Goal: Task Accomplishment & Management: Use online tool/utility

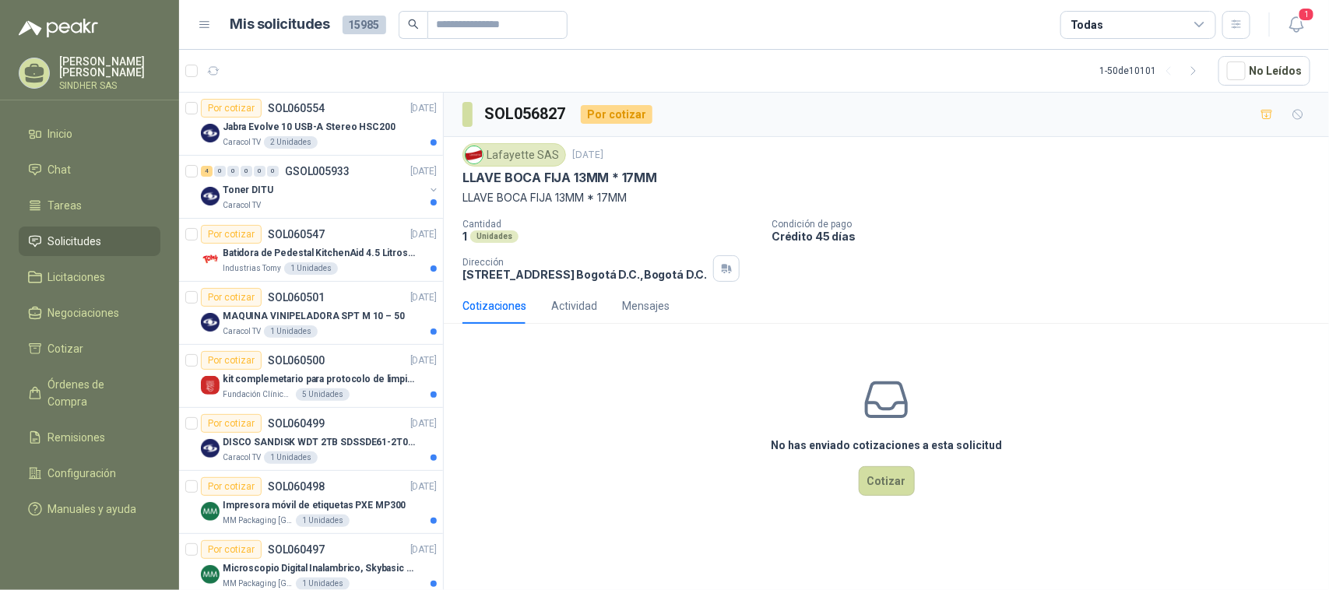
click at [1208, 345] on div "No has enviado cotizaciones a esta solicitud Cotizar" at bounding box center [886, 435] width 885 height 199
click at [363, 322] on p "MAQUINA VINIPELADORA SPT M 10 – 50" at bounding box center [314, 316] width 182 height 15
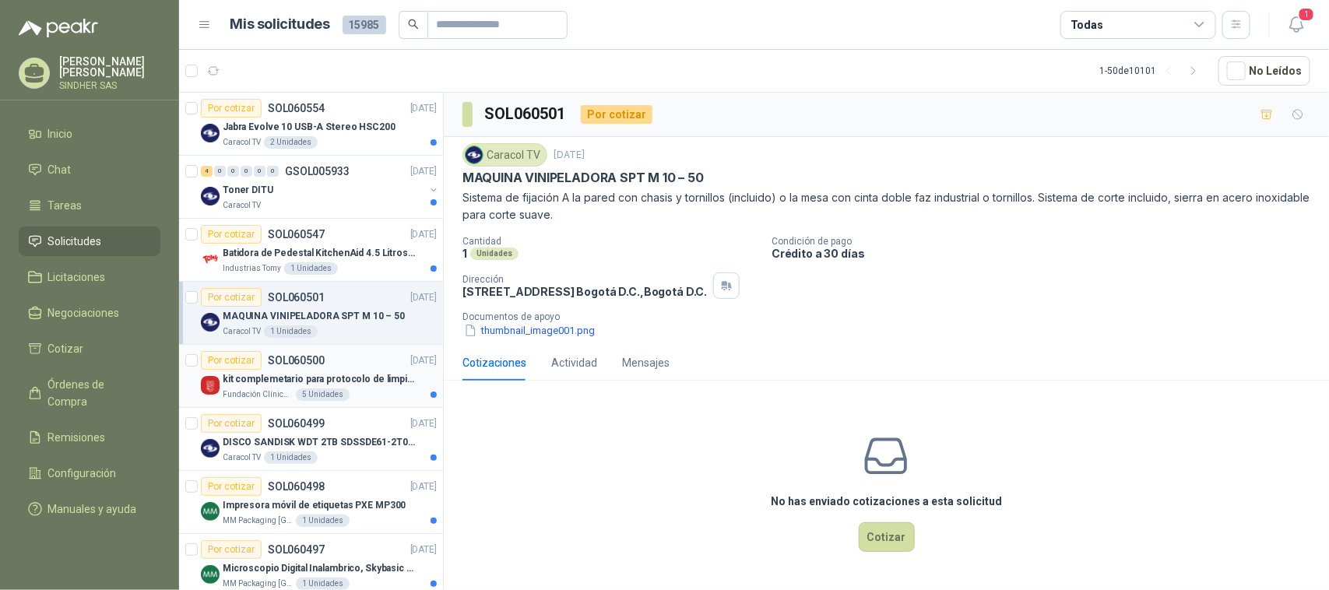
click at [355, 378] on p "kit complemetario para protocolo de limpieza" at bounding box center [320, 379] width 194 height 15
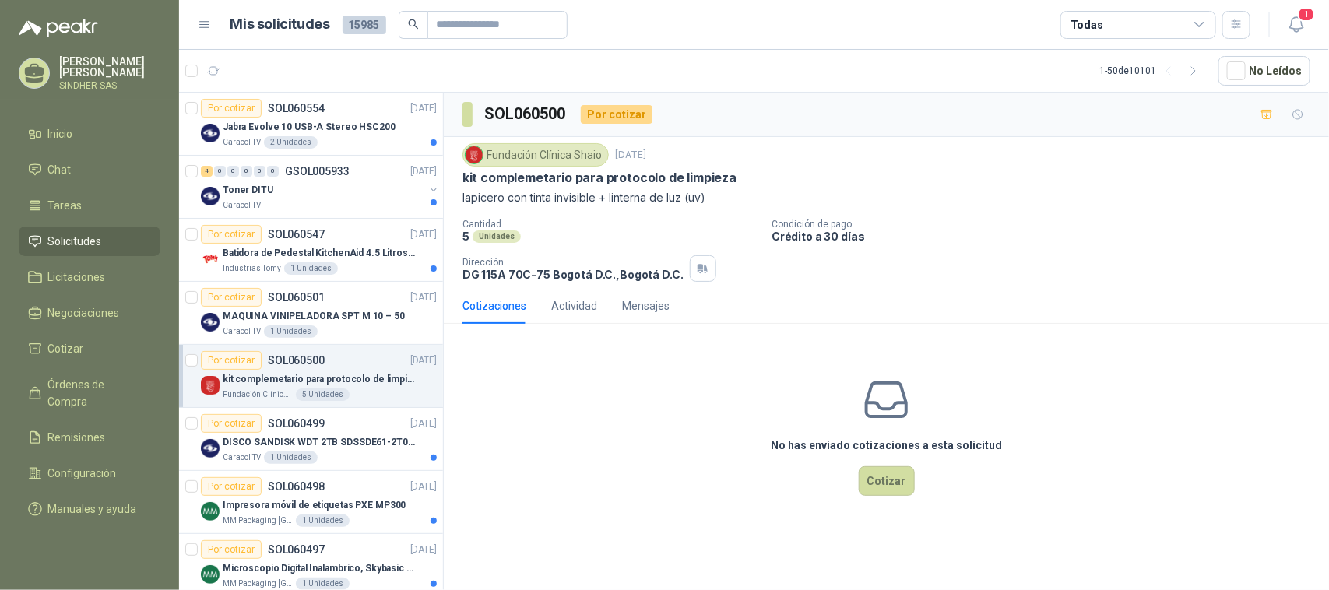
click at [683, 399] on div "No has enviado cotizaciones a esta solicitud Cotizar" at bounding box center [886, 435] width 885 height 199
click at [353, 322] on p "MAQUINA VINIPELADORA SPT M 10 – 50" at bounding box center [314, 316] width 182 height 15
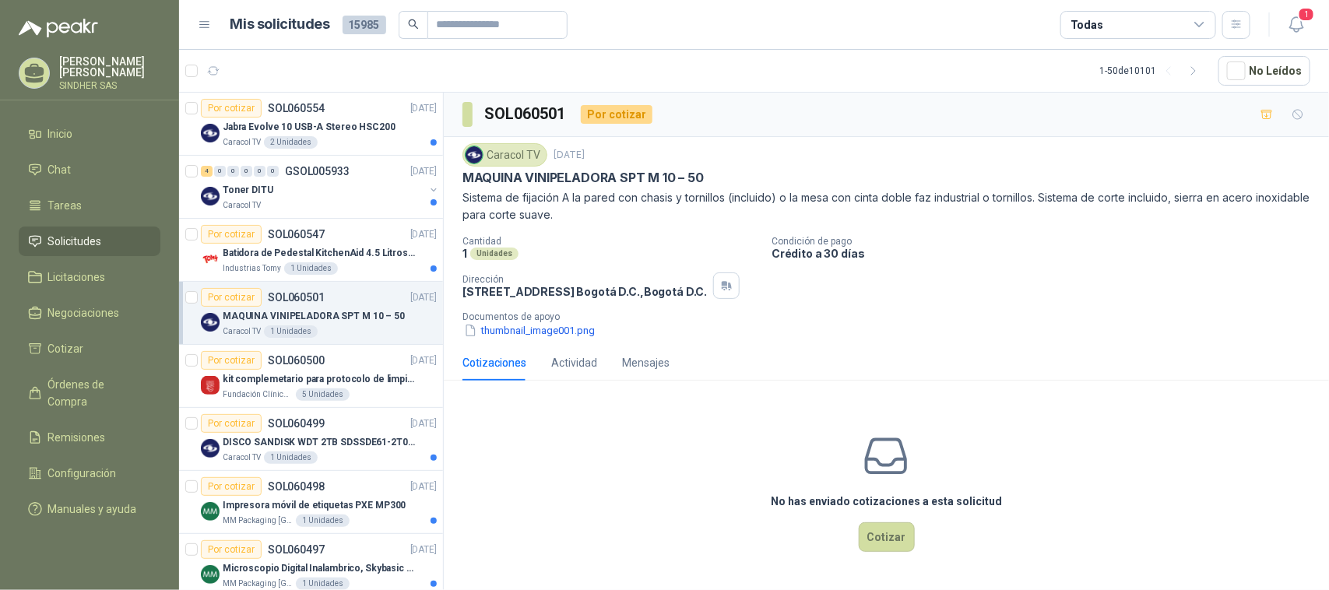
click at [607, 460] on div "No has enviado cotizaciones a esta solicitud Cotizar" at bounding box center [886, 492] width 885 height 199
drag, startPoint x: 463, startPoint y: 174, endPoint x: 709, endPoint y: 175, distance: 246.0
click at [709, 175] on div "MAQUINA VINIPELADORA SPT M 10 – 50" at bounding box center [886, 178] width 848 height 16
copy p "MAQUINA VINIPELADORA SPT M 10 – 50"
click at [576, 327] on button "thumbnail_image001.png" at bounding box center [529, 330] width 134 height 16
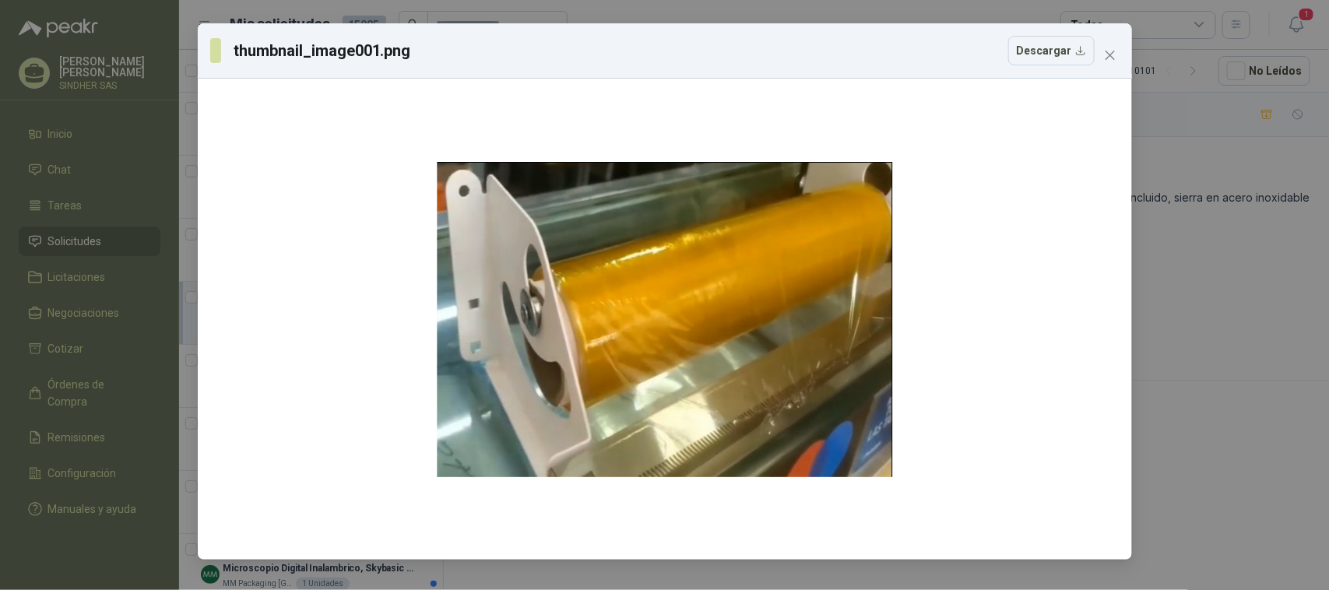
click at [1201, 347] on div "thumbnail_image001.png Descargar" at bounding box center [664, 295] width 1329 height 590
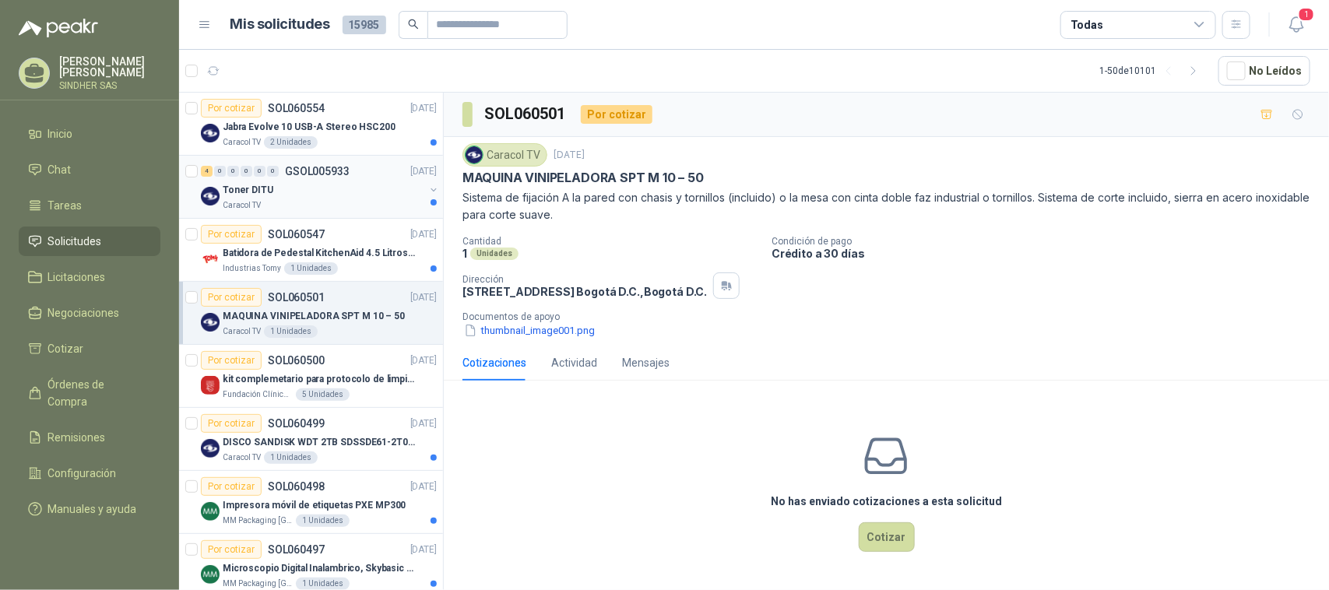
click at [320, 197] on div "Toner DITU" at bounding box center [324, 190] width 202 height 19
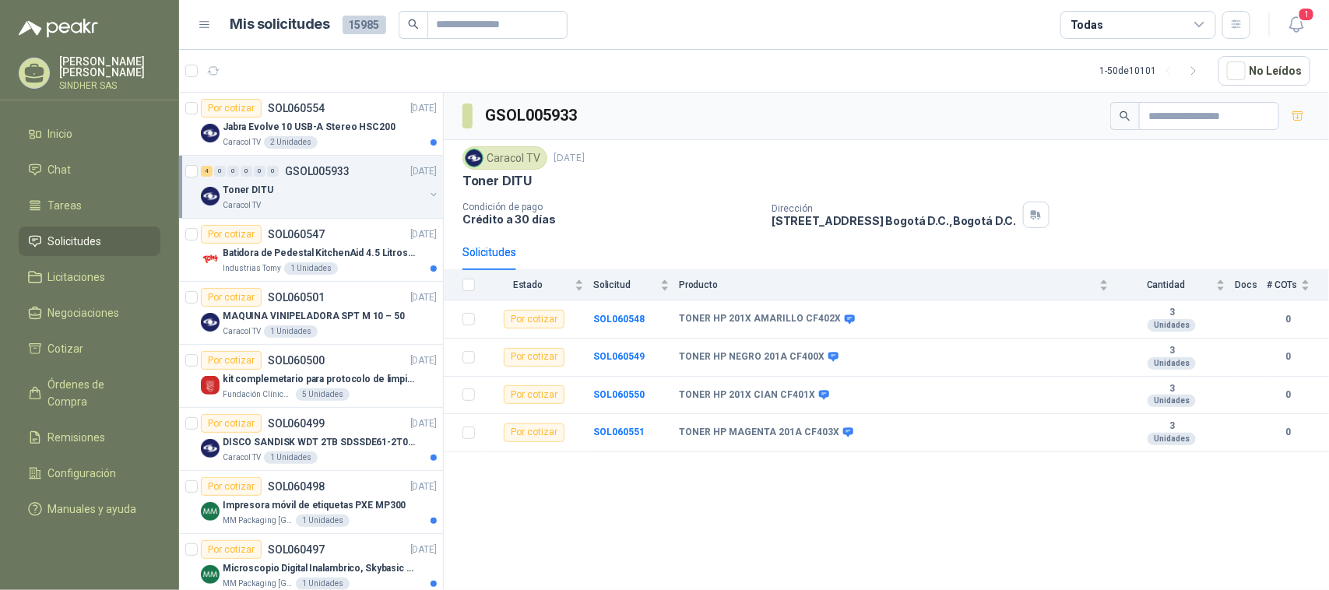
click at [742, 531] on div "GSOL005933 Caracol TV [DATE] Toner DITU Condición de pago Crédito a 30 días Dir…" at bounding box center [886, 344] width 885 height 503
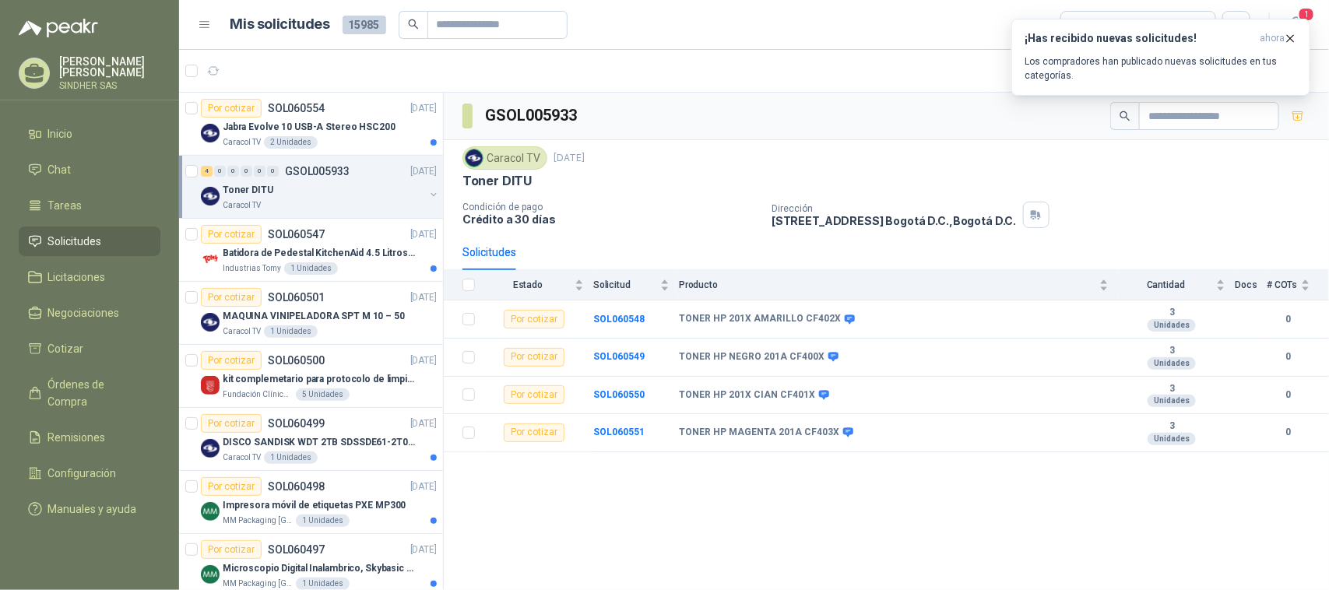
click at [768, 533] on div "GSOL005933 Caracol TV [DATE] Toner DITU Condición de pago Crédito a 30 días Dir…" at bounding box center [886, 344] width 885 height 503
click at [367, 139] on div "Caracol TV 2 Unidades" at bounding box center [330, 142] width 214 height 12
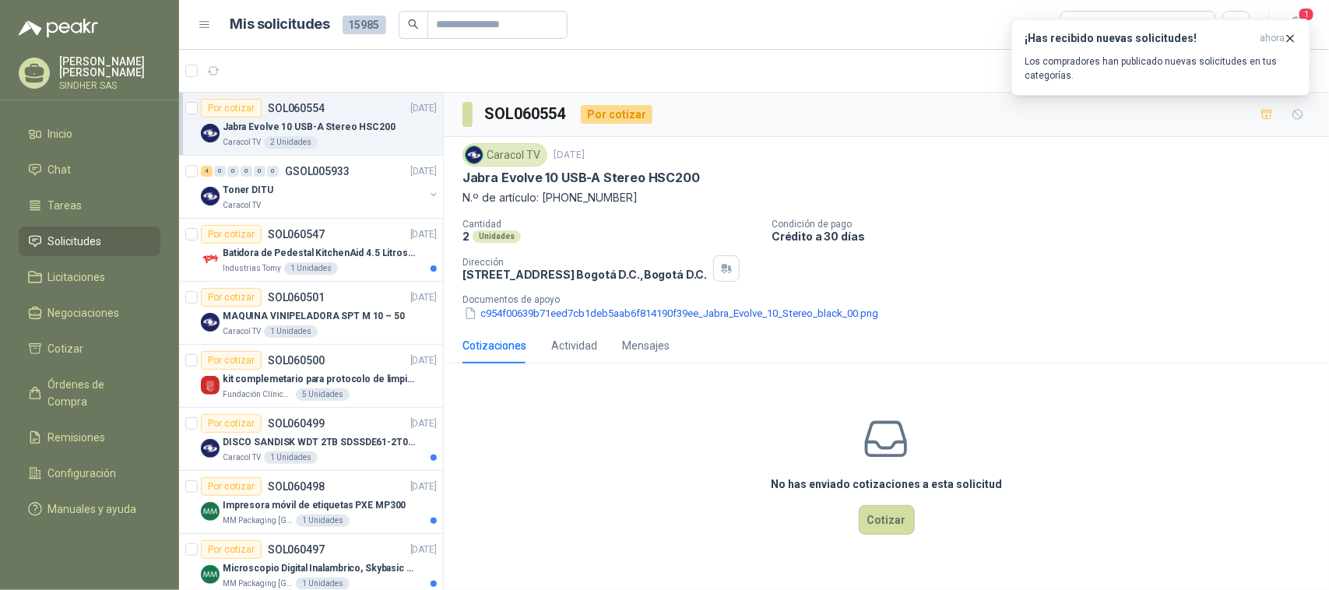
click at [561, 328] on div "Caracol TV [DATE] Jabra Evolve 10 USB-A Stereo HSC200 N.º de artículo: [PHONE_N…" at bounding box center [886, 232] width 885 height 191
click at [568, 320] on button "c954f00639b71eed7cb1deb5aab6f814190f39ee_Jabra_Evolve_10_Stereo_black_00.png" at bounding box center [670, 313] width 417 height 16
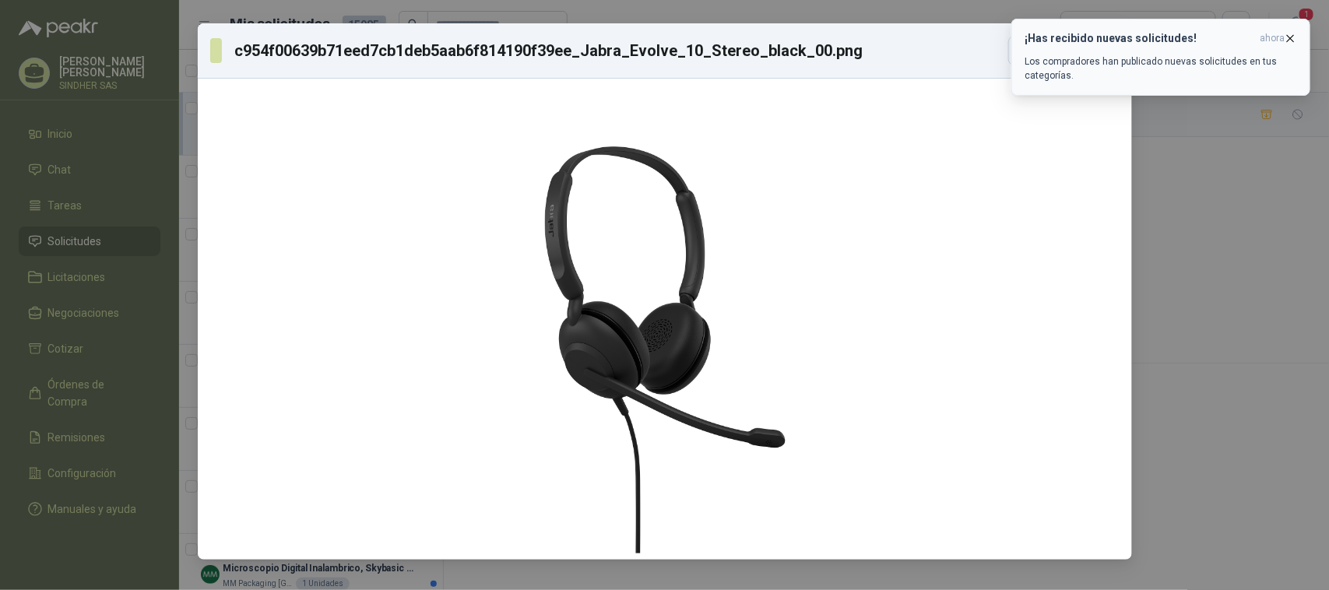
click at [1288, 35] on icon "button" at bounding box center [1291, 38] width 6 height 6
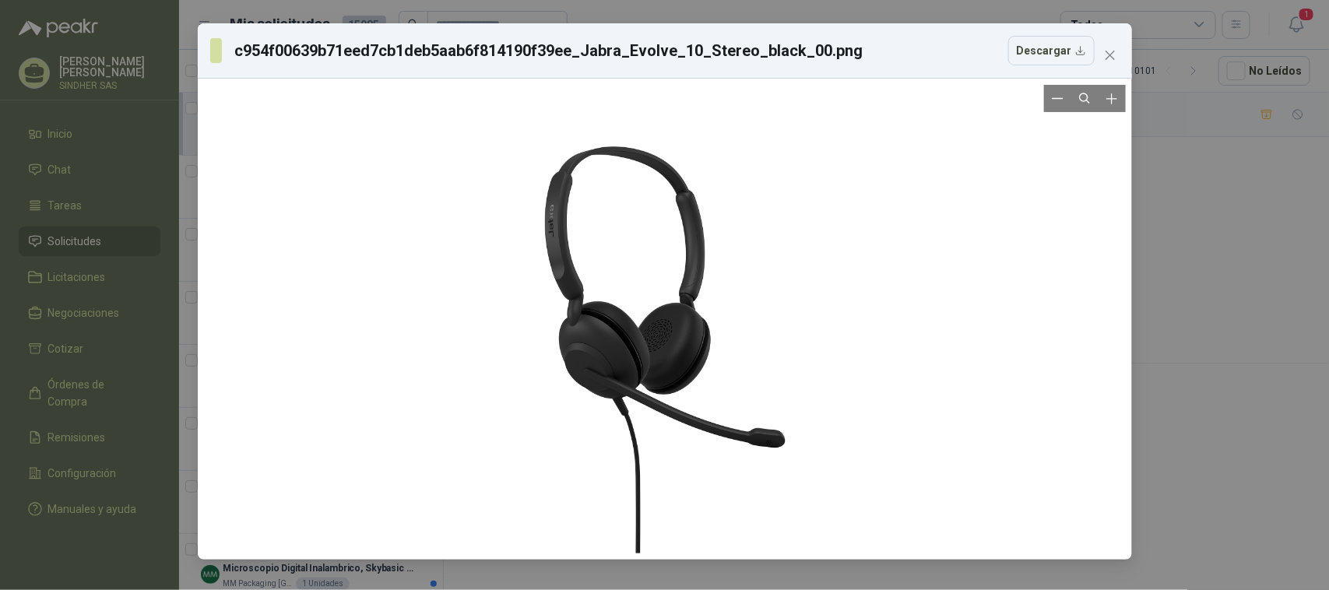
click at [570, 275] on div at bounding box center [664, 319] width 469 height 469
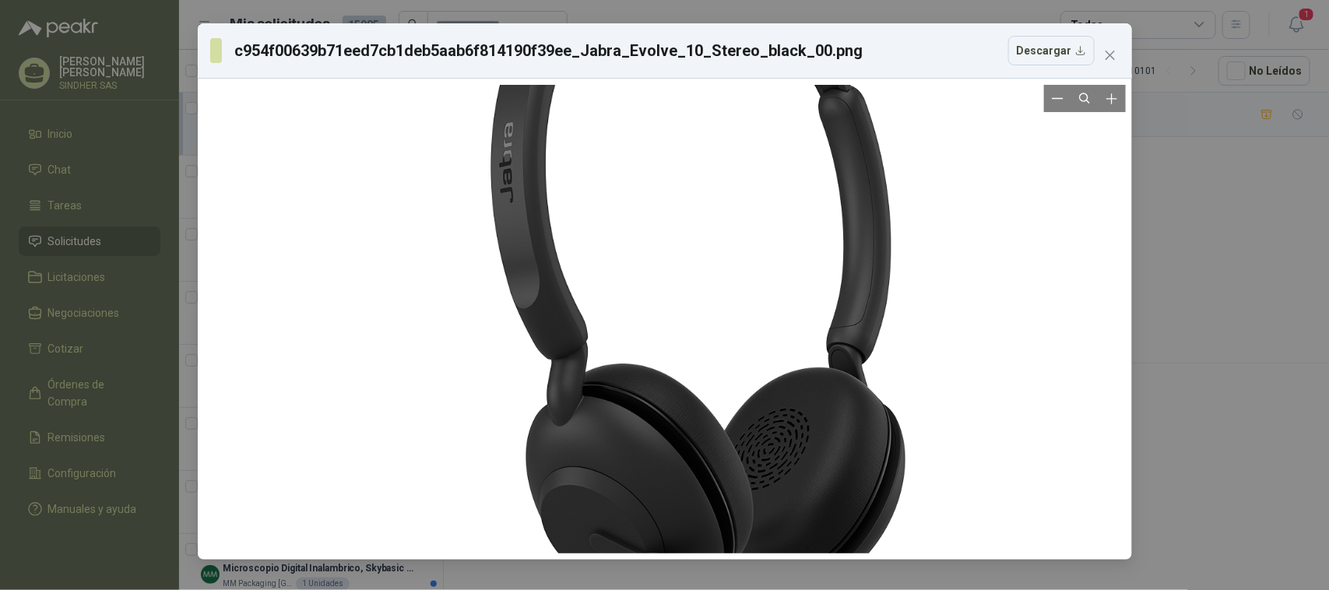
click at [1053, 265] on div at bounding box center [790, 408] width 1172 height 1172
click at [1147, 282] on div "c954f00639b71eed7cb1deb5aab6f814190f39ee_Jabra_Evolve_10_Stereo_black_00.png De…" at bounding box center [664, 295] width 1329 height 590
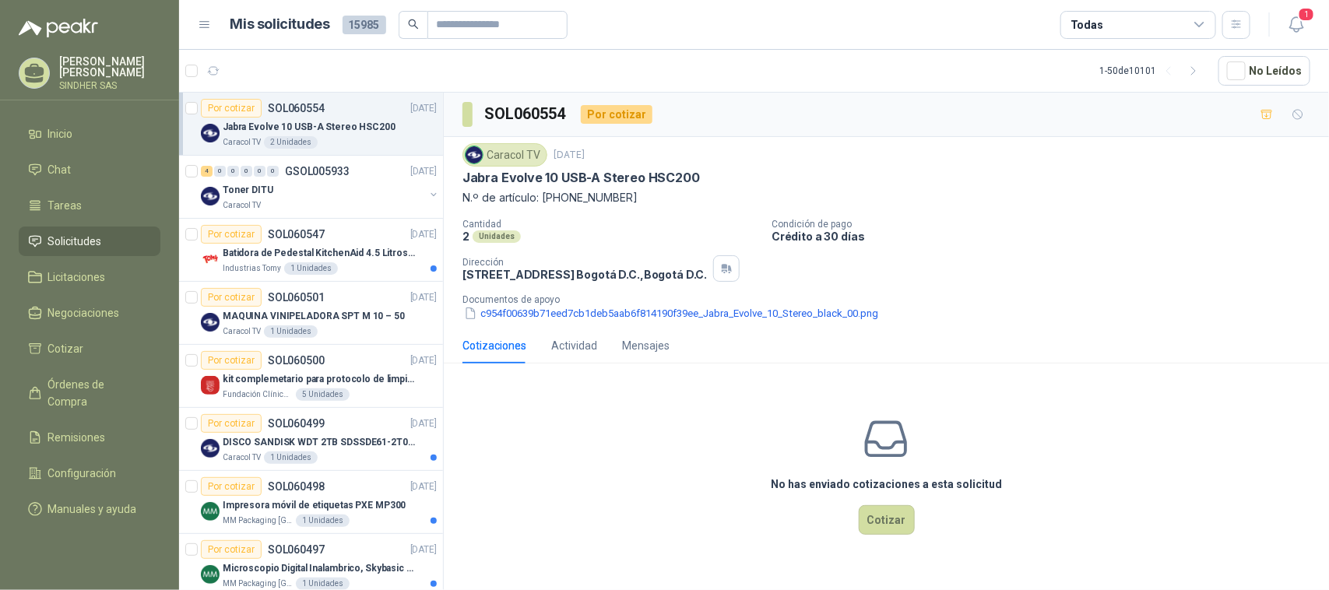
click at [460, 180] on div "Caracol TV [DATE] Jabra Evolve 10 USB-A Stereo HSC200 N.º de artículo: [PHONE_N…" at bounding box center [886, 232] width 885 height 191
drag, startPoint x: 463, startPoint y: 180, endPoint x: 718, endPoint y: 181, distance: 254.6
click at [718, 181] on div "Jabra Evolve 10 USB-A Stereo HSC200" at bounding box center [886, 178] width 848 height 16
copy p "Jabra Evolve 10 USB-A Stereo HSC200"
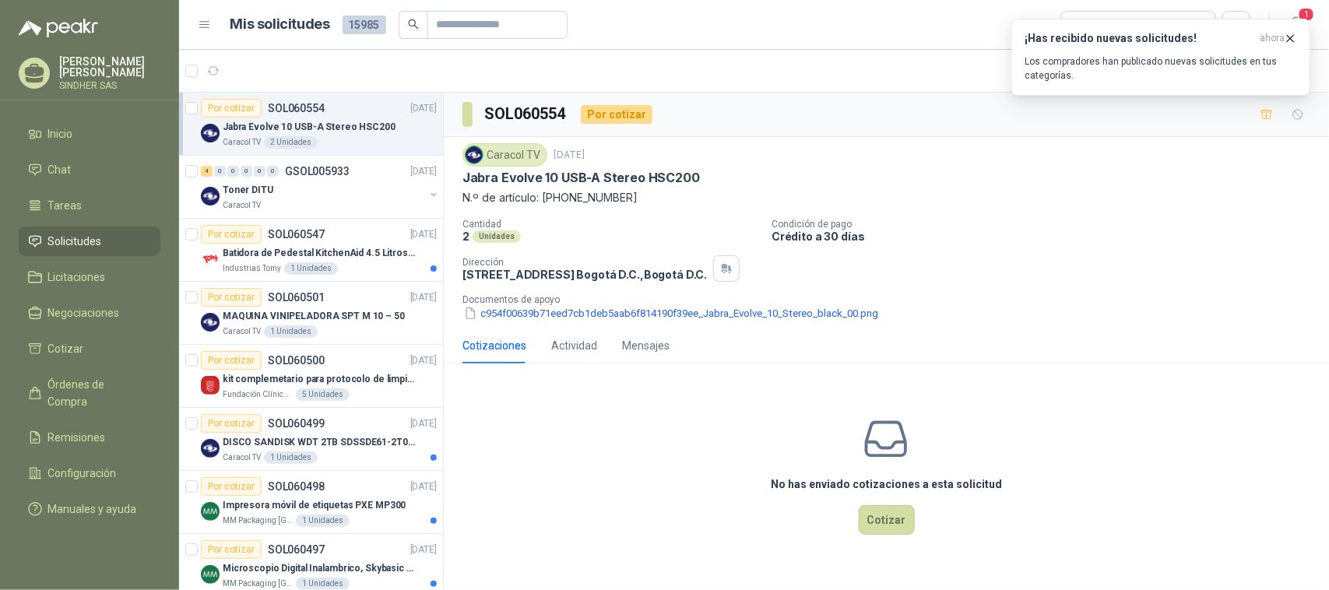
click at [606, 461] on div "No has enviado cotizaciones a esta solicitud Cotizar" at bounding box center [886, 475] width 885 height 199
click at [617, 315] on button "c954f00639b71eed7cb1deb5aab6f814190f39ee_Jabra_Evolve_10_Stereo_black_00.png" at bounding box center [670, 313] width 417 height 16
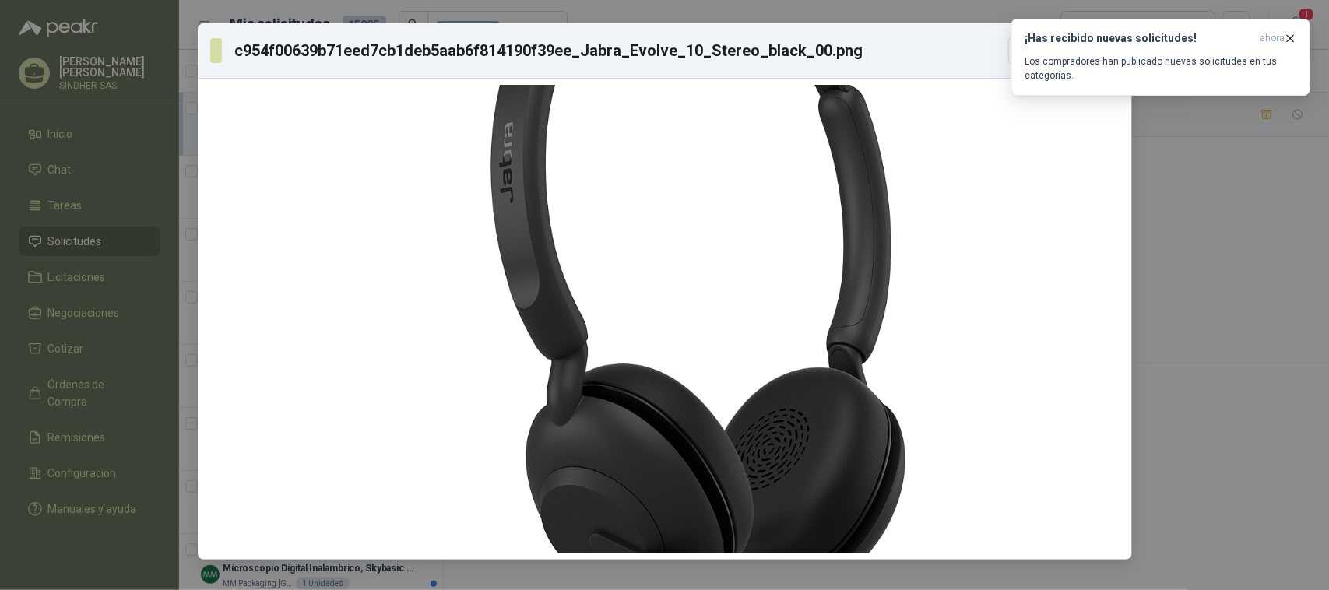
click at [1283, 364] on div "c954f00639b71eed7cb1deb5aab6f814190f39ee_Jabra_Evolve_10_Stereo_black_00.png De…" at bounding box center [664, 295] width 1329 height 590
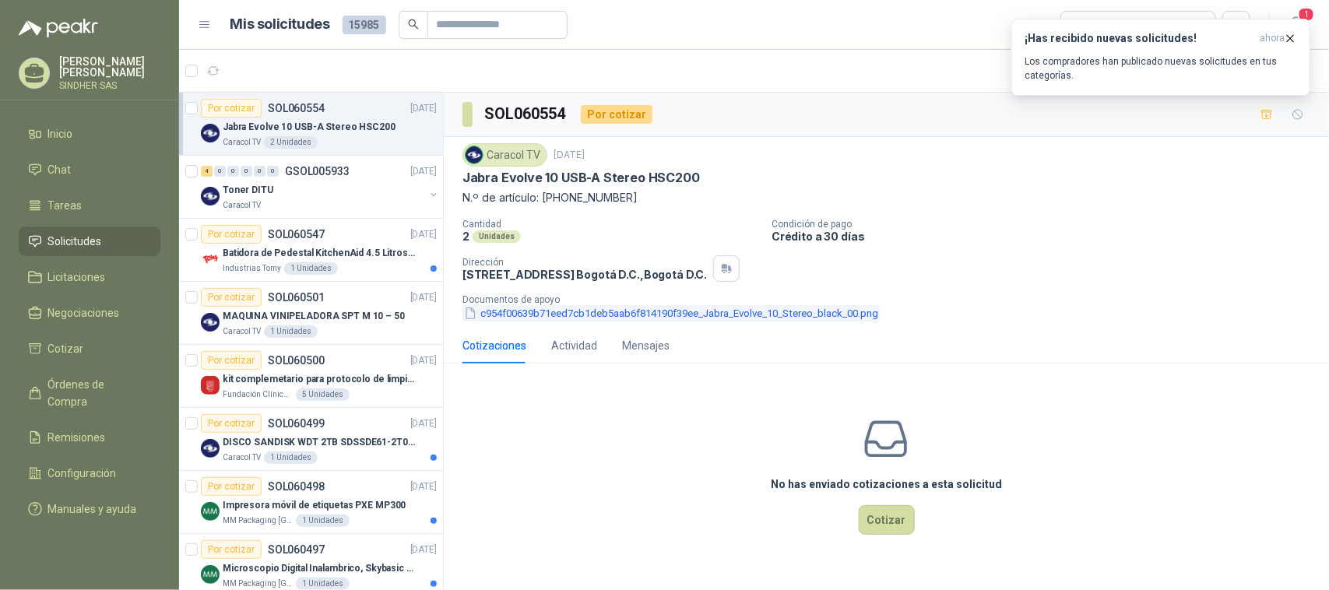
click at [561, 312] on button "c954f00639b71eed7cb1deb5aab6f814190f39ee_Jabra_Evolve_10_Stereo_black_00.png" at bounding box center [670, 313] width 417 height 16
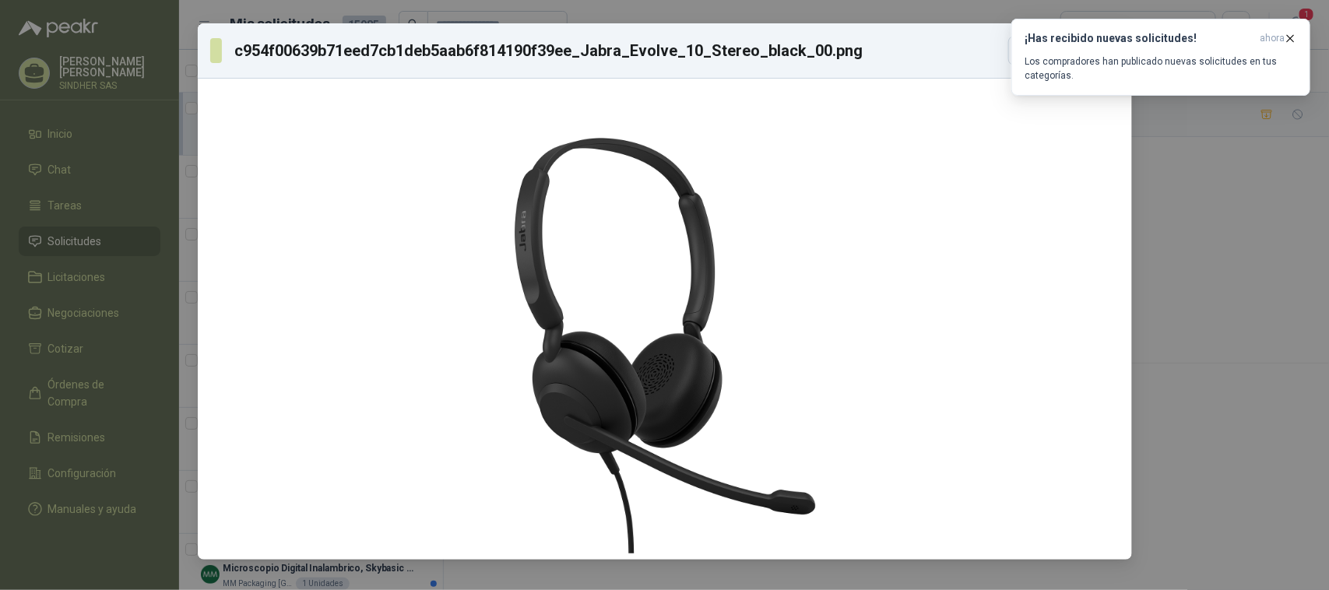
click at [1312, 378] on div "c954f00639b71eed7cb1deb5aab6f814190f39ee_Jabra_Evolve_10_Stereo_black_00.png De…" at bounding box center [664, 295] width 1329 height 590
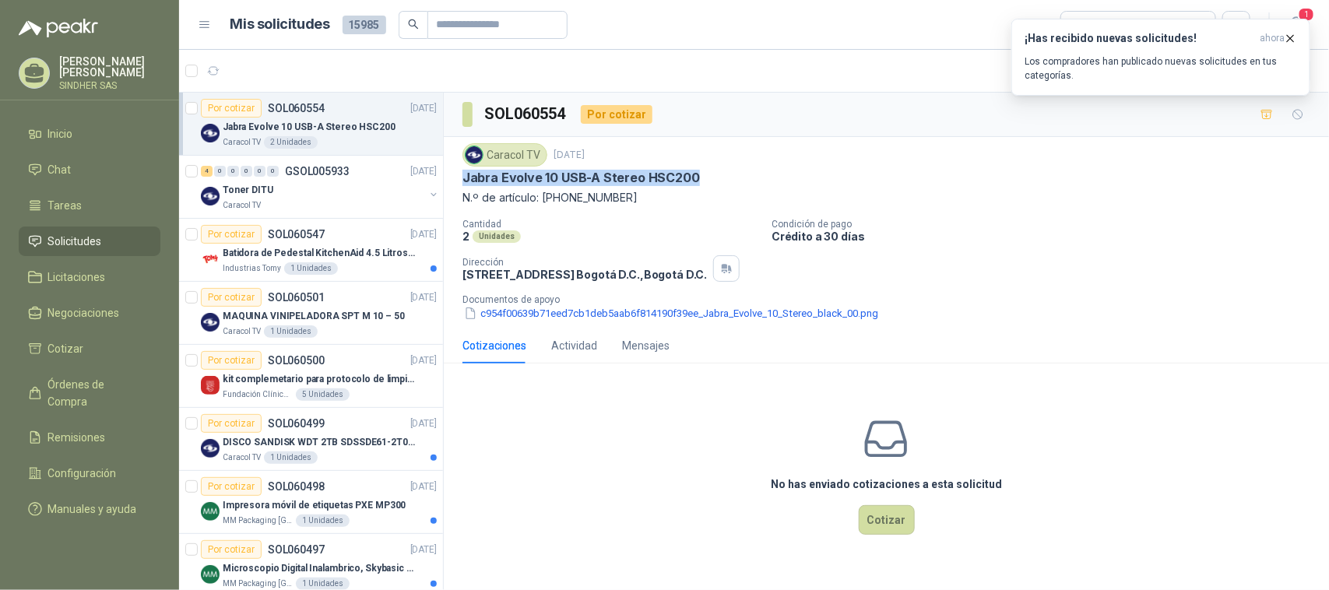
copy p "Jabra Evolve 10 USB-A Stereo HSC200"
drag, startPoint x: 464, startPoint y: 181, endPoint x: 691, endPoint y: 188, distance: 226.7
click at [691, 188] on div "Caracol TV [DATE] Jabra Evolve 10 USB-A Stereo HSC200 N.º de artículo: [PHONE_N…" at bounding box center [886, 174] width 848 height 63
click at [210, 70] on icon "button" at bounding box center [213, 71] width 13 height 13
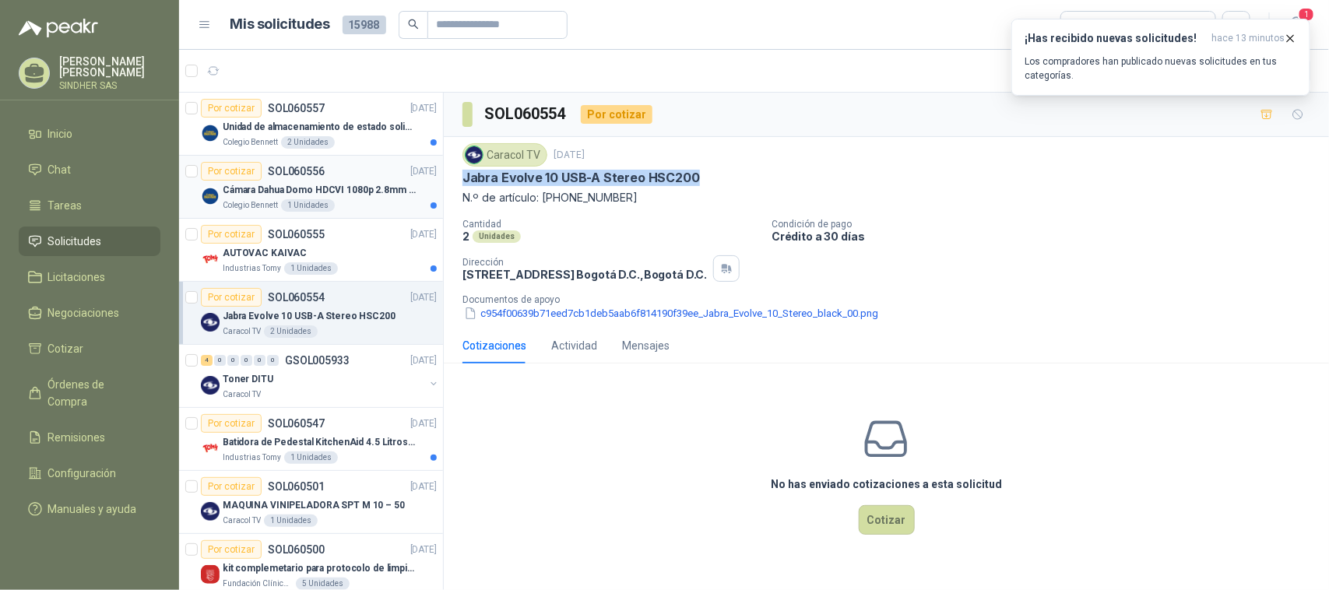
click at [357, 195] on p "Cámara Dahua Domo HDCVI 1080p 2.8mm IP67 Led IR 30m mts nocturnos" at bounding box center [320, 190] width 194 height 15
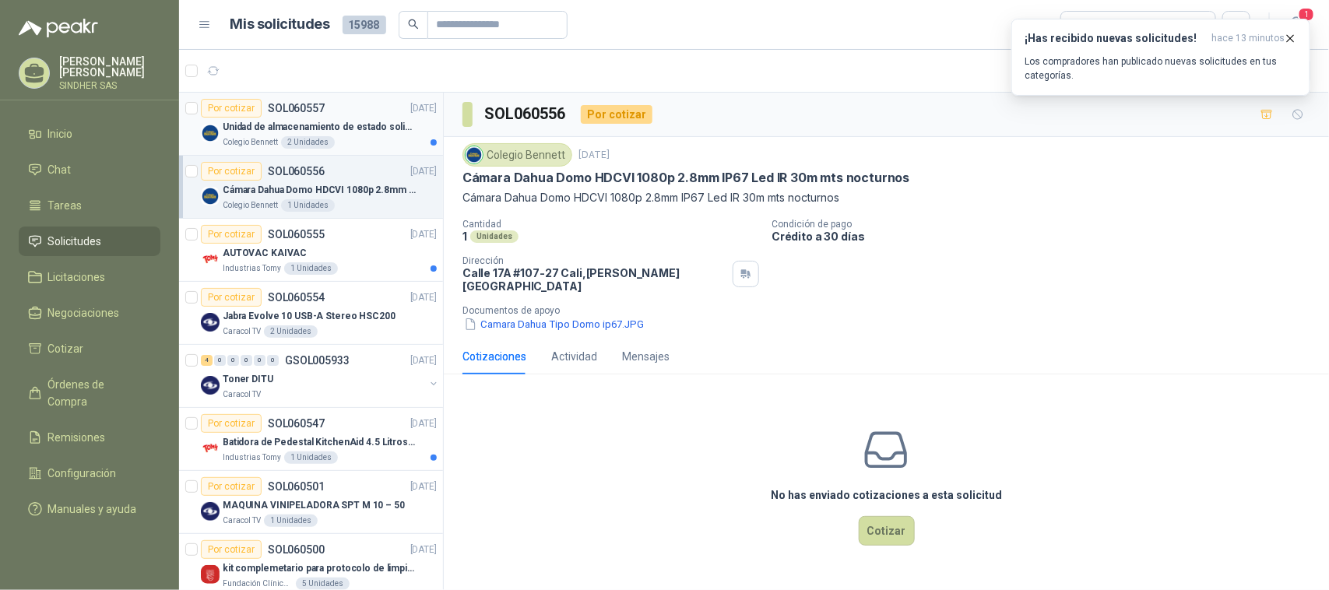
click at [359, 136] on div "Colegio [PERSON_NAME] 2 Unidades" at bounding box center [330, 142] width 214 height 12
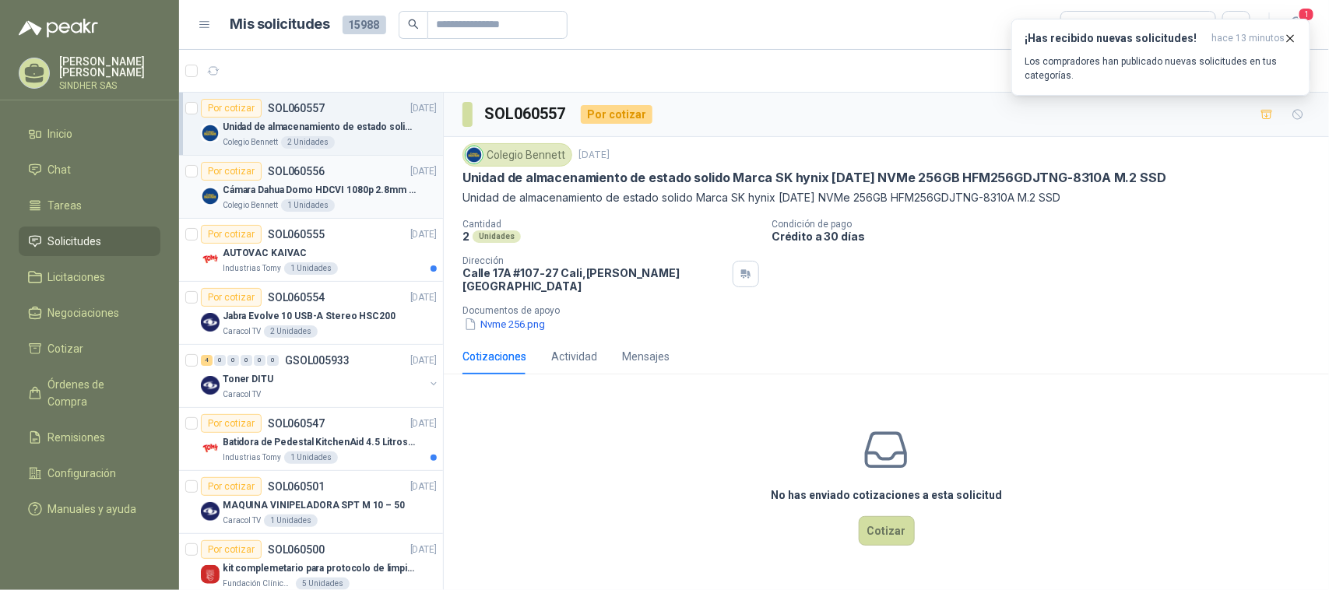
click at [359, 185] on p "Cámara Dahua Domo HDCVI 1080p 2.8mm IP67 Led IR 30m mts nocturnos" at bounding box center [320, 190] width 194 height 15
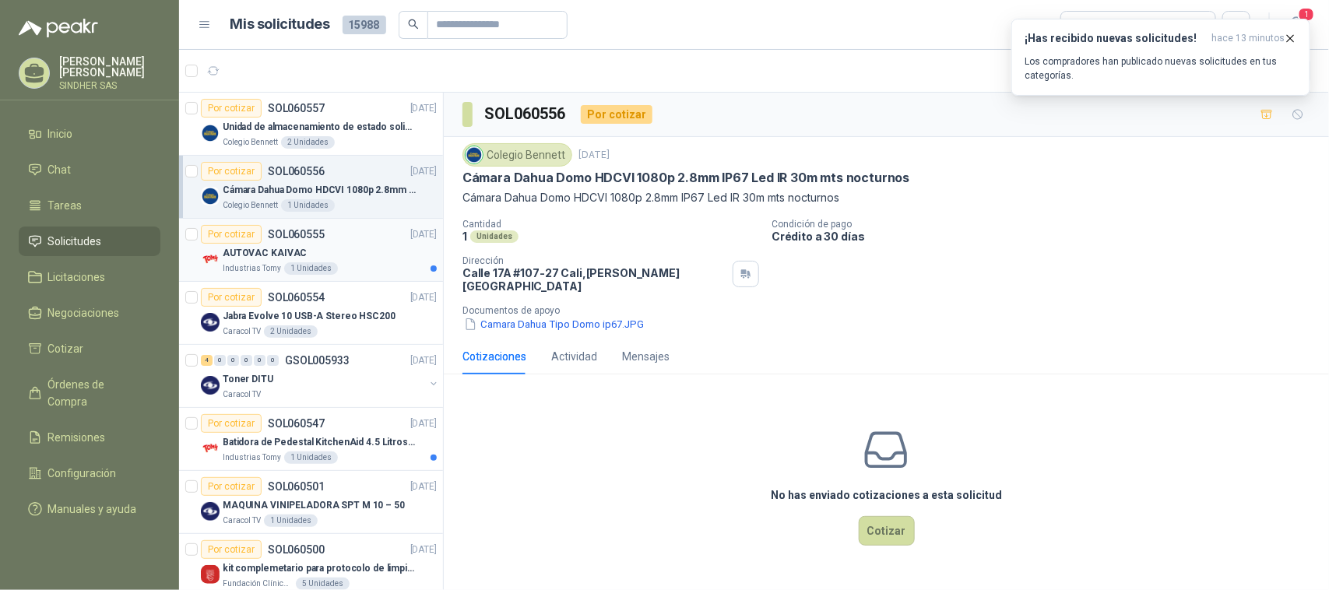
click at [351, 245] on div "AUTOVAC KAIVAC" at bounding box center [330, 253] width 214 height 19
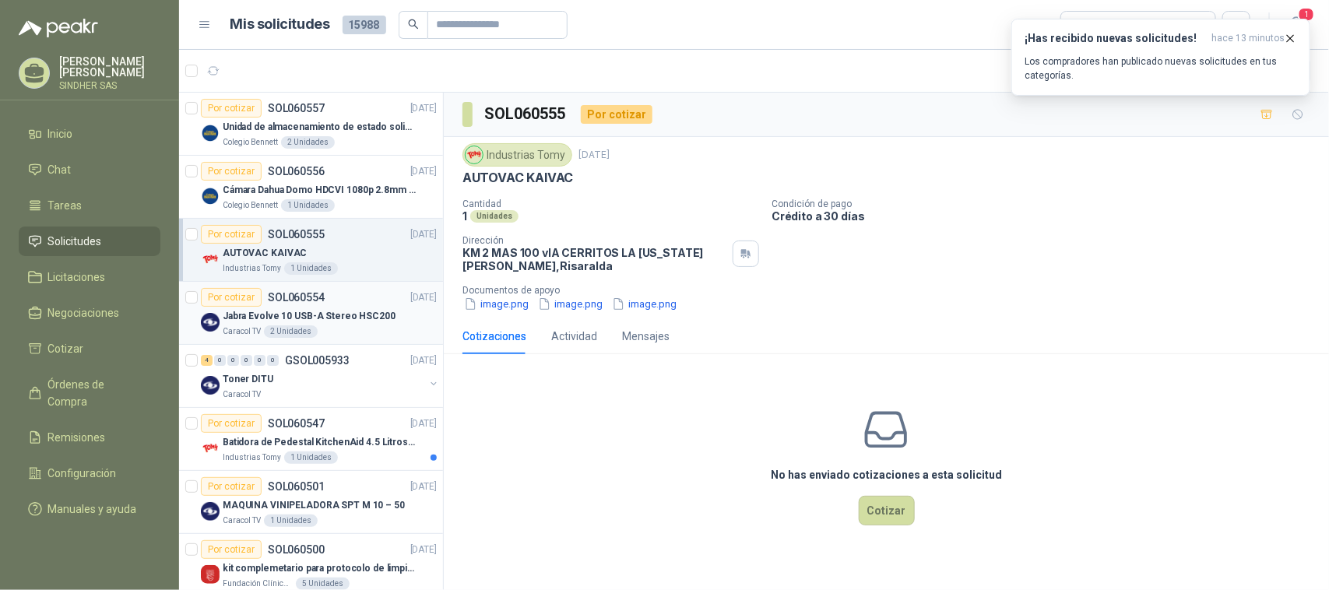
click at [347, 315] on p "Jabra Evolve 10 USB-A Stereo HSC200" at bounding box center [309, 316] width 173 height 15
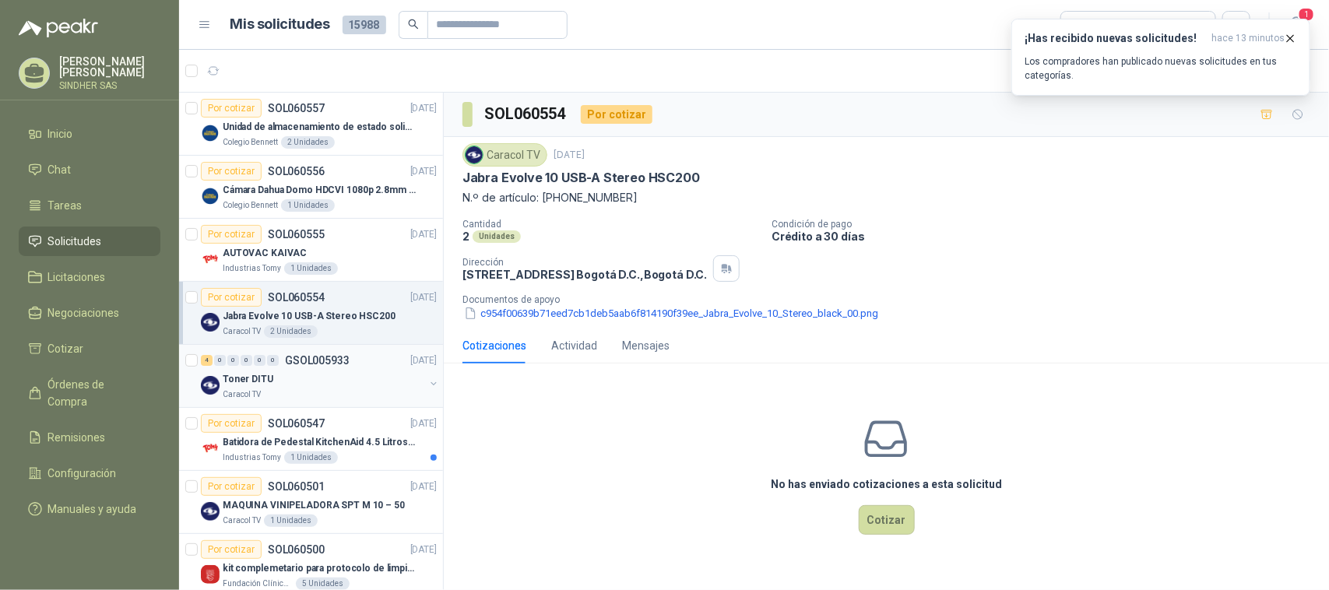
click at [348, 376] on div "Toner DITU" at bounding box center [324, 379] width 202 height 19
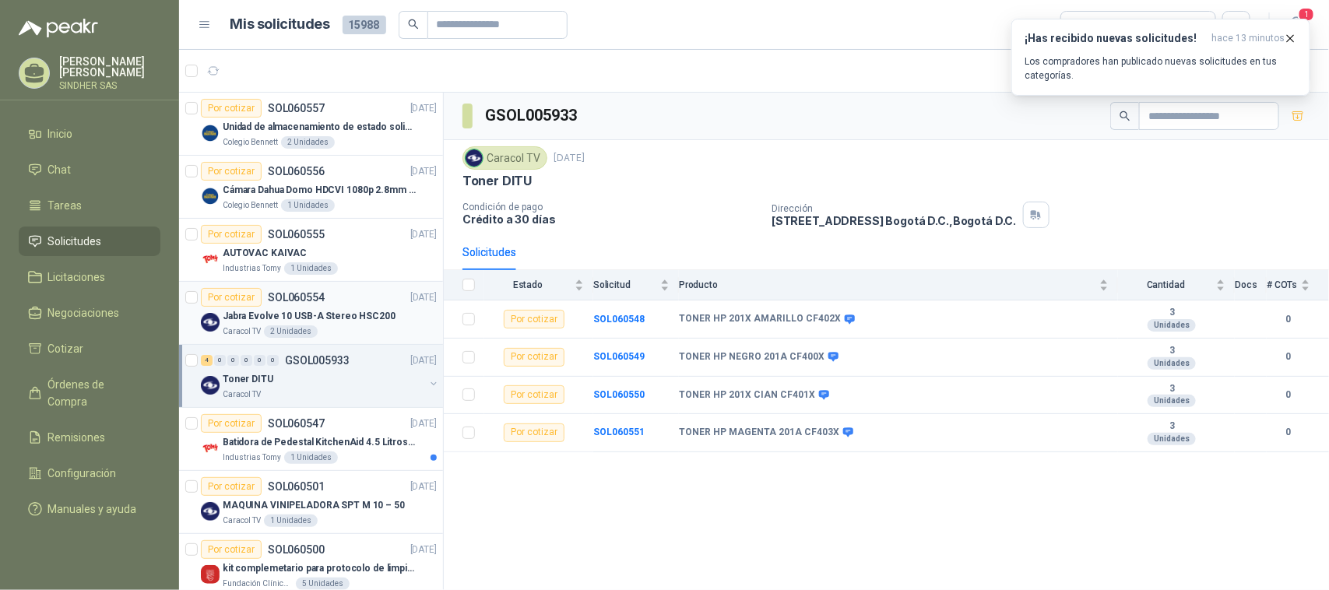
click at [364, 317] on p "Jabra Evolve 10 USB-A Stereo HSC200" at bounding box center [309, 316] width 173 height 15
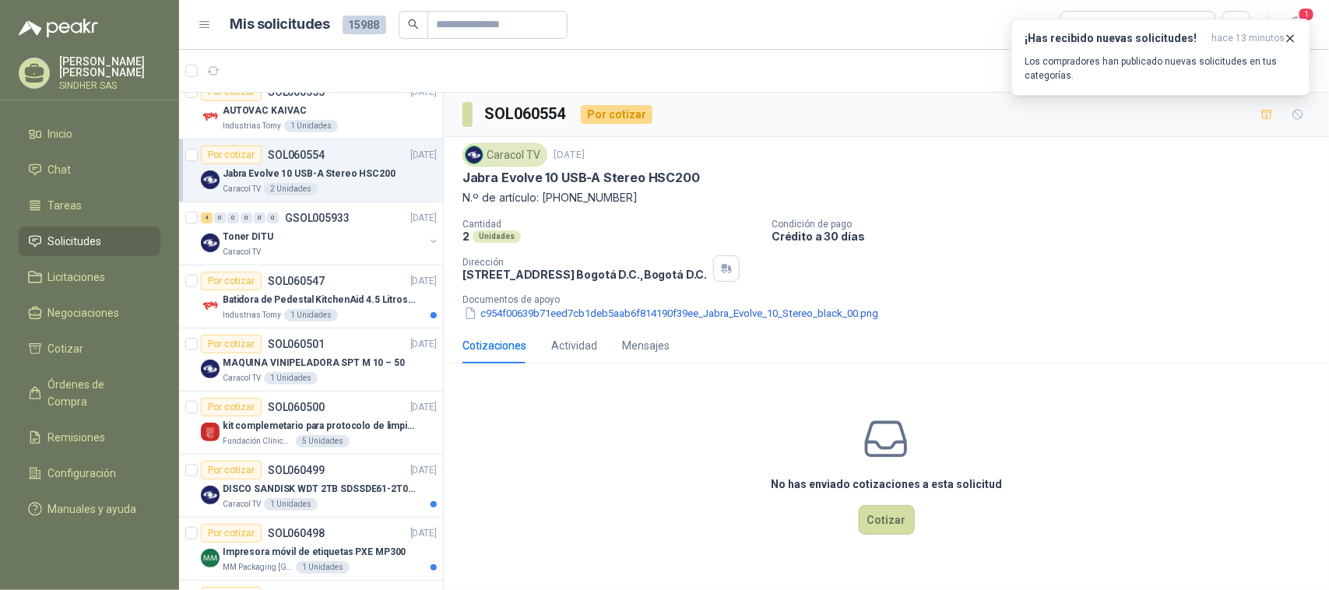
scroll to position [292, 0]
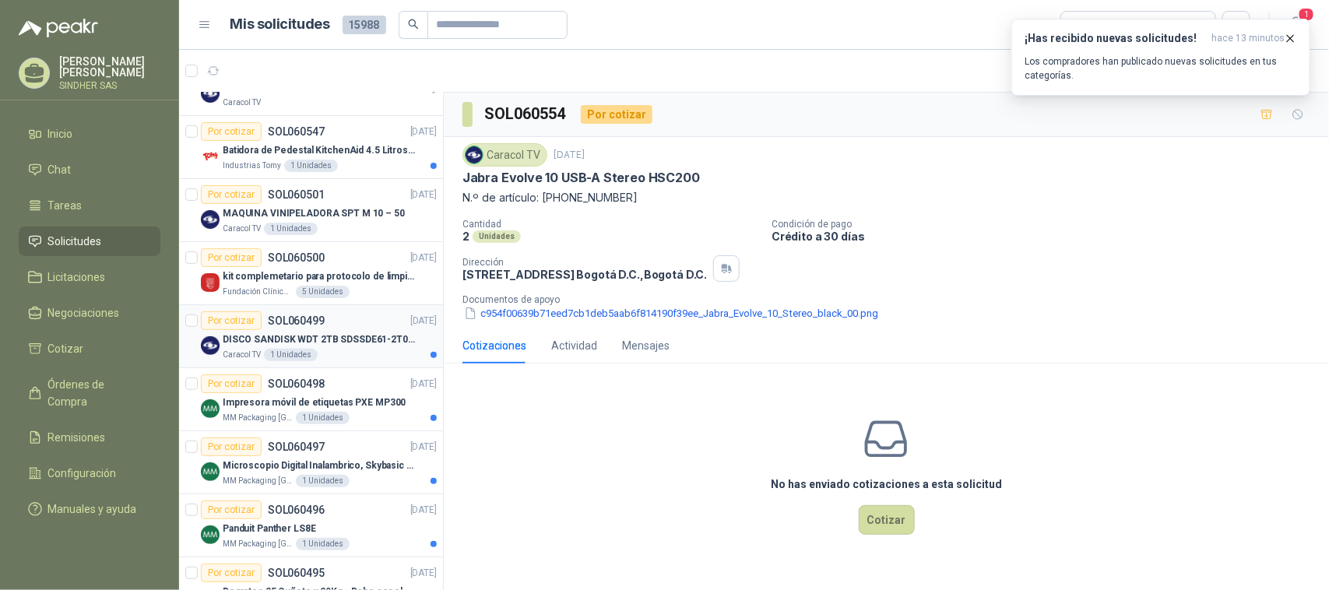
click at [347, 340] on p "DISCO SANDISK WDT 2TB SDSSDE61-2T00-G25" at bounding box center [320, 339] width 194 height 15
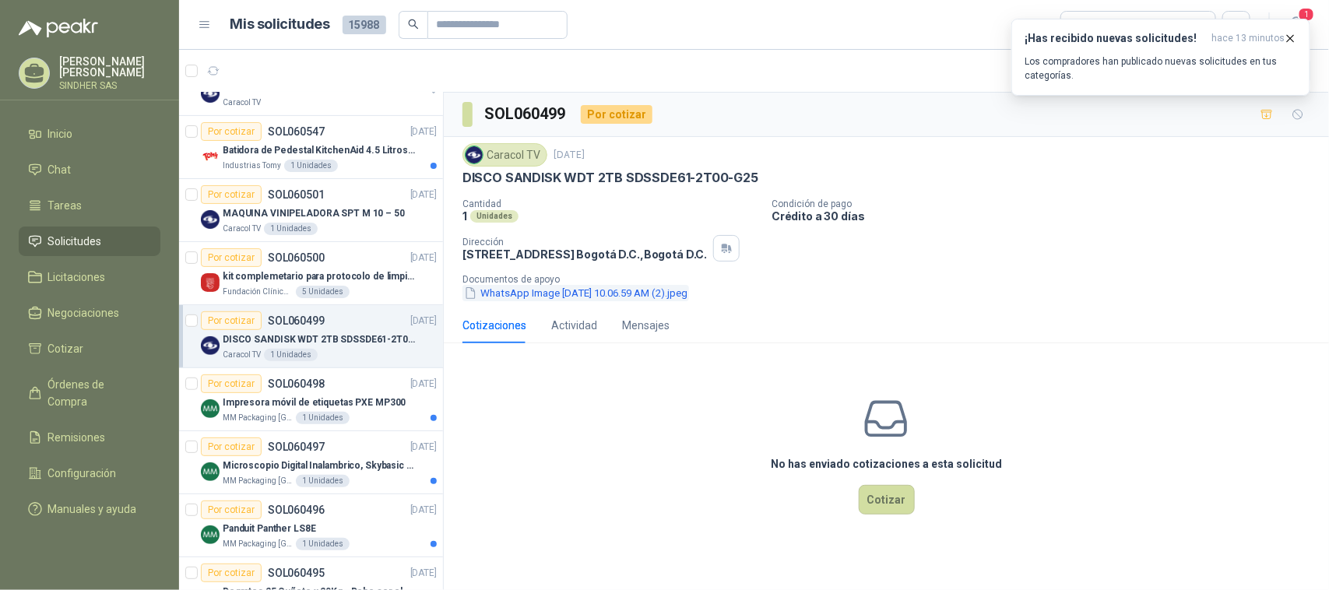
click at [633, 294] on button "WhatsApp Image [DATE] 10.06.59 AM (2).jpeg" at bounding box center [575, 293] width 227 height 16
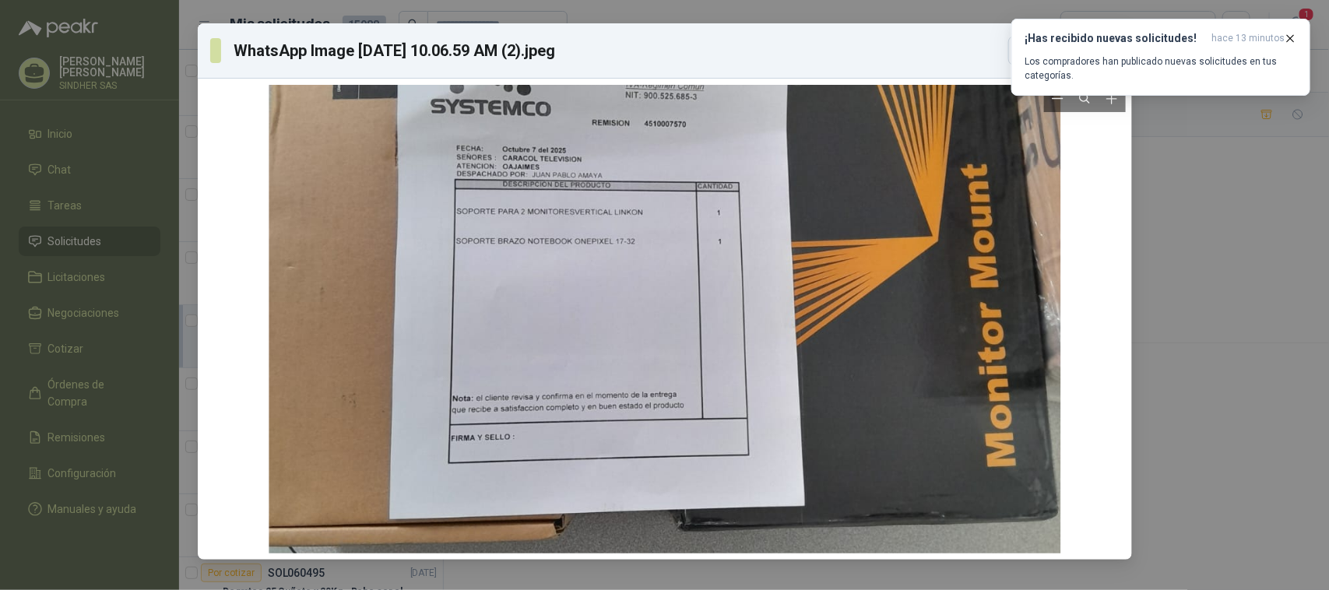
click at [847, 262] on div at bounding box center [664, 323] width 791 height 1055
click at [1211, 273] on div "WhatsApp Image [DATE] 10.06.59 AM (2).jpeg Descargar" at bounding box center [664, 295] width 1329 height 590
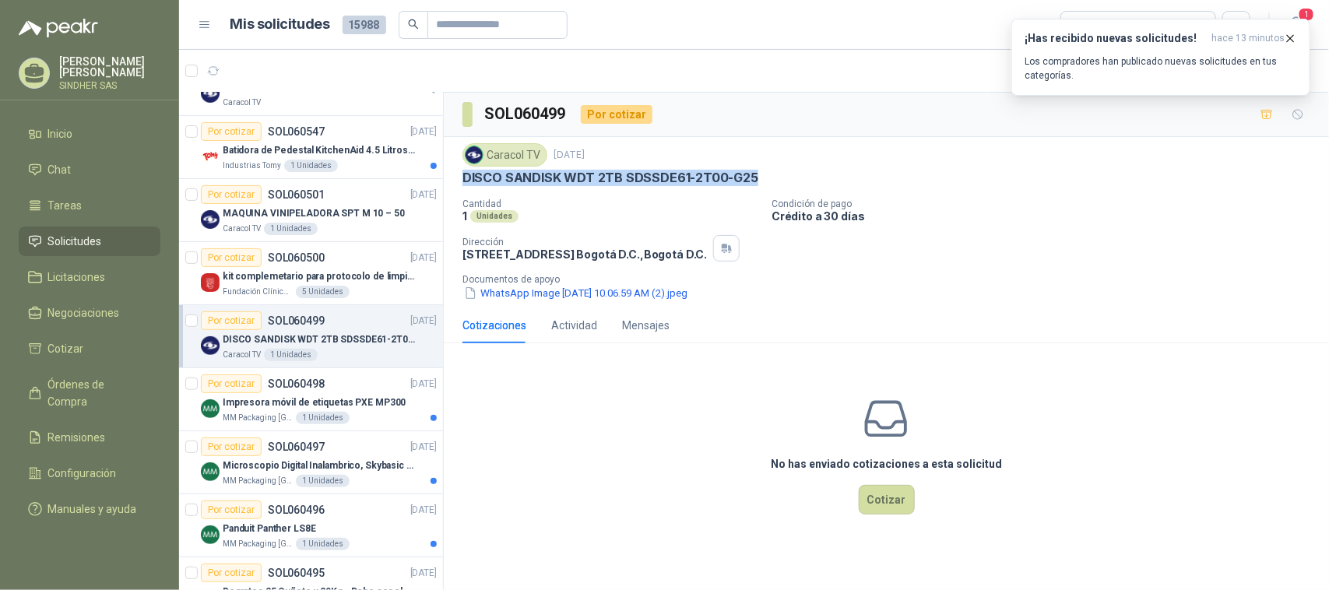
drag, startPoint x: 466, startPoint y: 179, endPoint x: 753, endPoint y: 183, distance: 287.3
click at [753, 183] on div "DISCO SANDISK WDT 2TB SDSSDE61-2T00-G25" at bounding box center [886, 178] width 848 height 16
copy p "DISCO SANDISK WDT 2TB SDSSDE61-2T00-G25"
click at [638, 290] on button "WhatsApp Image [DATE] 10.06.59 AM (2).jpeg" at bounding box center [575, 293] width 227 height 16
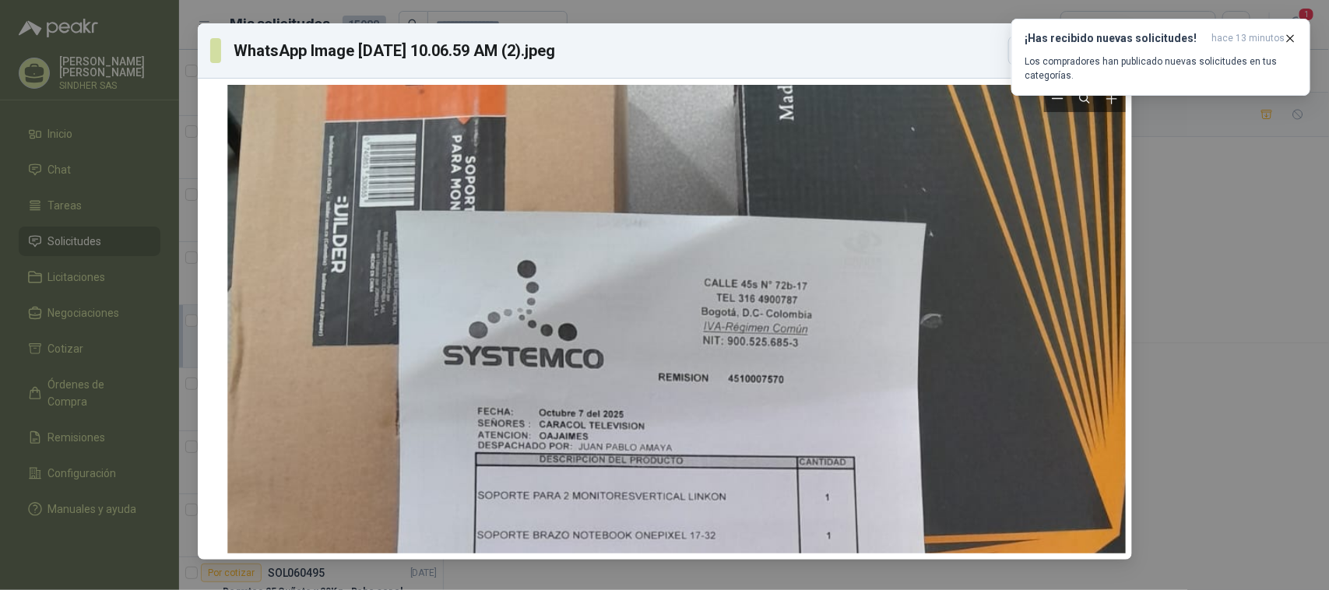
drag, startPoint x: 670, startPoint y: 242, endPoint x: 841, endPoint y: 533, distance: 337.8
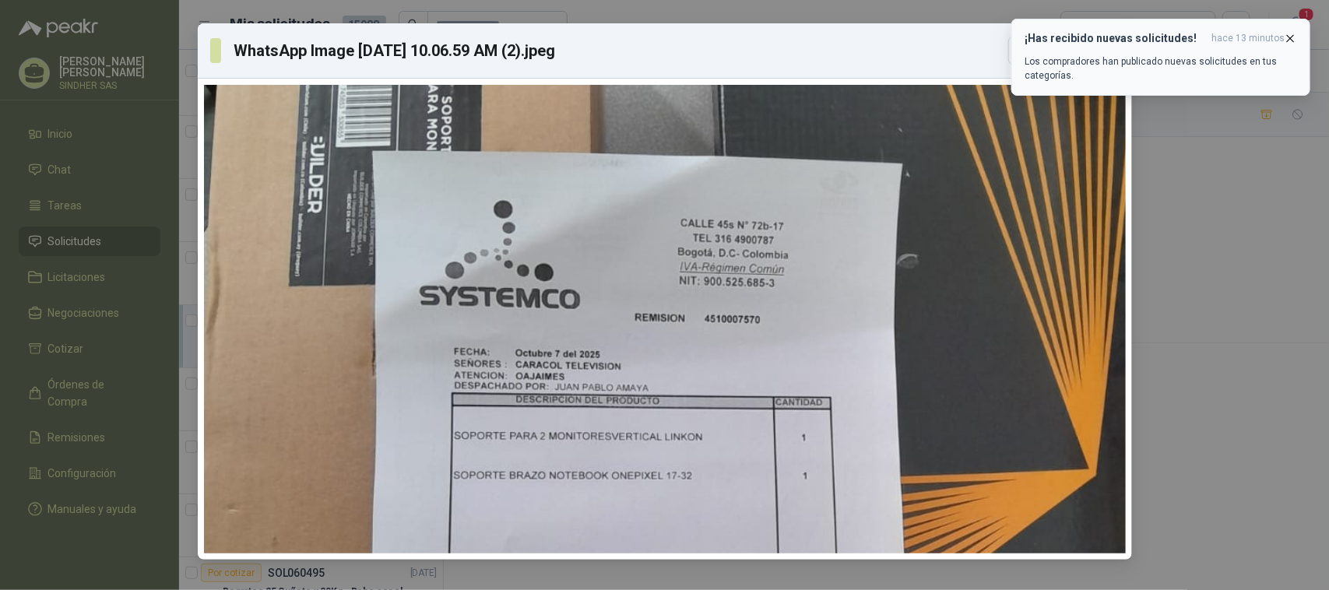
click at [1295, 39] on icon "button" at bounding box center [1290, 38] width 13 height 13
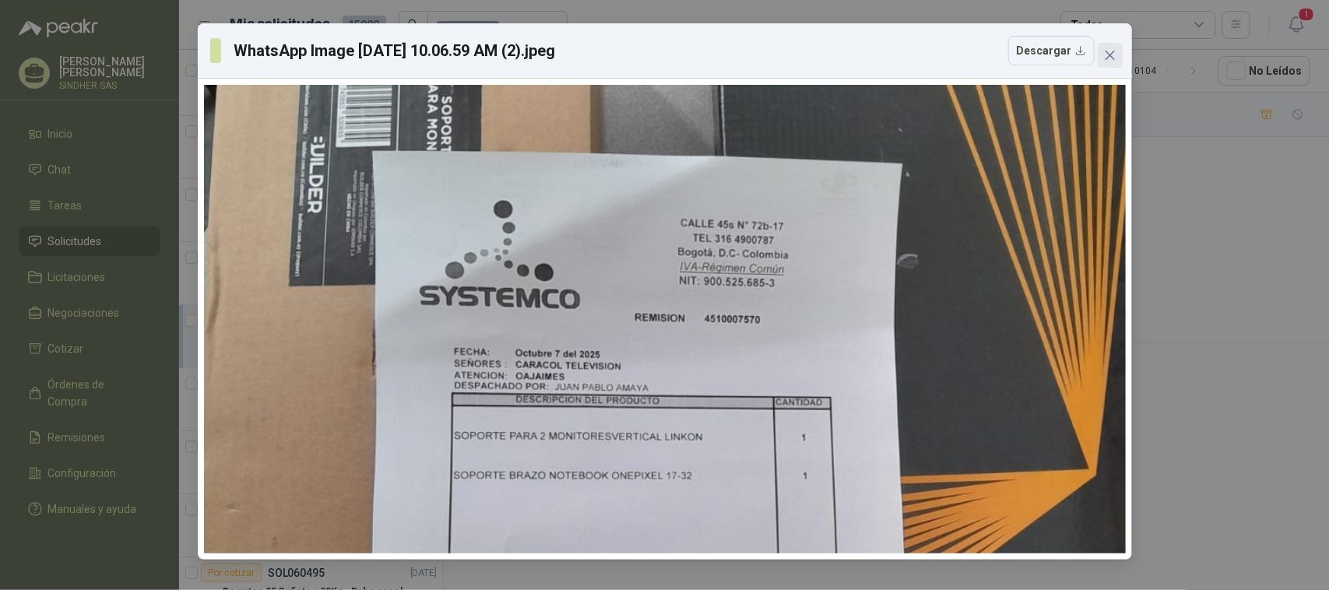
click at [1115, 52] on icon "close" at bounding box center [1110, 55] width 12 height 12
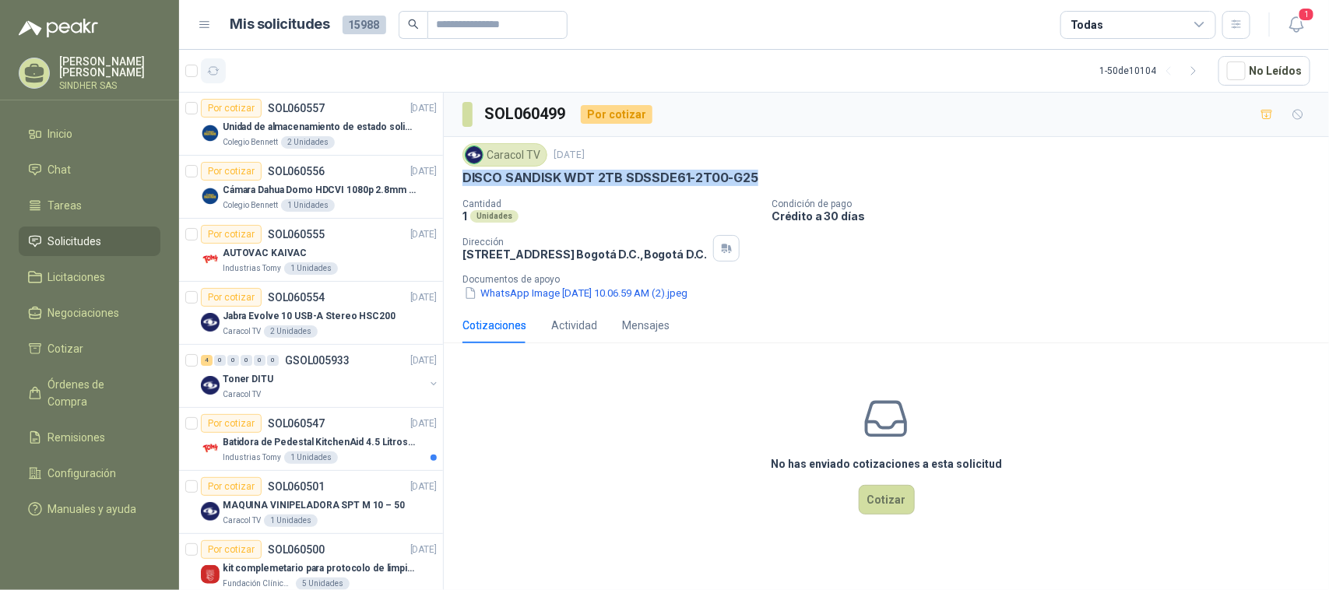
click at [214, 71] on icon "button" at bounding box center [213, 71] width 13 height 13
click at [1298, 22] on icon "button" at bounding box center [1296, 24] width 19 height 19
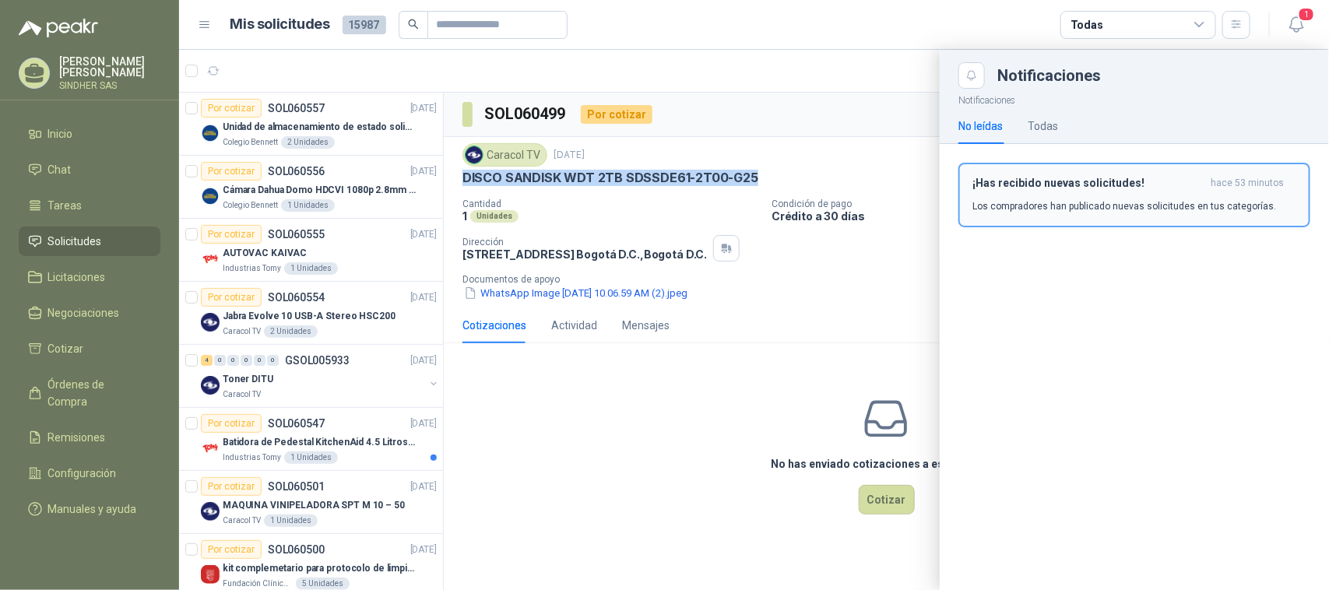
click at [1106, 185] on h3 "¡Has recibido nuevas solicitudes!" at bounding box center [1088, 183] width 232 height 13
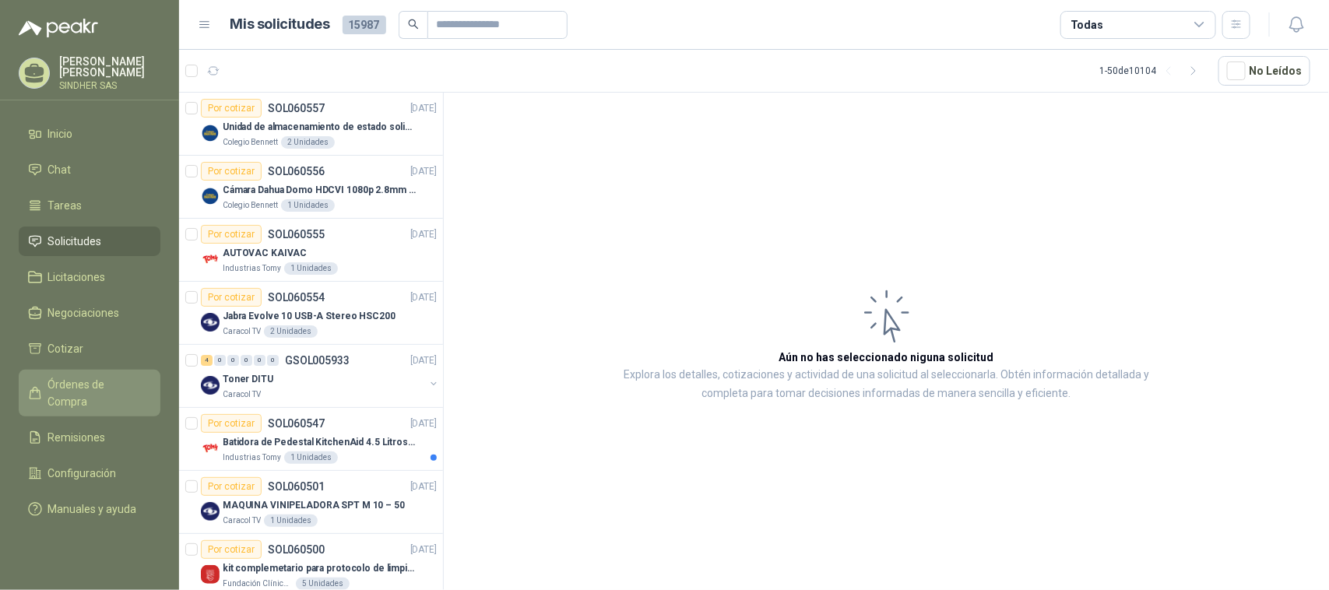
click at [88, 382] on span "Órdenes de Compra" at bounding box center [96, 393] width 97 height 34
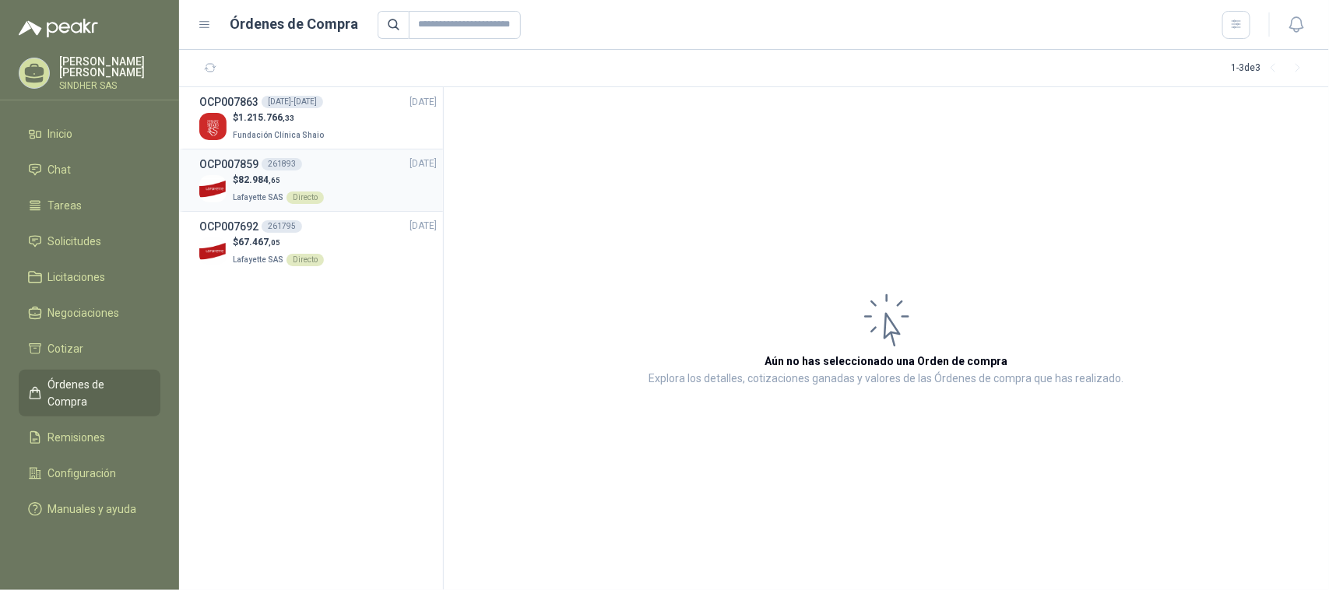
click at [282, 181] on p "$ 82.984 ,65" at bounding box center [278, 180] width 91 height 15
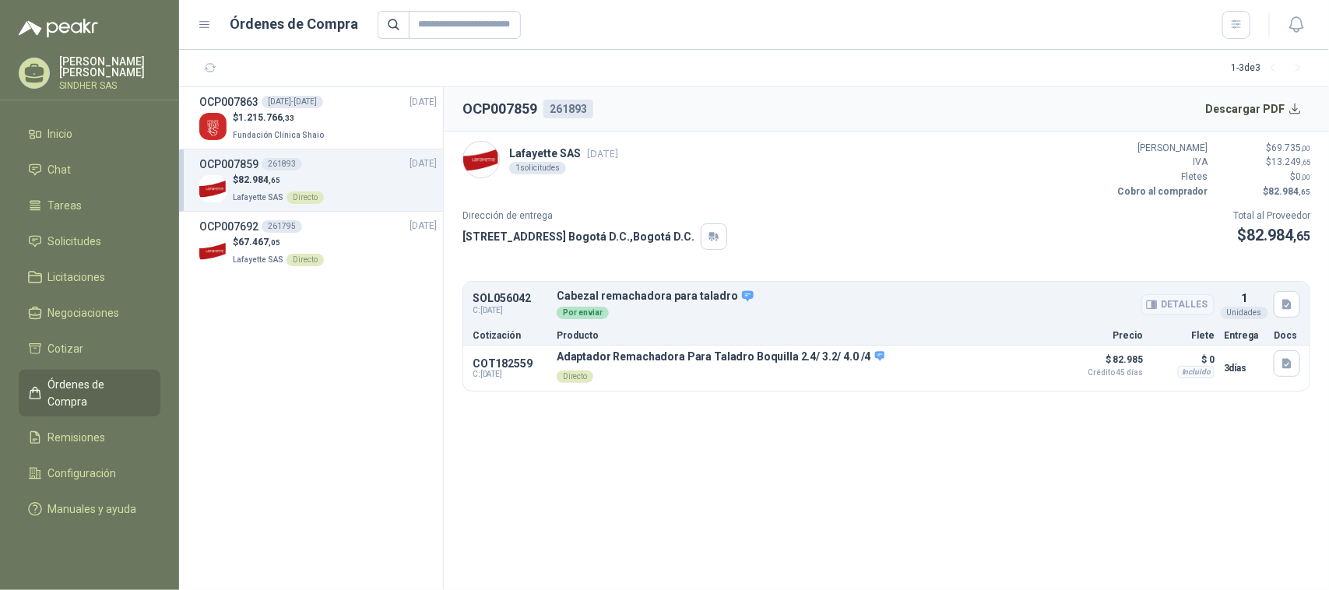
click at [1161, 308] on button "Detalles" at bounding box center [1177, 304] width 73 height 21
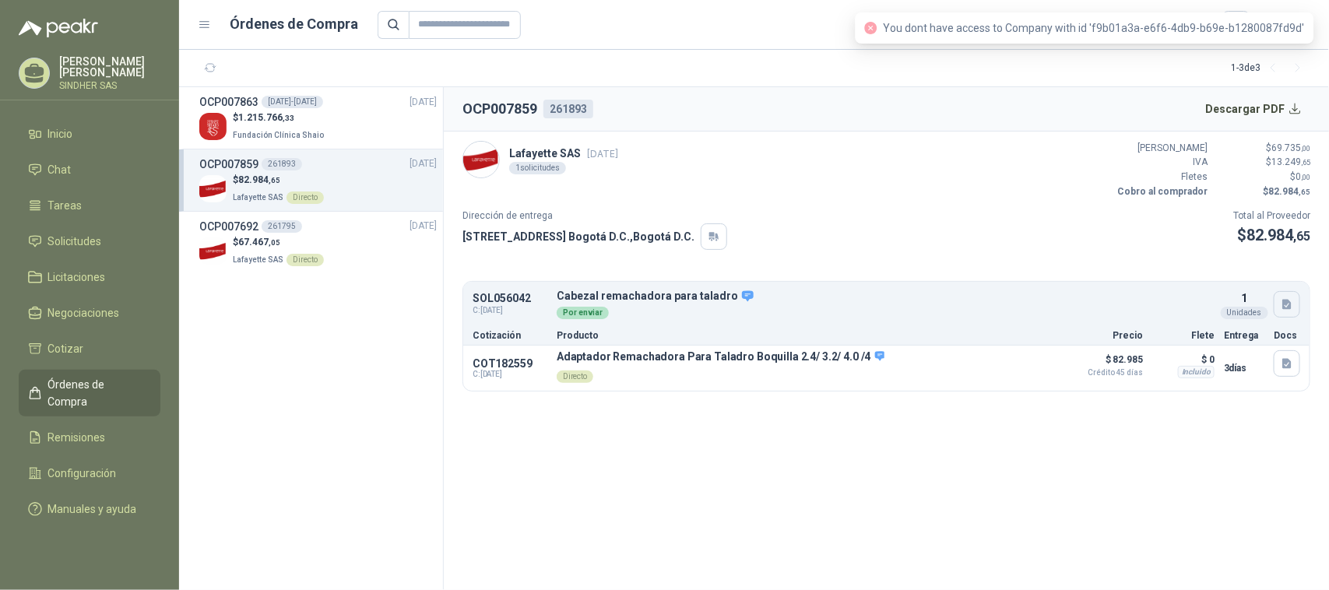
click at [1294, 312] on button "button" at bounding box center [1287, 304] width 26 height 26
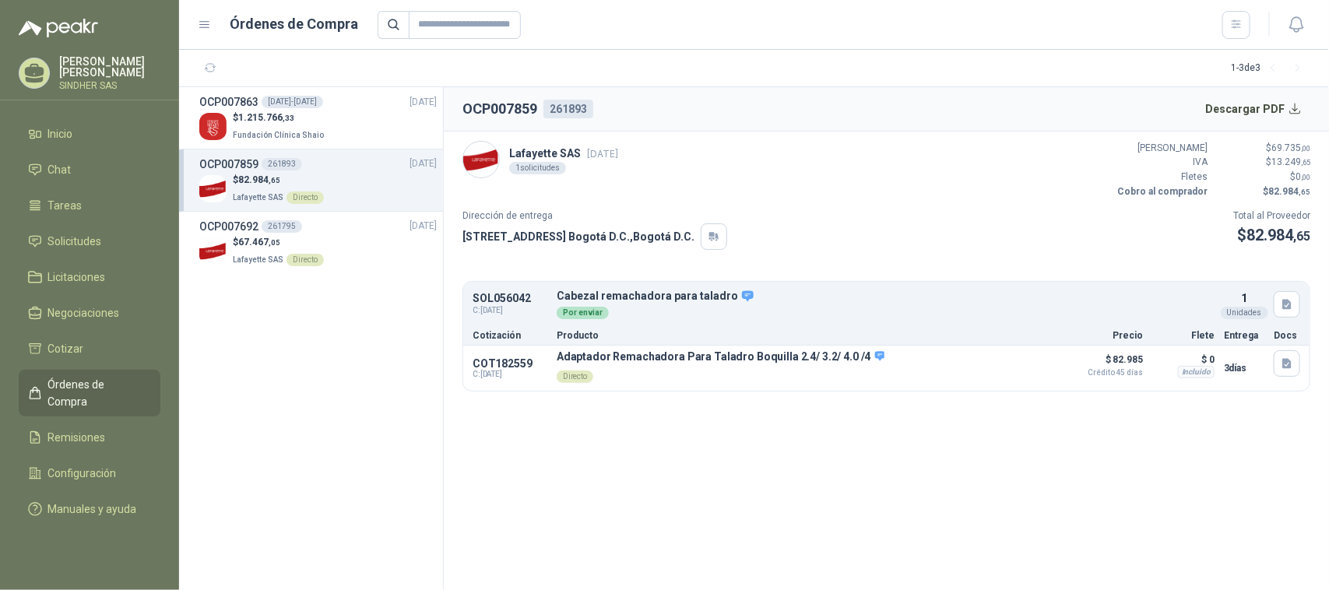
click at [1107, 209] on div "Dirección de entrega [STREET_ADDRESS] , [GEOGRAPHIC_DATA] D.C. Total al Proveed…" at bounding box center [886, 229] width 848 height 41
click at [1172, 301] on button "Detalles" at bounding box center [1177, 304] width 73 height 21
drag, startPoint x: 1131, startPoint y: 438, endPoint x: 1150, endPoint y: 410, distance: 34.8
click at [1138, 427] on section "OCP007859 261893 Descargar PDF Lafayette SAS [DATE] 1 solicitudes Valor Bruto $…" at bounding box center [886, 338] width 885 height 503
click at [1173, 304] on button "Detalles" at bounding box center [1177, 304] width 73 height 21
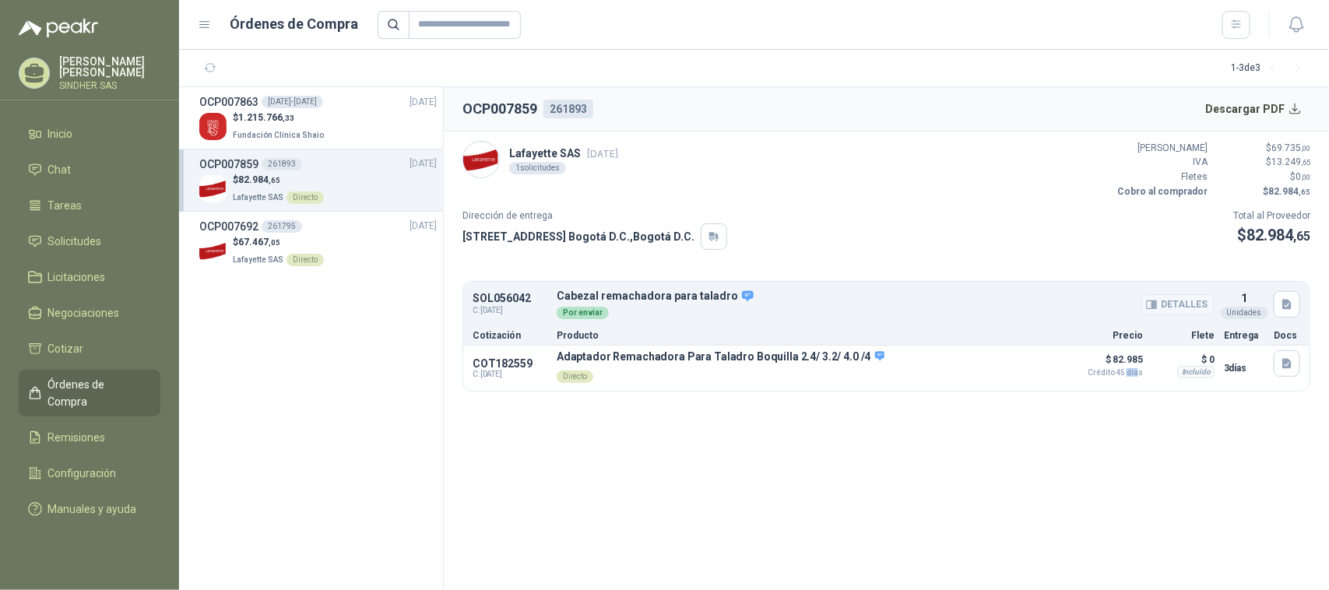
click at [1195, 300] on button "Detalles" at bounding box center [1177, 304] width 73 height 21
click at [582, 302] on p "Cabezal remachadora para taladro" at bounding box center [886, 297] width 658 height 14
click at [605, 296] on p "Cabezal remachadora para taladro" at bounding box center [886, 297] width 658 height 14
click at [1025, 367] on button "Detalles" at bounding box center [1019, 367] width 73 height 21
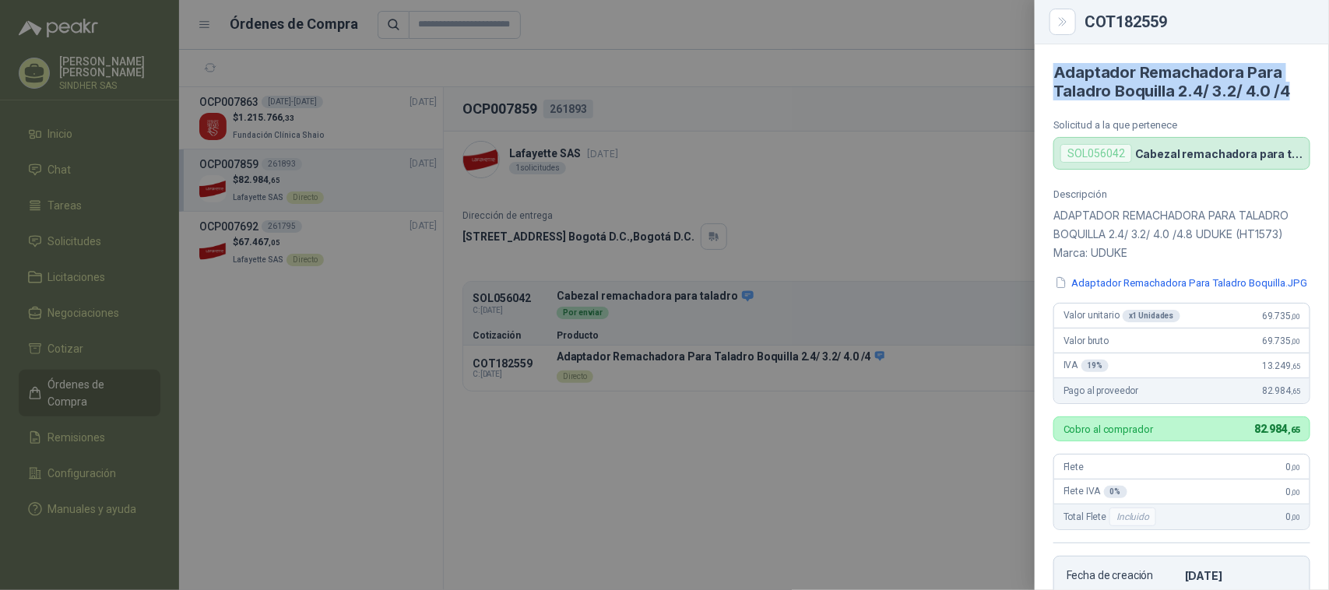
drag, startPoint x: 1057, startPoint y: 69, endPoint x: 1294, endPoint y: 93, distance: 238.0
click at [1294, 93] on h4 "Adaptador Remachadora Para Taladro Boquilla 2.4/ 3.2/ 4.0 /4" at bounding box center [1181, 81] width 257 height 37
copy h4 "Adaptador Remachadora Para Taladro Boquilla 2.4/ 3.2/ 4.0 /4"
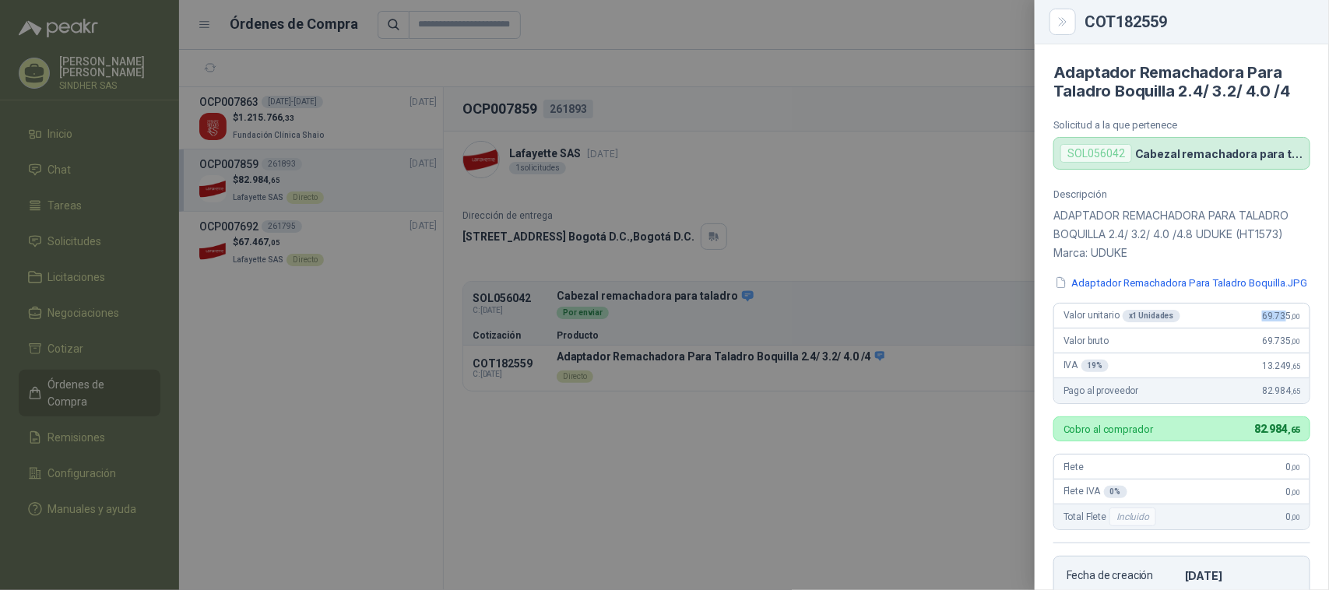
drag, startPoint x: 1250, startPoint y: 331, endPoint x: 1274, endPoint y: 329, distance: 23.4
click at [1274, 322] on span "69.735 ,00" at bounding box center [1281, 316] width 38 height 11
click at [1221, 329] on div "Valor unitario x 1 Unidades 69.735 ,00" at bounding box center [1181, 316] width 255 height 25
click at [971, 114] on div at bounding box center [664, 295] width 1329 height 590
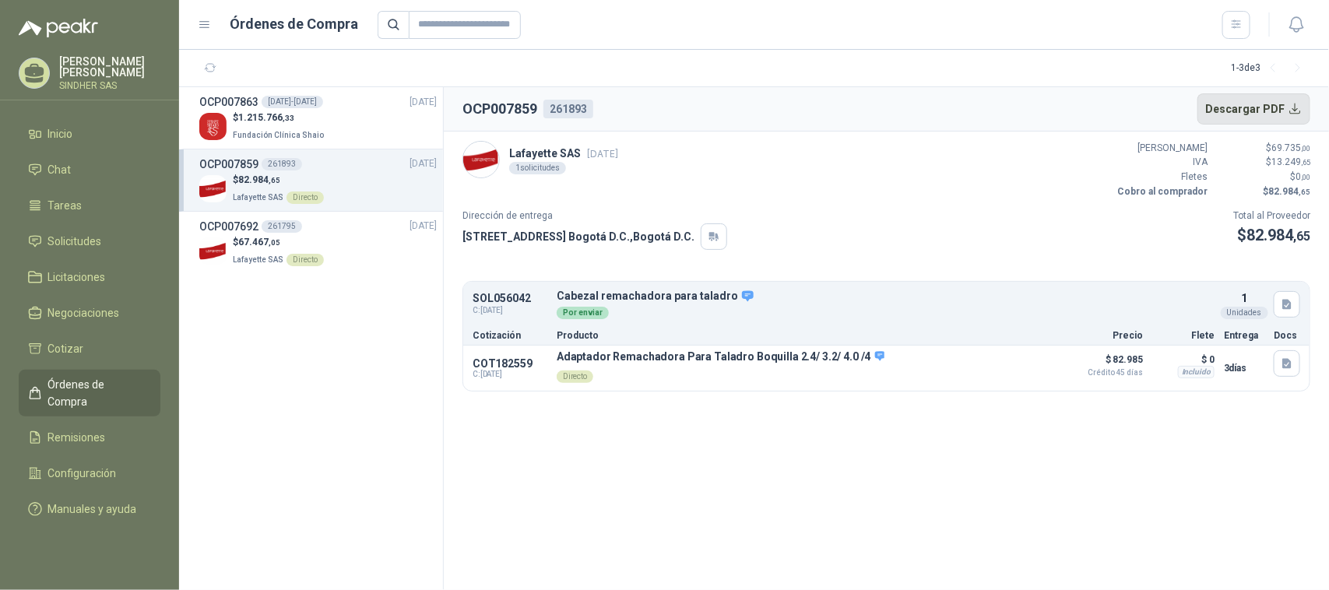
click at [1295, 111] on button "Descargar PDF" at bounding box center [1254, 108] width 114 height 31
click at [1026, 367] on button "Detalles" at bounding box center [1019, 367] width 73 height 21
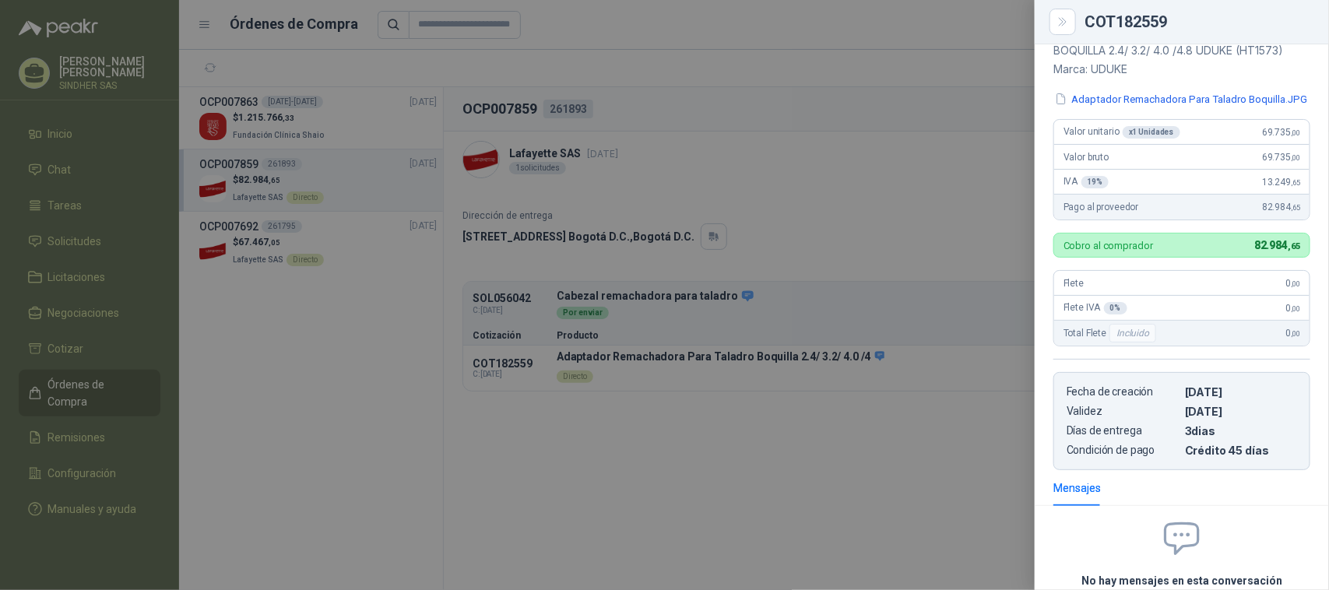
scroll to position [0, 0]
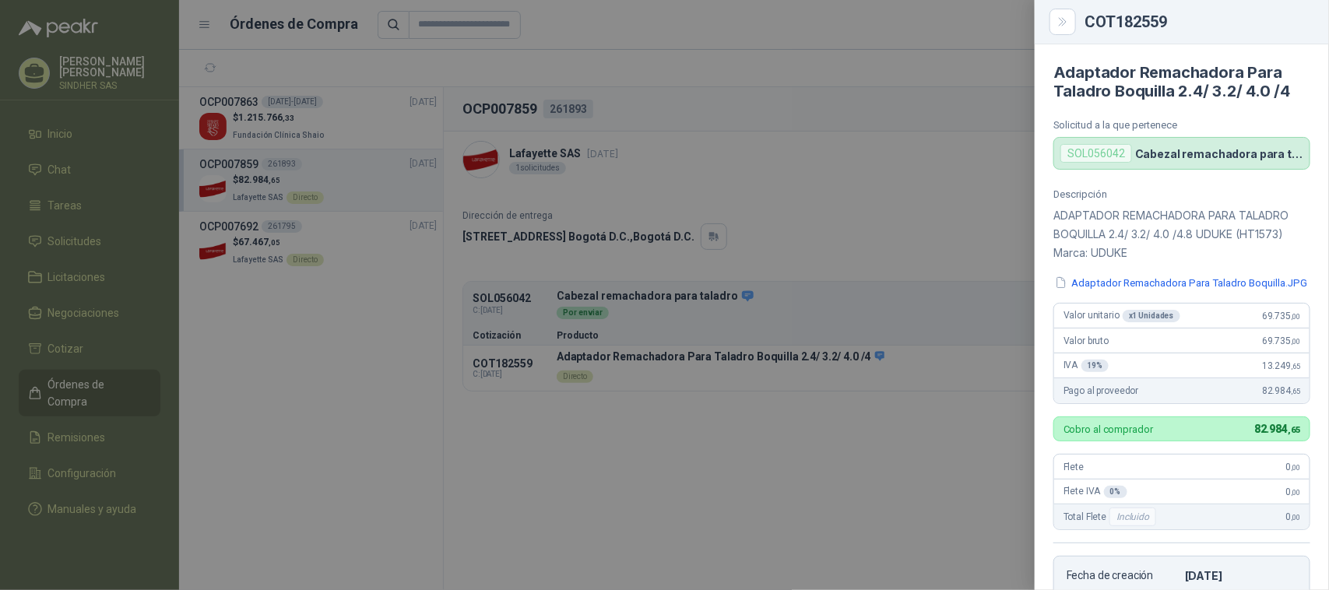
click at [881, 450] on div at bounding box center [664, 295] width 1329 height 590
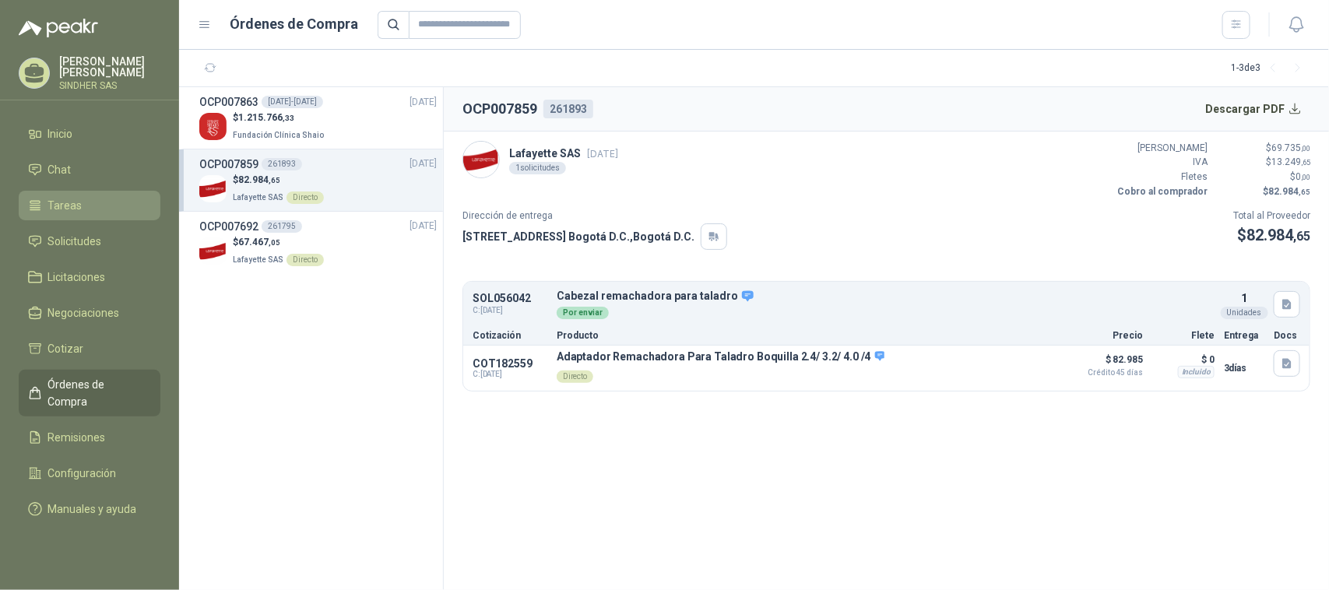
click at [68, 201] on span "Tareas" at bounding box center [65, 205] width 34 height 17
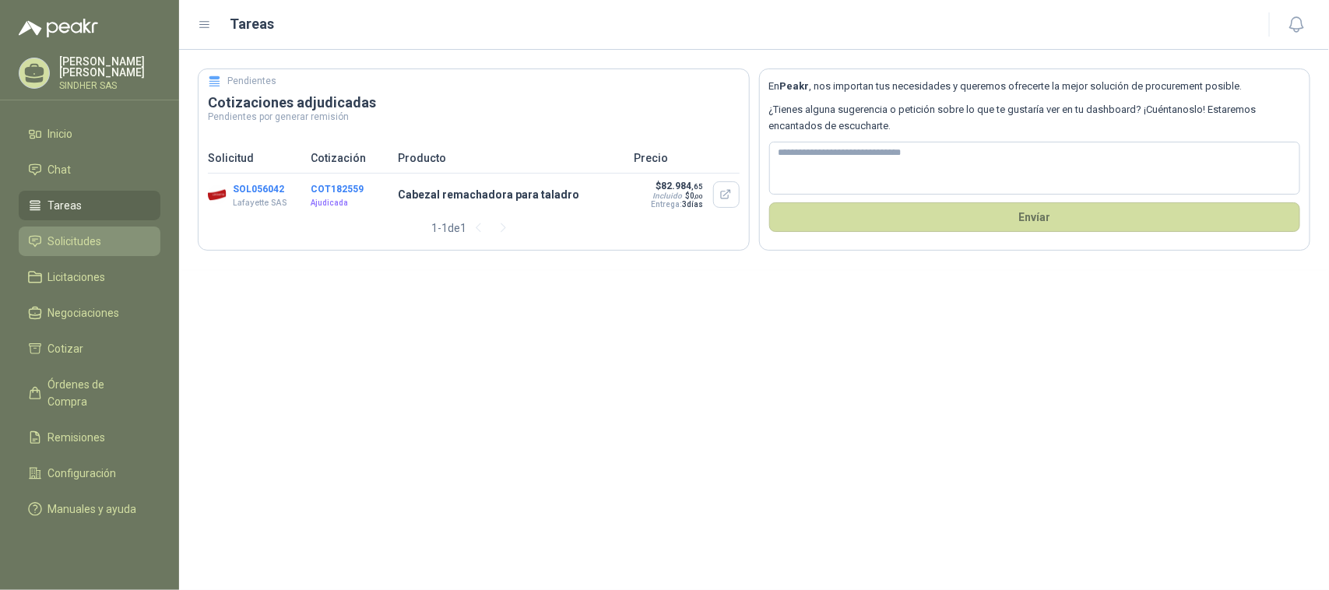
click at [56, 248] on span "Solicitudes" at bounding box center [75, 241] width 54 height 17
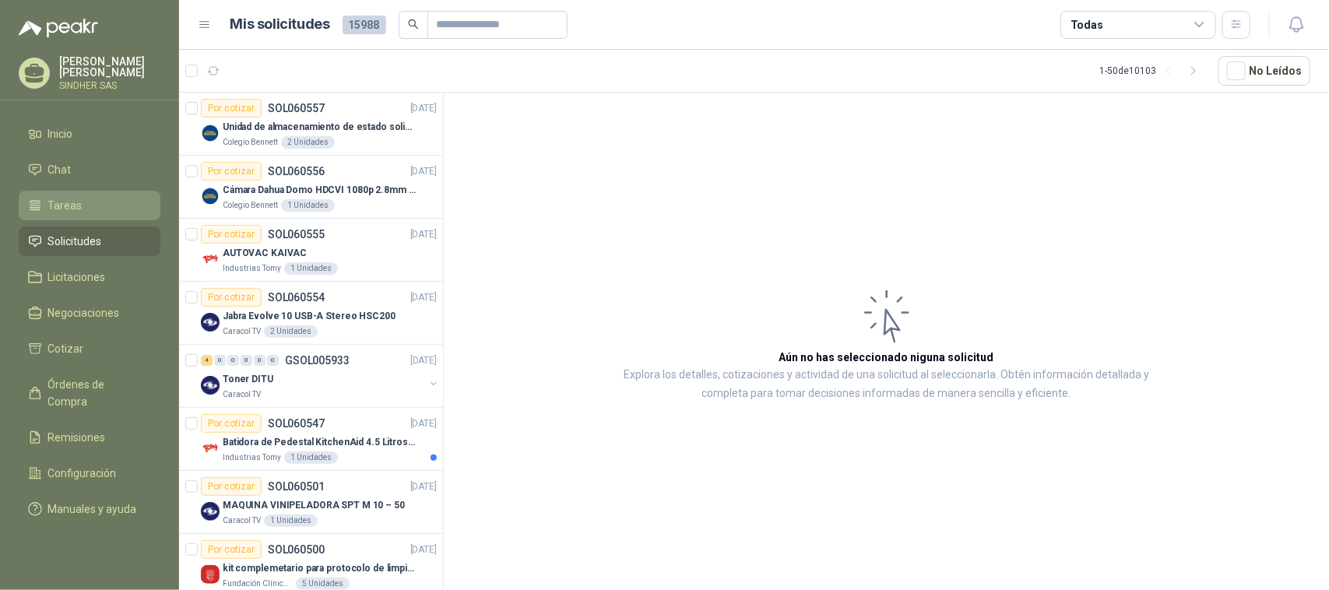
click at [87, 209] on li "Tareas" at bounding box center [89, 205] width 123 height 17
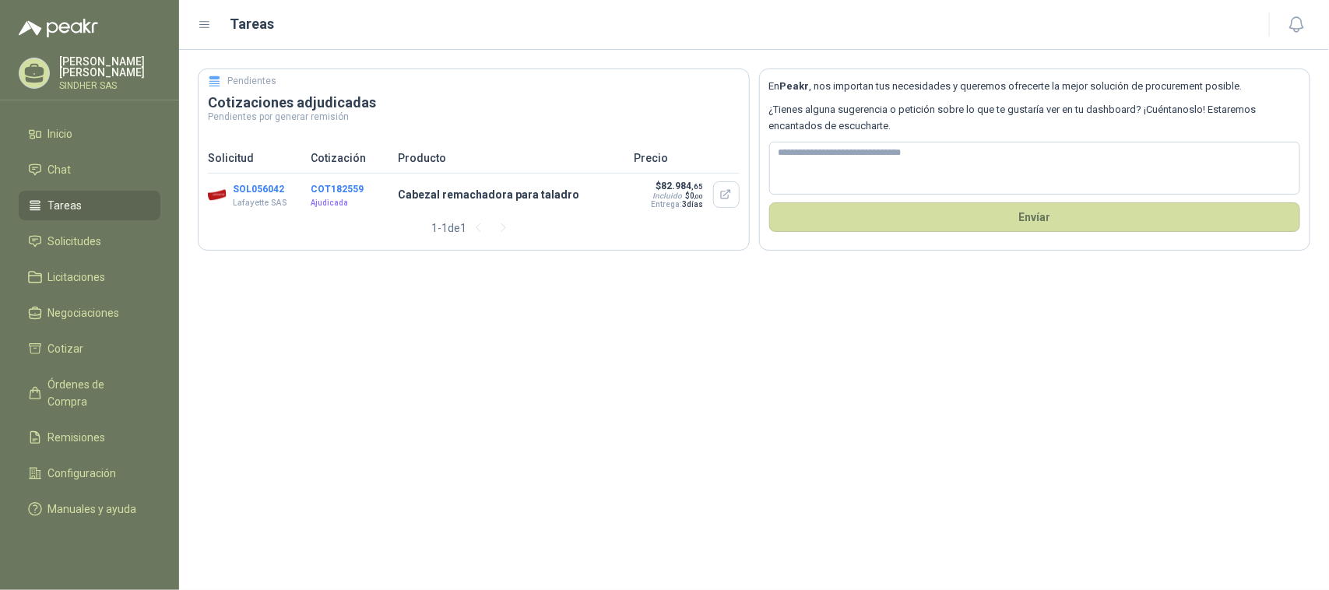
click at [269, 191] on button "SOL056042" at bounding box center [258, 189] width 51 height 11
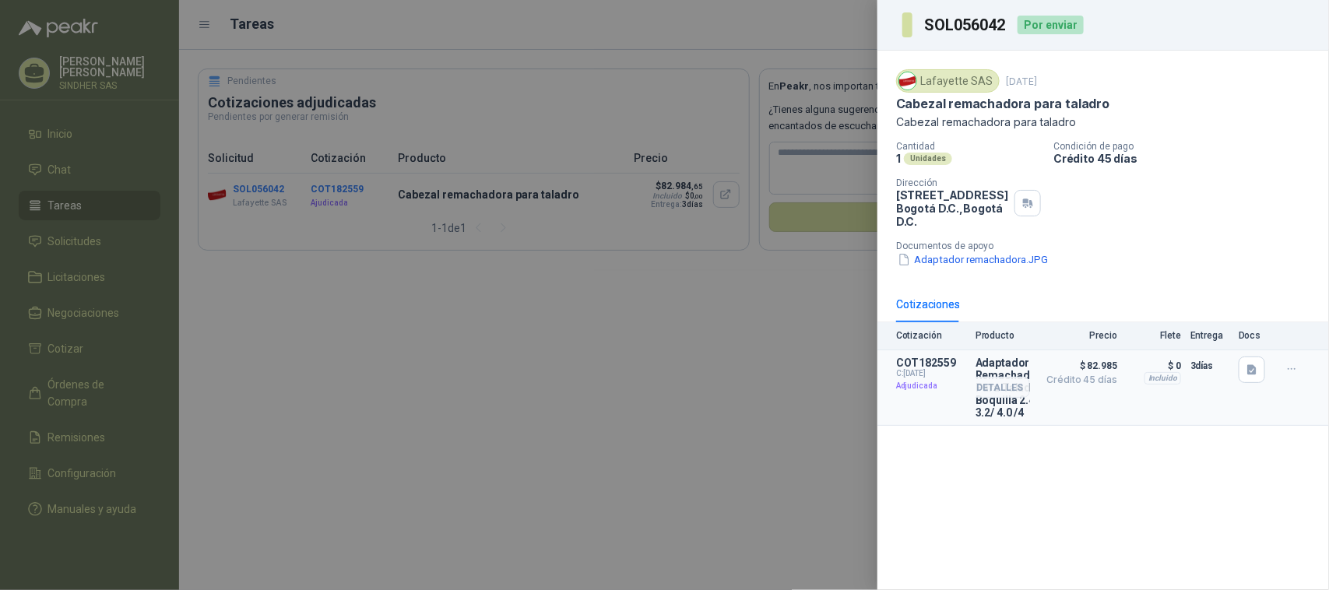
click at [916, 371] on span "C: [DATE]" at bounding box center [931, 373] width 70 height 9
click at [1060, 31] on div "Por enviar" at bounding box center [1051, 25] width 66 height 19
click at [952, 21] on h3 "SOL056042" at bounding box center [966, 25] width 83 height 16
click at [951, 90] on div "Lafayette SAS" at bounding box center [948, 80] width 104 height 23
click at [975, 23] on h3 "SOL056042" at bounding box center [966, 25] width 83 height 16
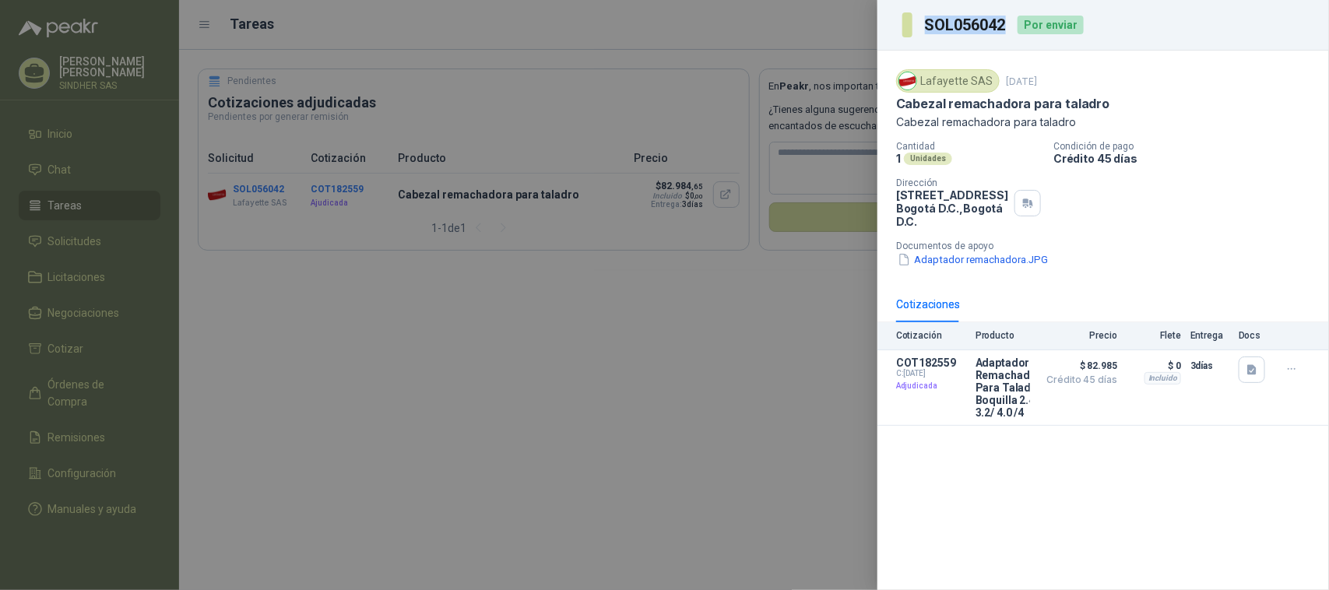
click at [975, 23] on h3 "SOL056042" at bounding box center [966, 25] width 83 height 16
copy h3 "SOL056042"
click at [354, 83] on div at bounding box center [664, 295] width 1329 height 590
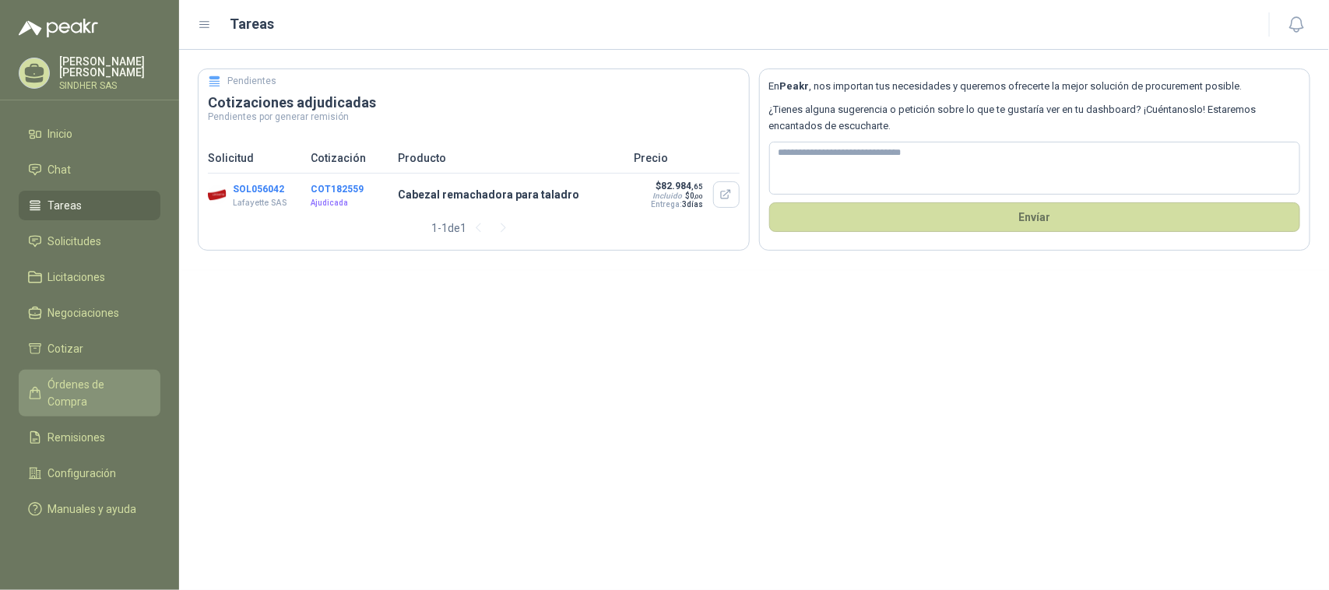
click at [117, 387] on span "Órdenes de Compra" at bounding box center [96, 393] width 97 height 34
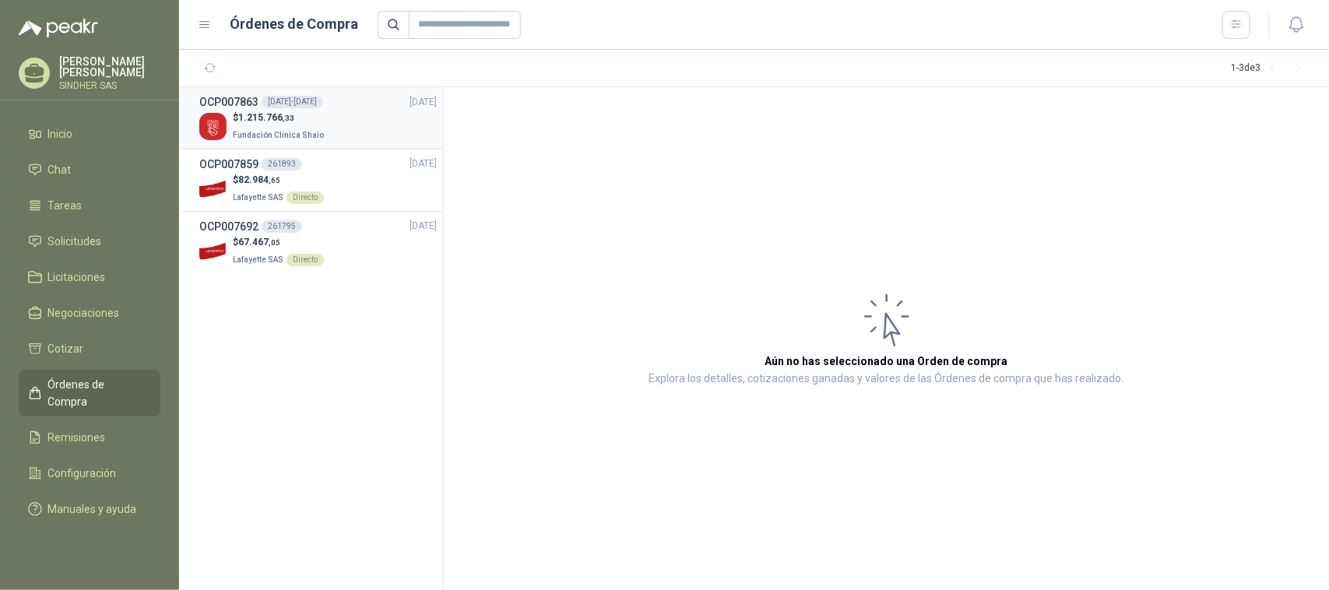
click at [294, 125] on p "Fundación Clínica Shaio" at bounding box center [280, 133] width 94 height 17
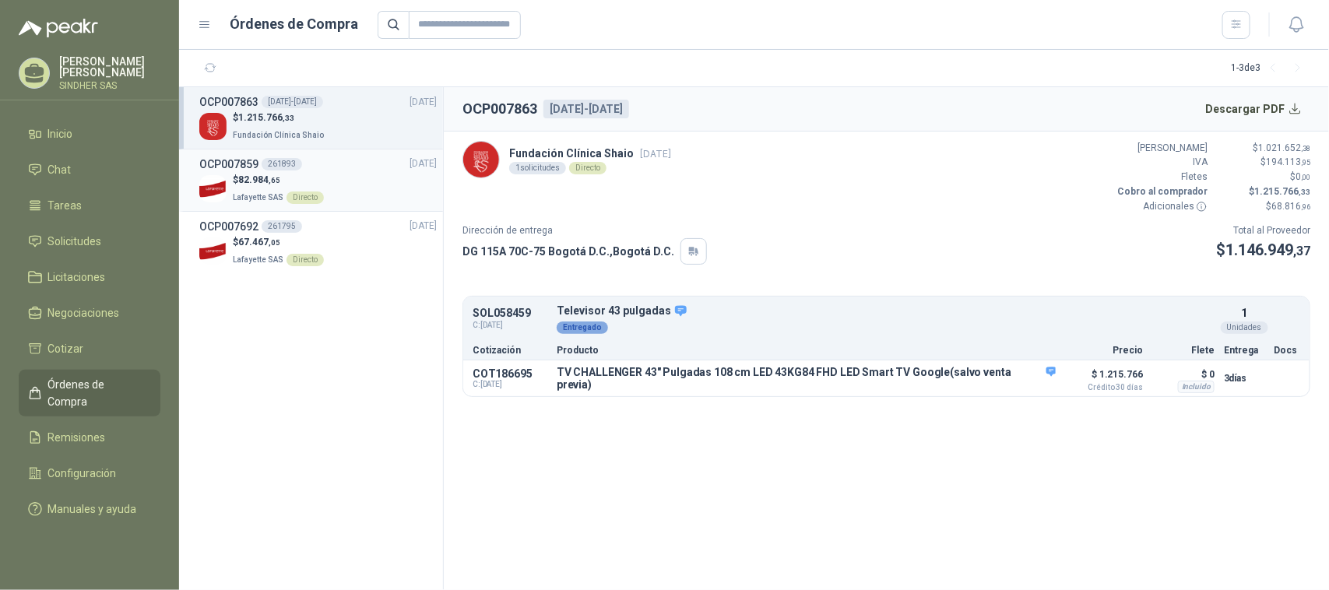
click at [300, 175] on p "$ 82.984 ,65" at bounding box center [278, 180] width 91 height 15
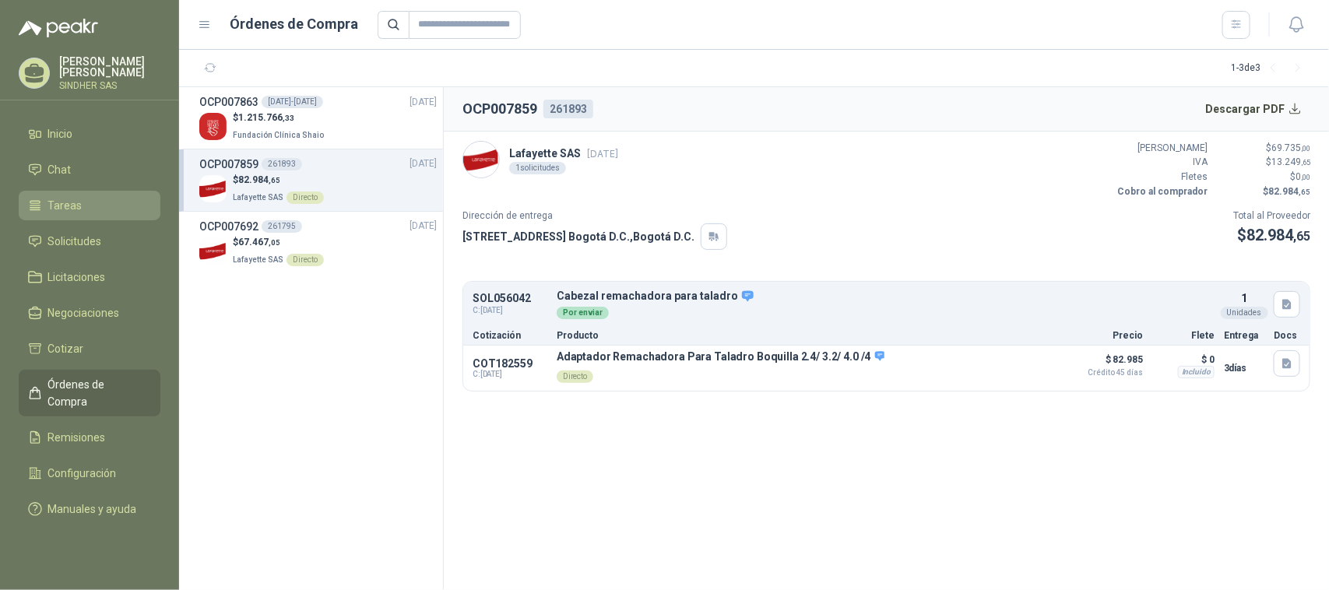
click at [65, 203] on span "Tareas" at bounding box center [65, 205] width 34 height 17
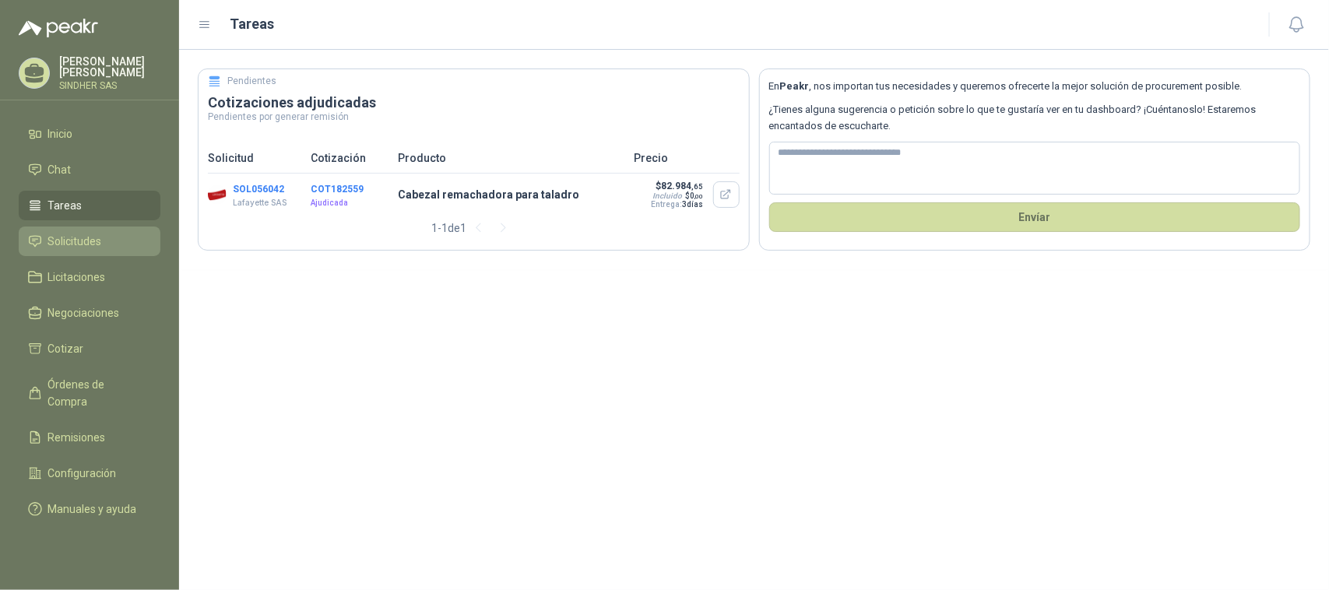
click at [83, 241] on span "Solicitudes" at bounding box center [75, 241] width 54 height 17
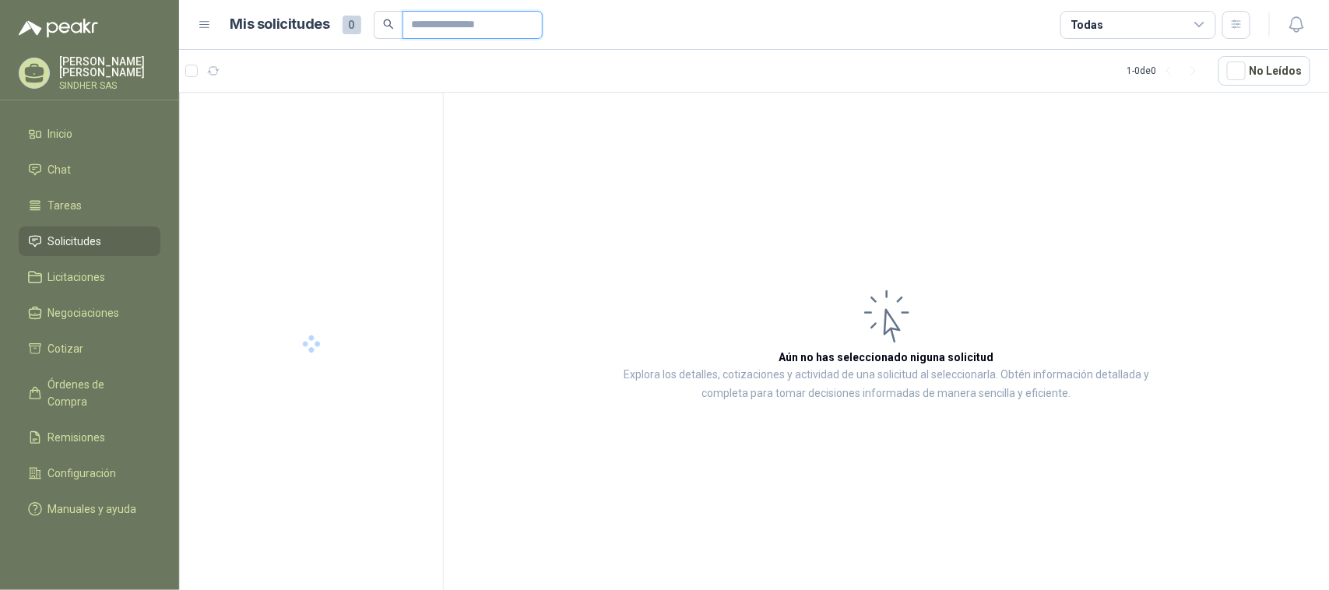
click at [475, 29] on input "text" at bounding box center [466, 25] width 109 height 26
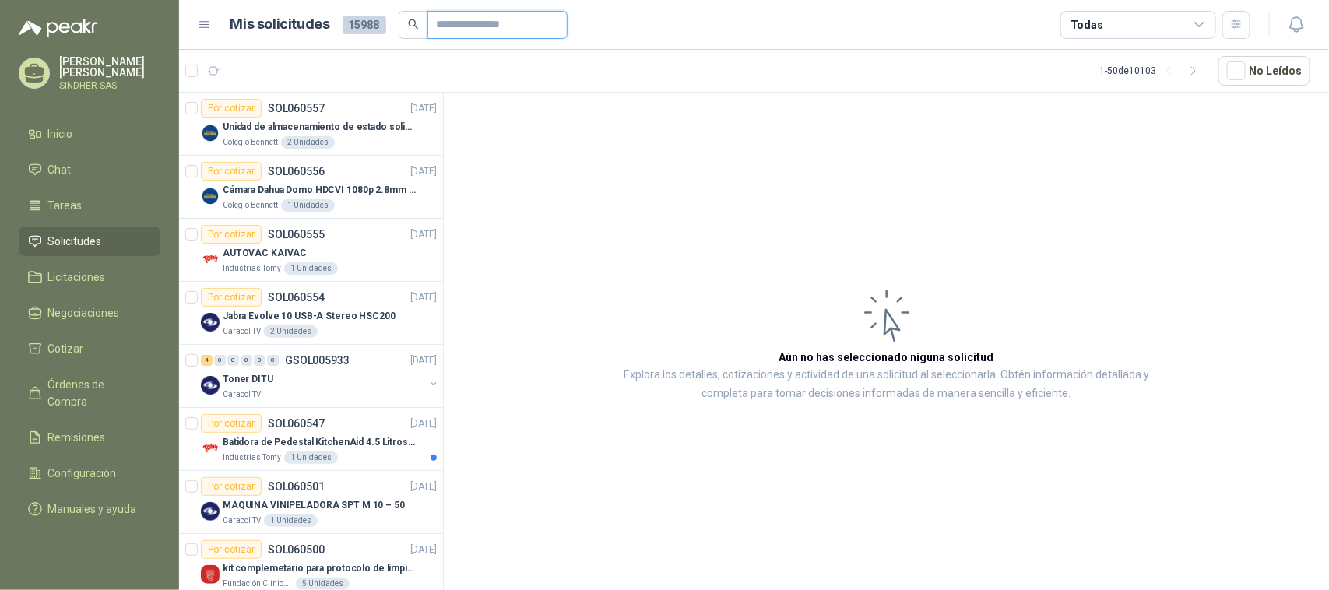
paste input "*********"
type input "*********"
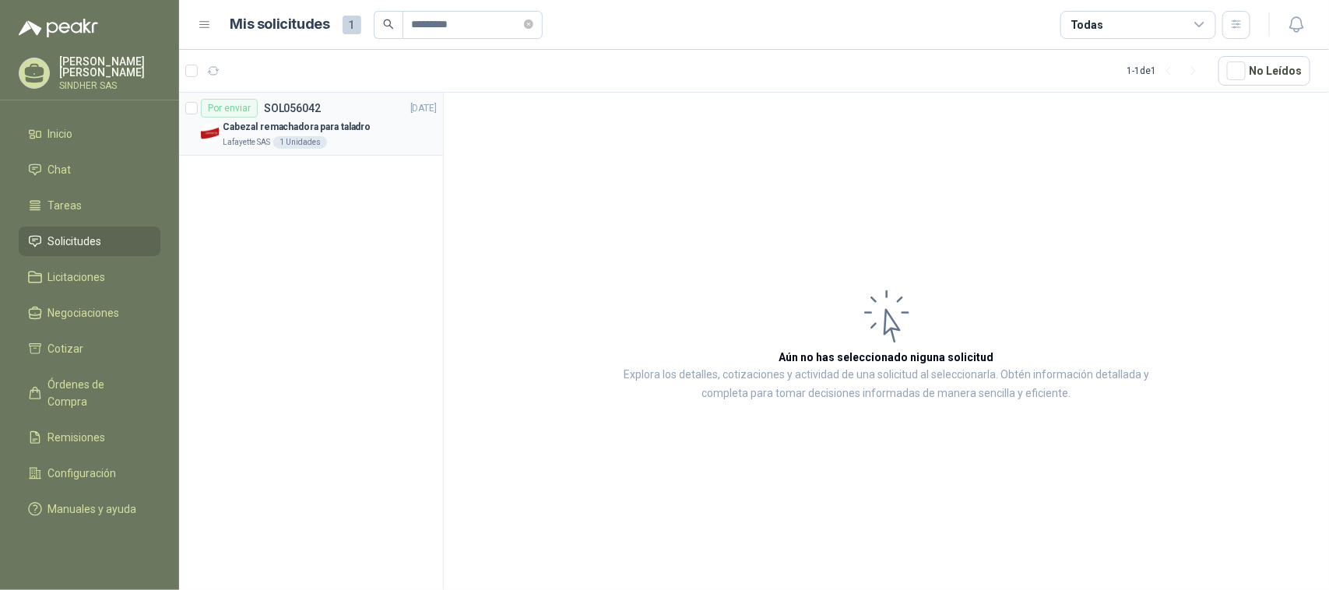
click at [293, 125] on p "Cabezal remachadora para taladro" at bounding box center [297, 127] width 148 height 15
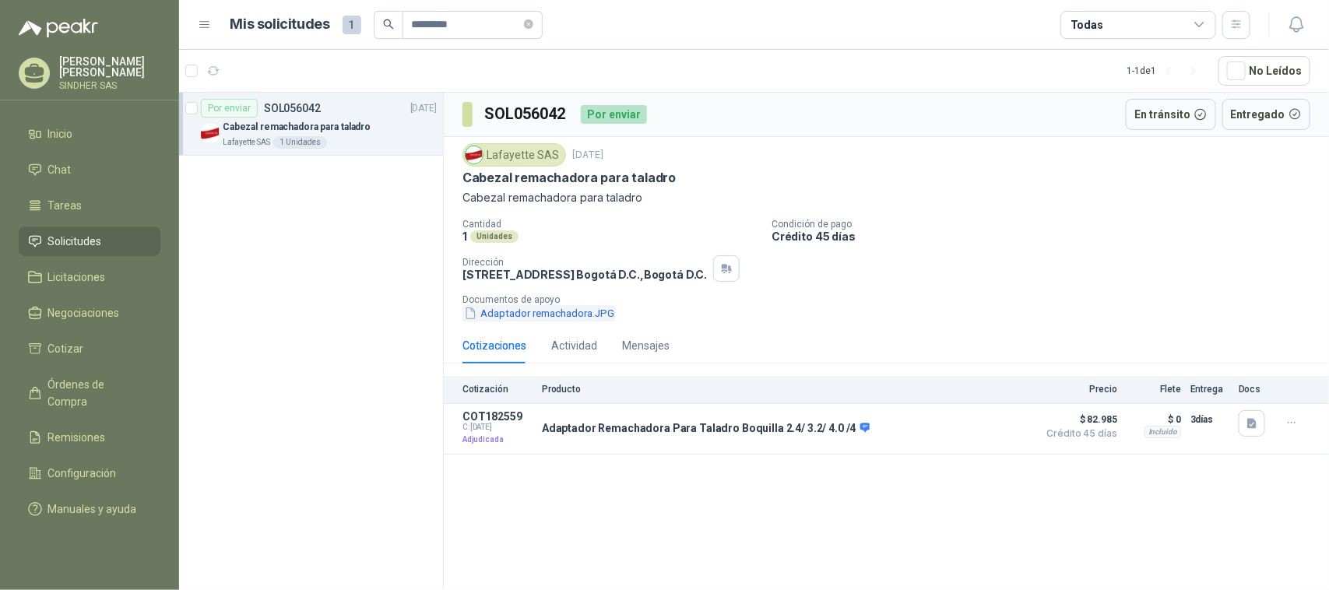
click at [554, 316] on button "Adaptador remachadora.JPG" at bounding box center [538, 313] width 153 height 16
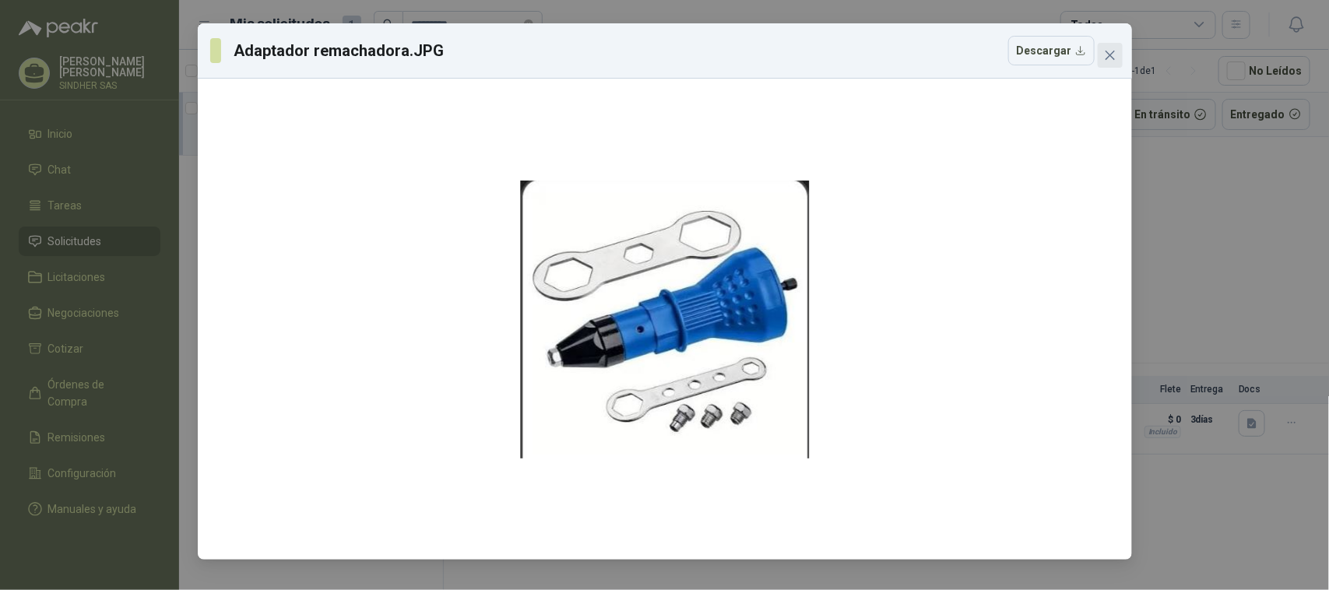
click at [1102, 53] on span "Close" at bounding box center [1110, 55] width 25 height 12
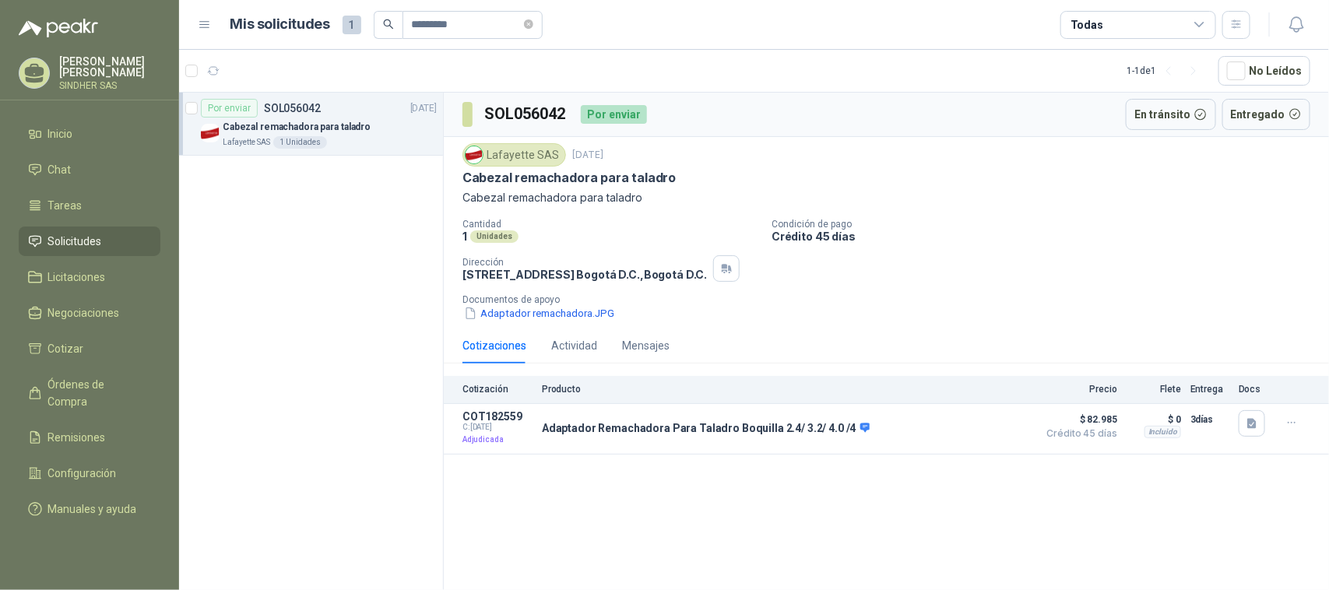
click at [367, 382] on div "Por enviar SOL056042 [DATE] Cabezal remachadora para taladro Lafayette SAS 1 Un…" at bounding box center [311, 344] width 265 height 503
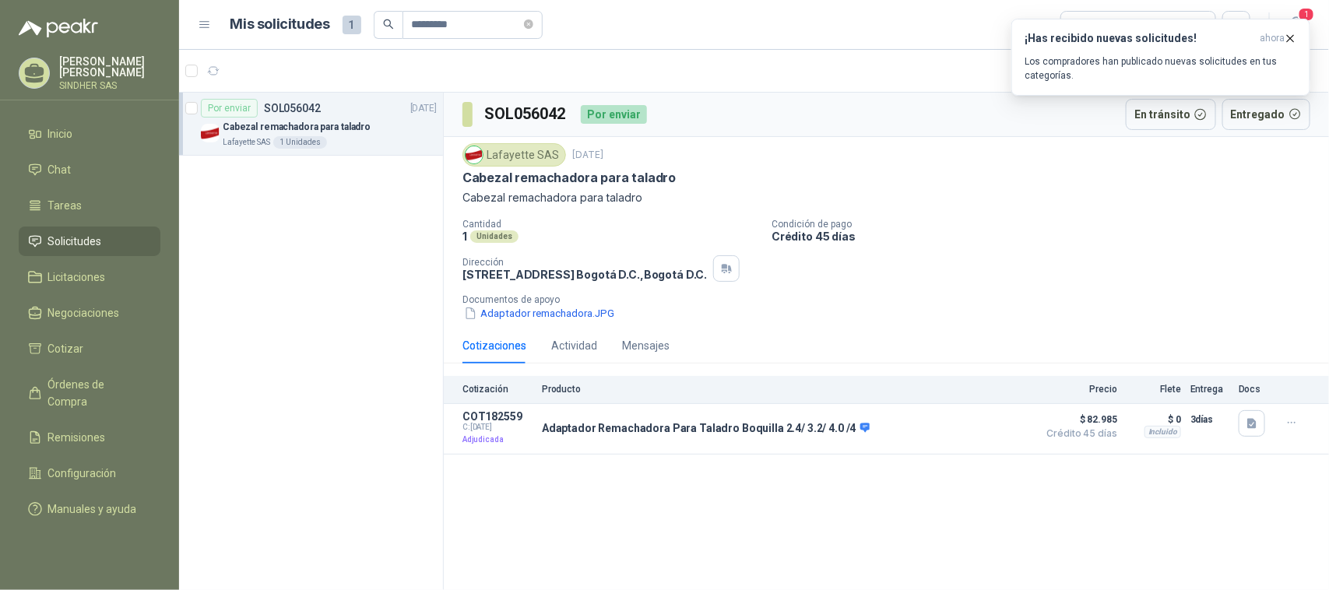
click at [121, 238] on li "Solicitudes" at bounding box center [89, 241] width 123 height 17
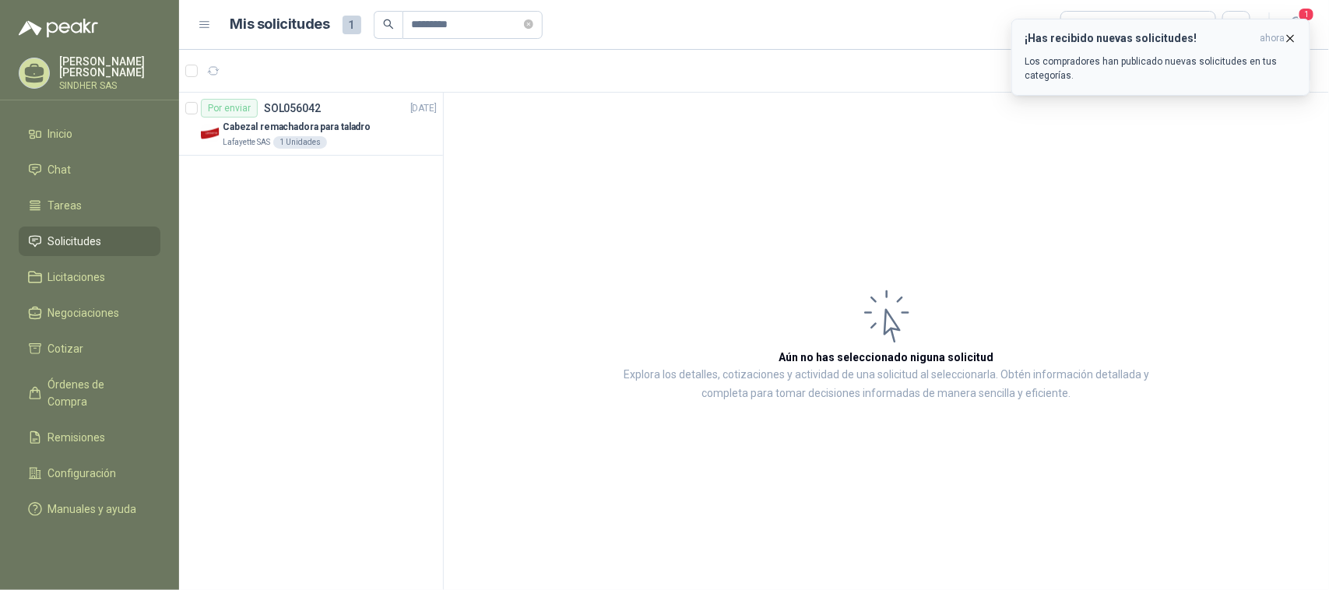
click at [1208, 52] on div "¡Has recibido nuevas solicitudes! ahora Los compradores han publicado nuevas so…" at bounding box center [1161, 57] width 273 height 51
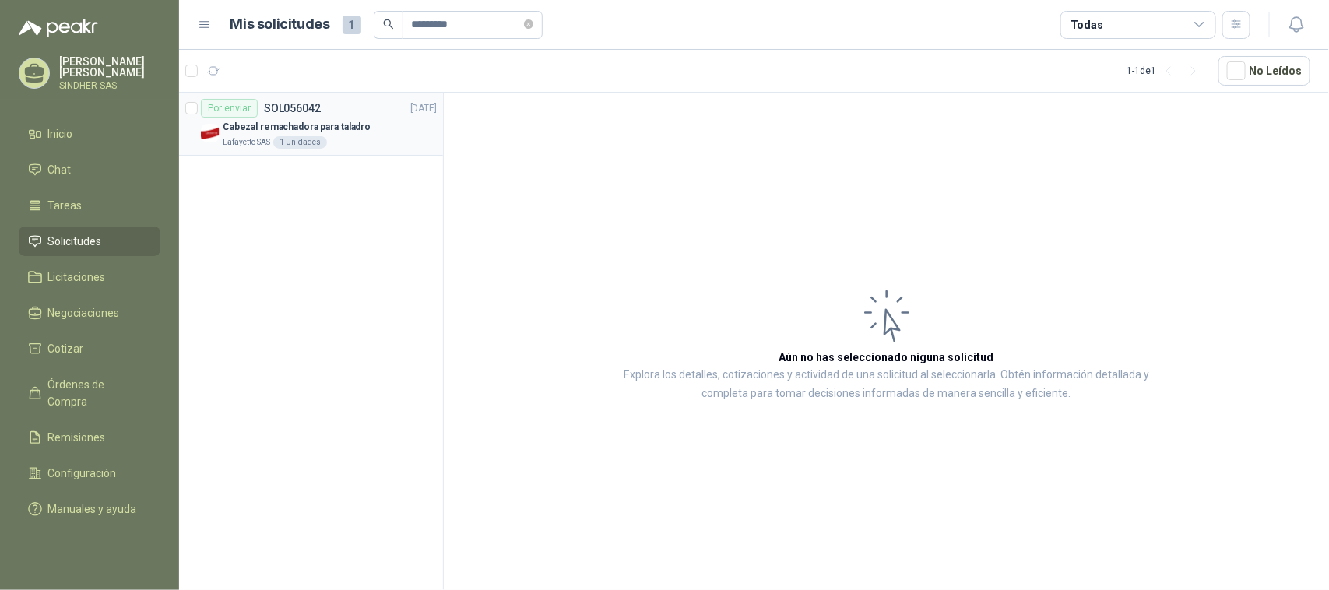
click at [359, 131] on p "Cabezal remachadora para taladro" at bounding box center [297, 127] width 148 height 15
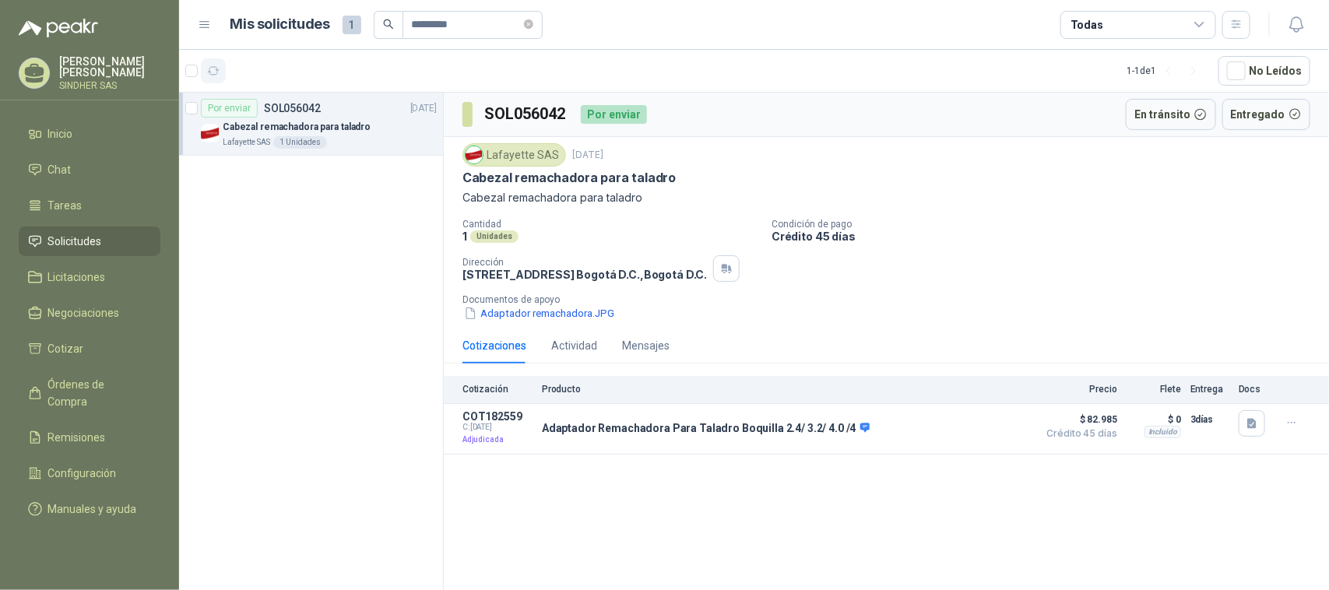
click at [201, 76] on button "button" at bounding box center [213, 70] width 25 height 25
click at [78, 239] on span "Solicitudes" at bounding box center [75, 241] width 54 height 17
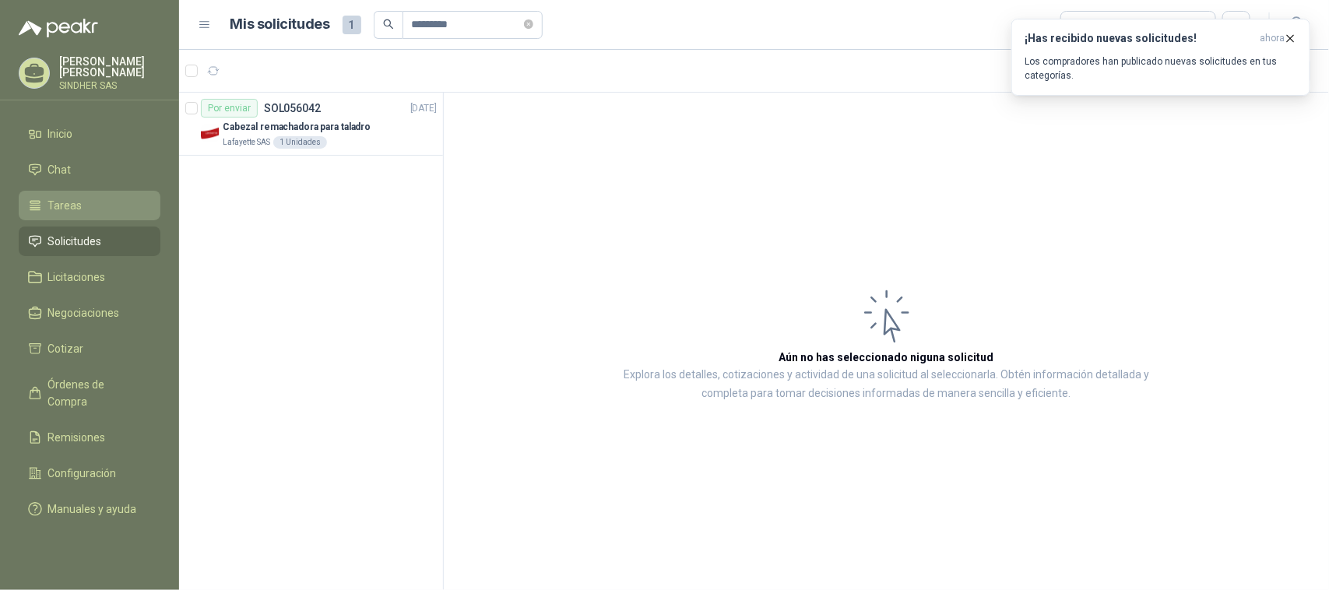
click at [104, 207] on li "Tareas" at bounding box center [89, 205] width 123 height 17
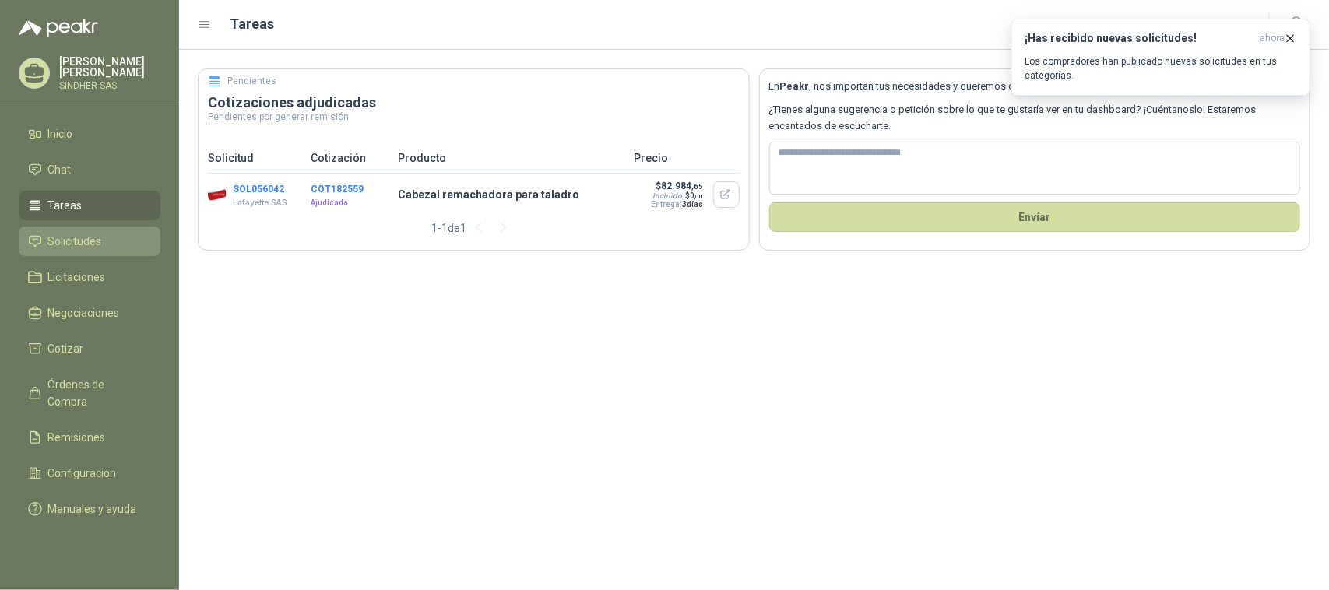
click at [104, 235] on li "Solicitudes" at bounding box center [89, 241] width 123 height 17
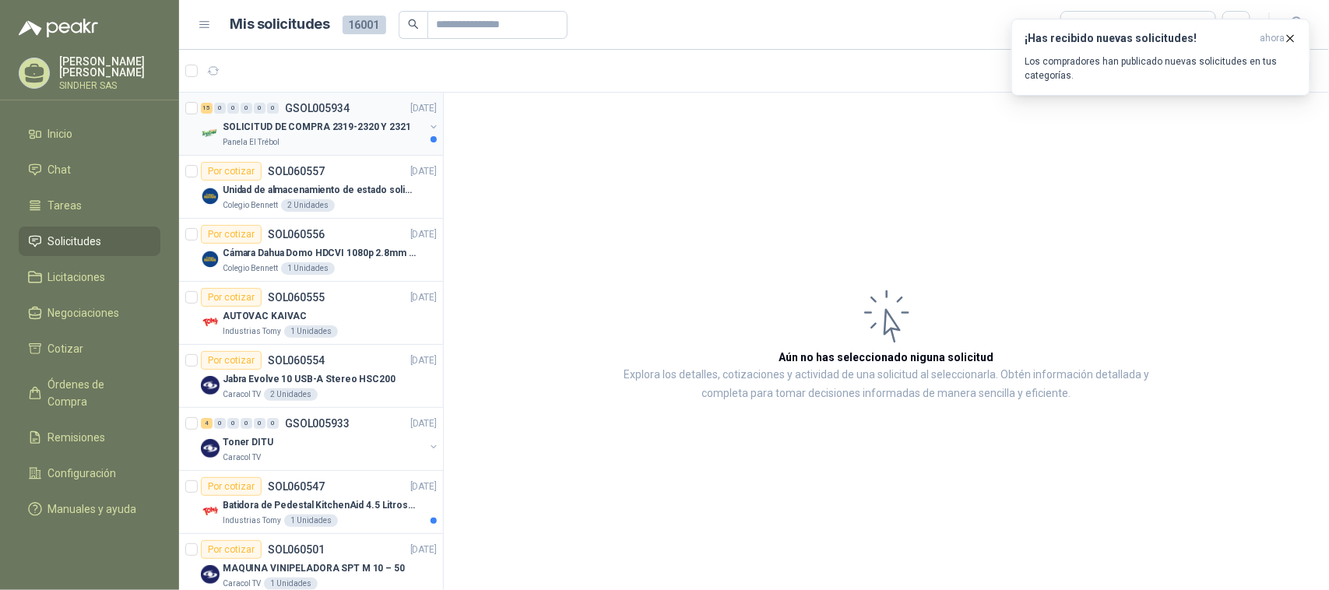
click at [350, 144] on div "Panela El Trébol" at bounding box center [324, 142] width 202 height 12
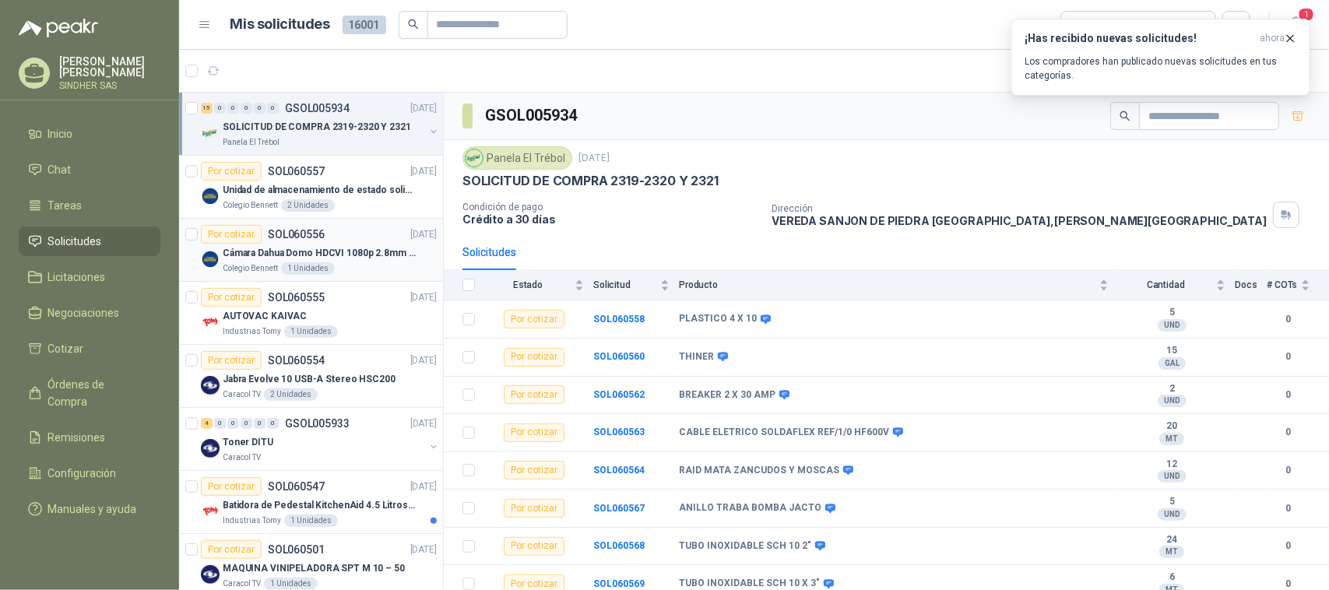
click at [354, 269] on div "Colegio [PERSON_NAME] 1 Unidades" at bounding box center [330, 268] width 214 height 12
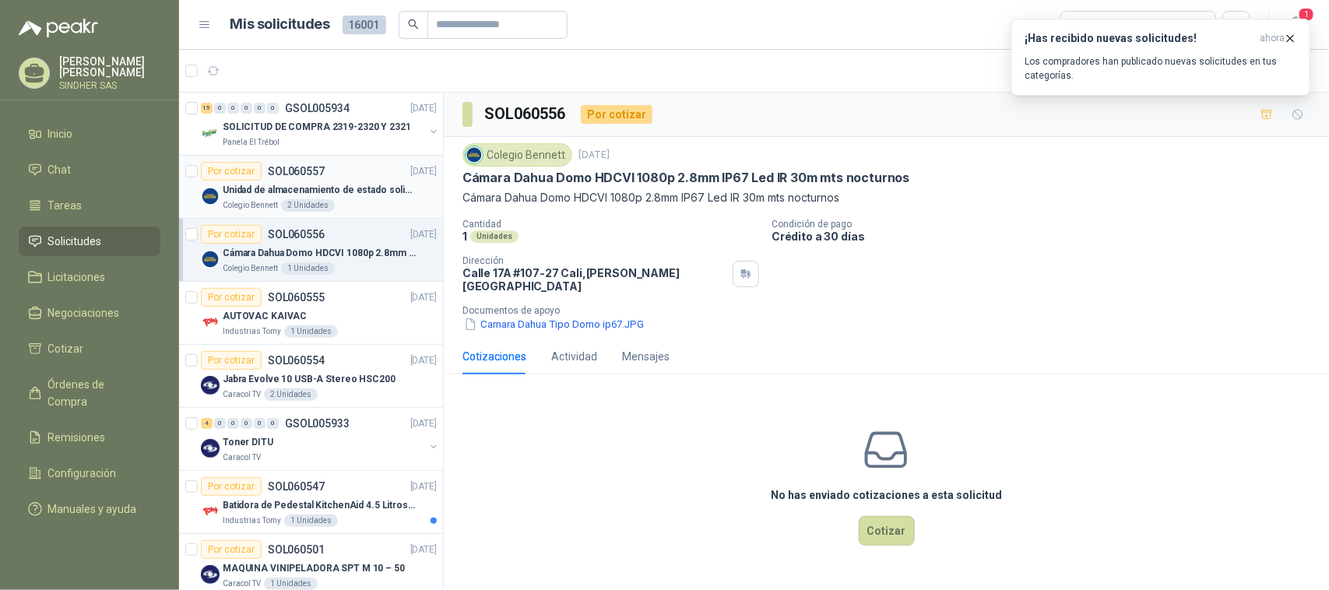
click at [358, 189] on p "Unidad de almacenamiento de estado solido Marca SK hynix [DATE] NVMe 256GB HFM2…" at bounding box center [320, 190] width 194 height 15
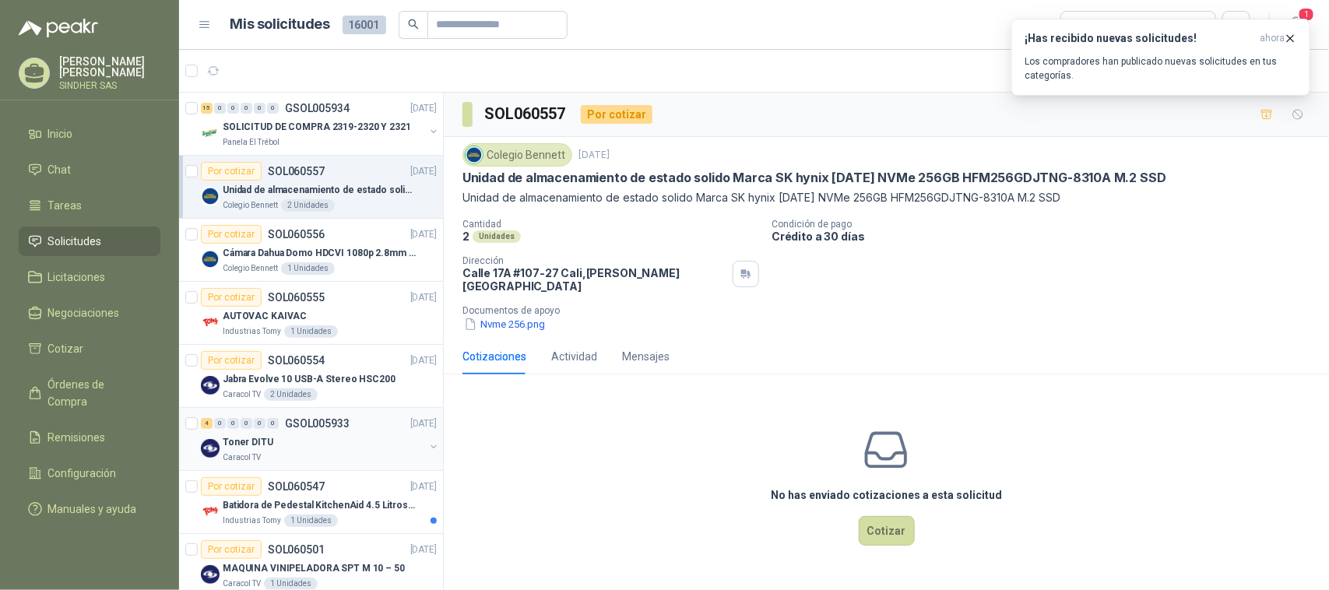
click at [337, 449] on div "Toner DITU" at bounding box center [324, 442] width 202 height 19
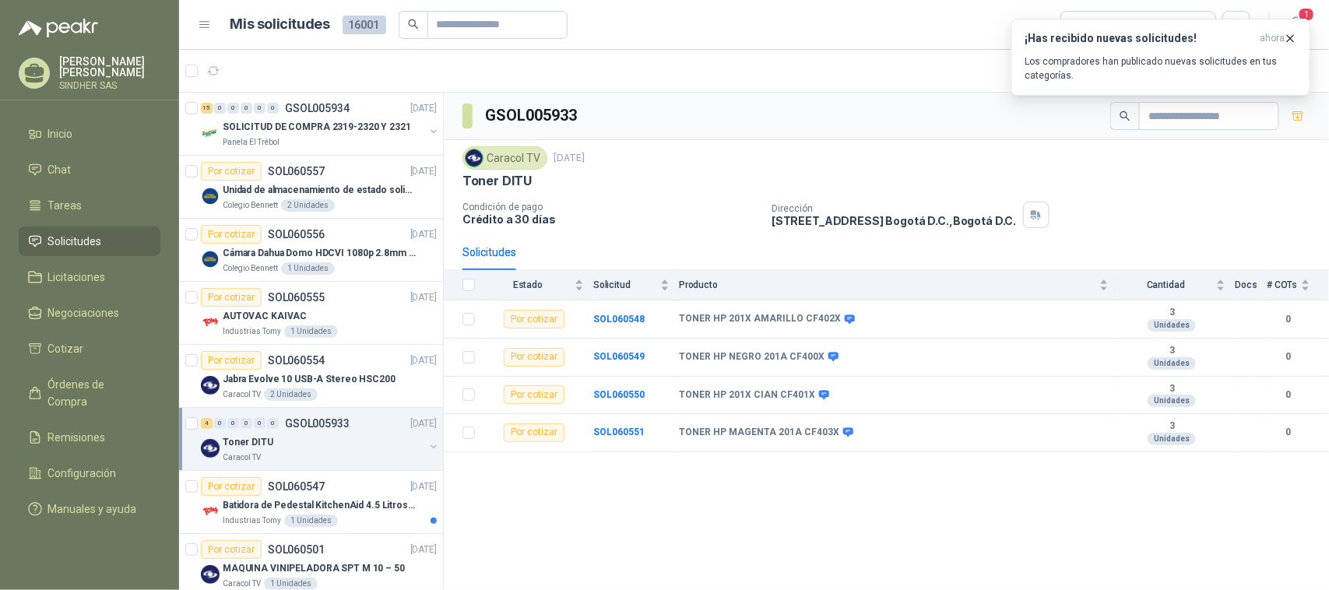
click at [678, 504] on div "GSOL005933 Caracol TV [DATE] Toner DITU Condición de pago Crédito a 30 días Dir…" at bounding box center [886, 344] width 885 height 503
click at [1290, 35] on icon "button" at bounding box center [1290, 38] width 13 height 13
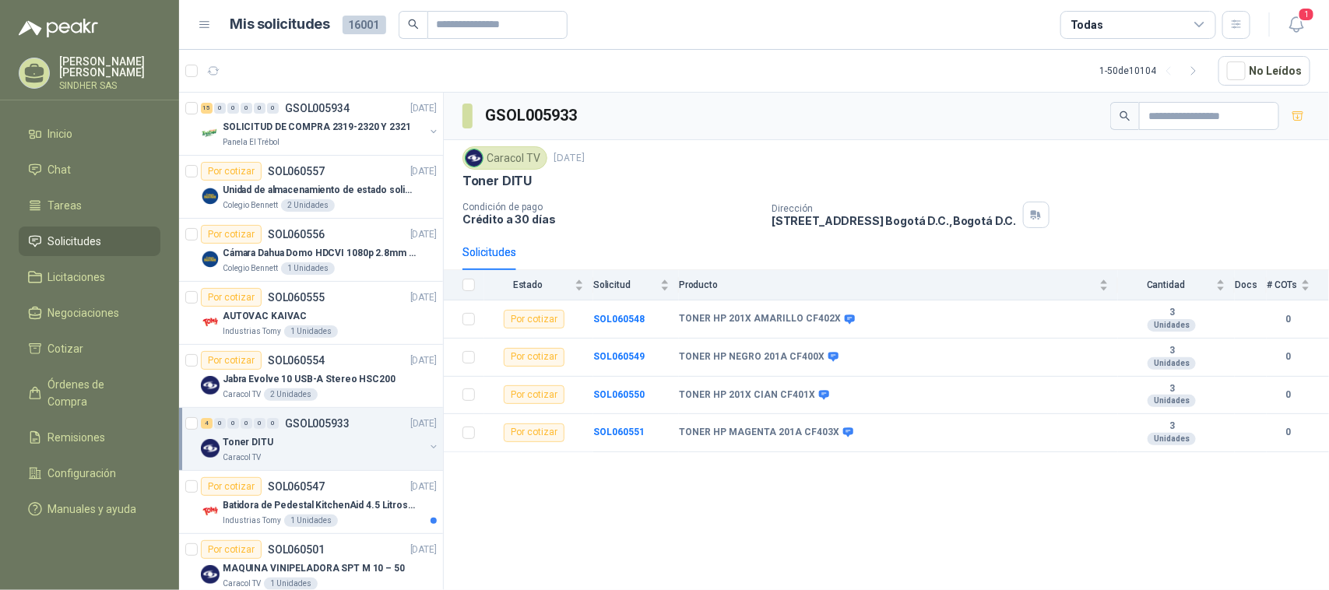
click at [839, 139] on div "GSOL005933" at bounding box center [886, 116] width 885 height 47
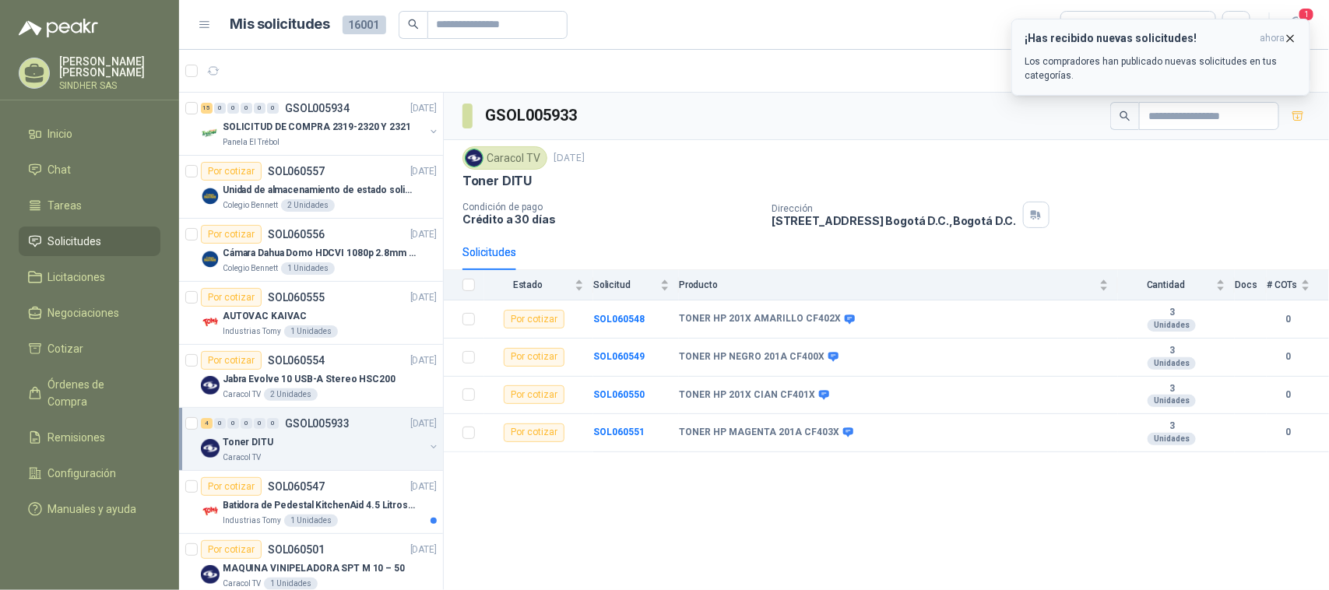
click at [1205, 58] on p "Los compradores han publicado nuevas solicitudes en tus categorías." at bounding box center [1161, 69] width 273 height 28
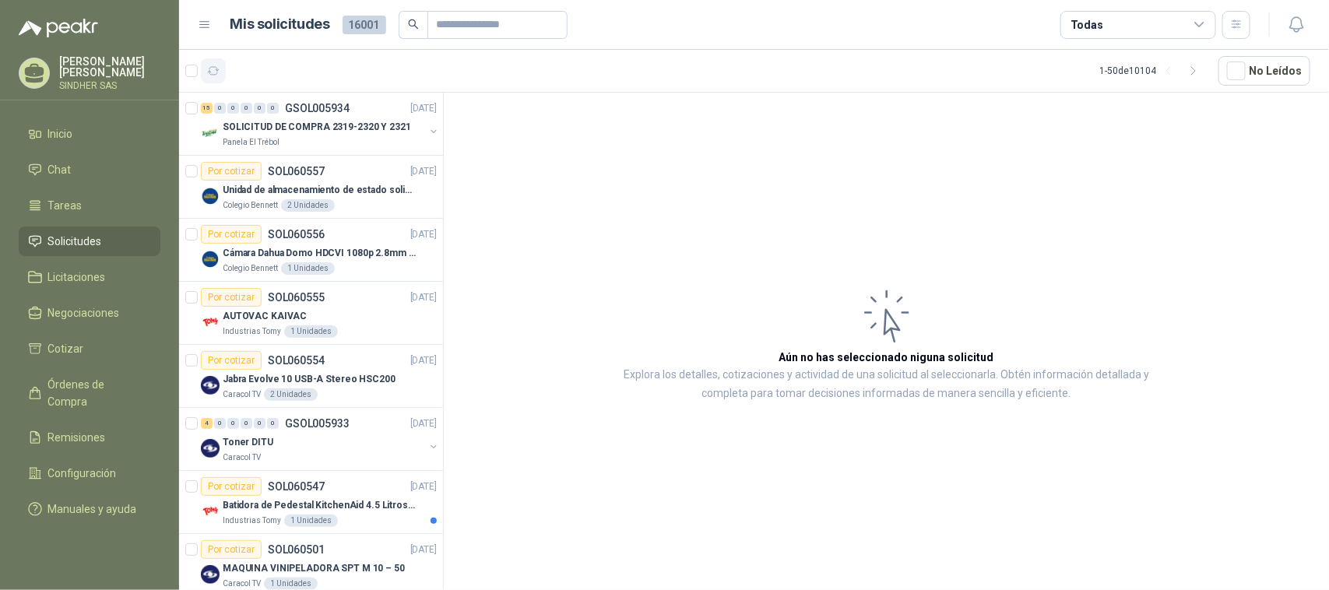
click at [212, 63] on button "button" at bounding box center [213, 70] width 25 height 25
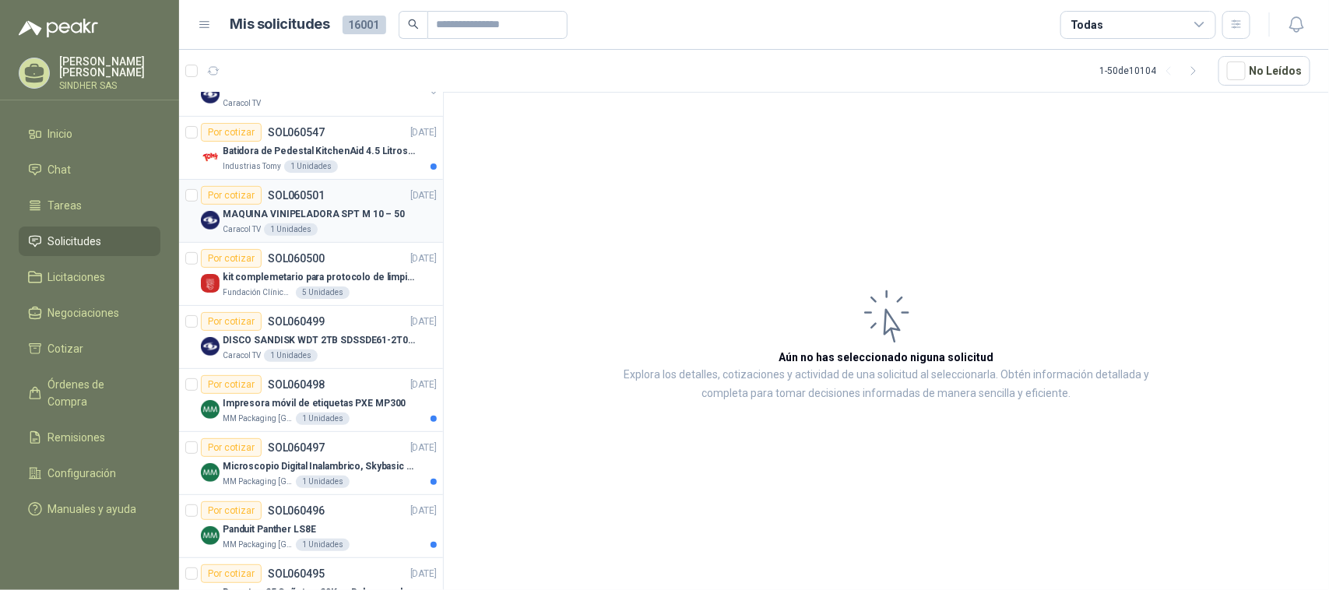
scroll to position [389, 0]
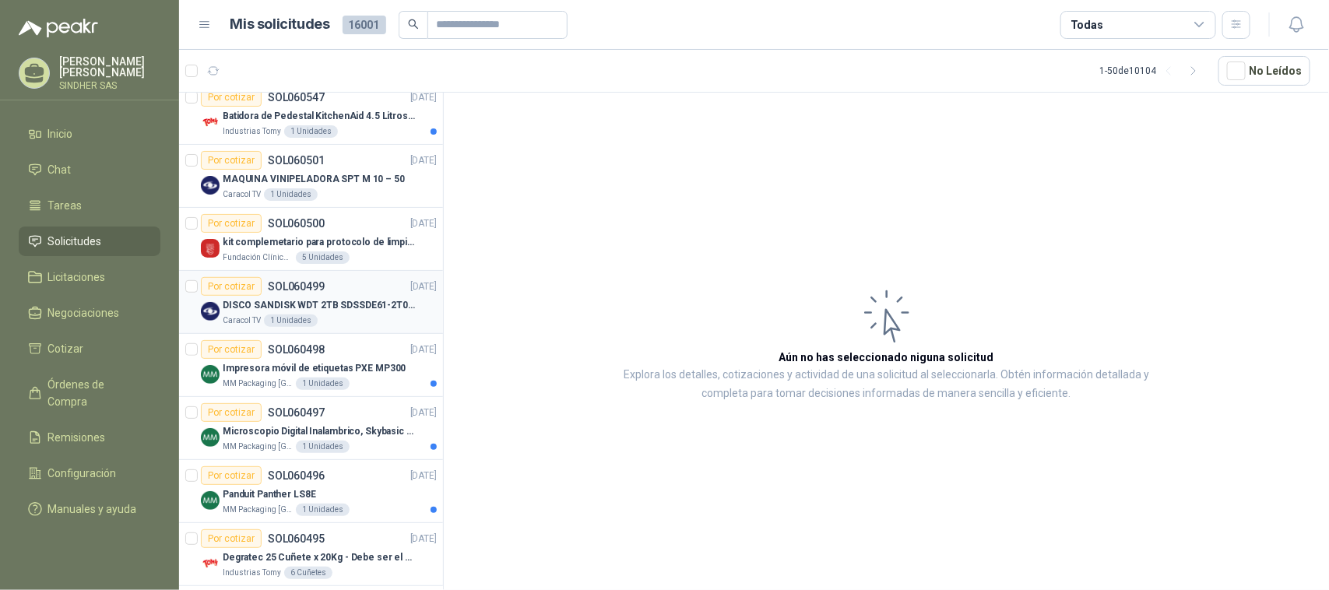
drag, startPoint x: 339, startPoint y: 337, endPoint x: 343, endPoint y: 320, distance: 17.4
click at [339, 336] on article "Por cotizar SOL060498 [DATE] Impresora móvil de etiquetas PXE MP300 MM Packagin…" at bounding box center [311, 365] width 264 height 63
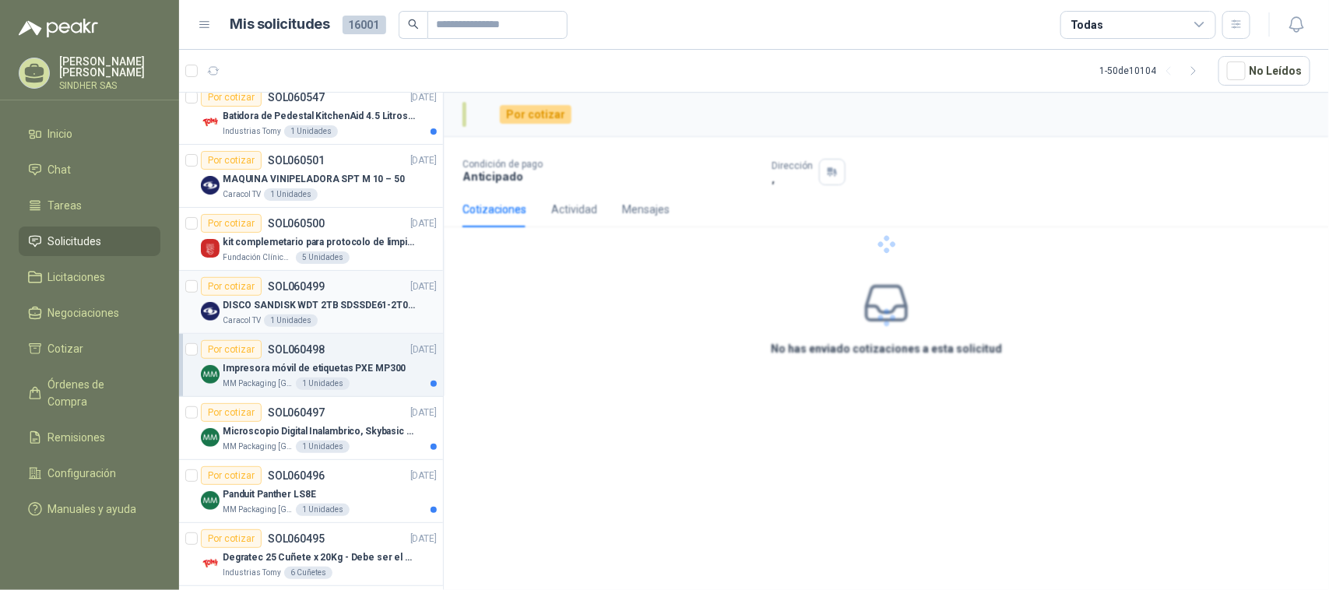
click at [343, 317] on div "Caracol TV 1 Unidades" at bounding box center [330, 321] width 214 height 12
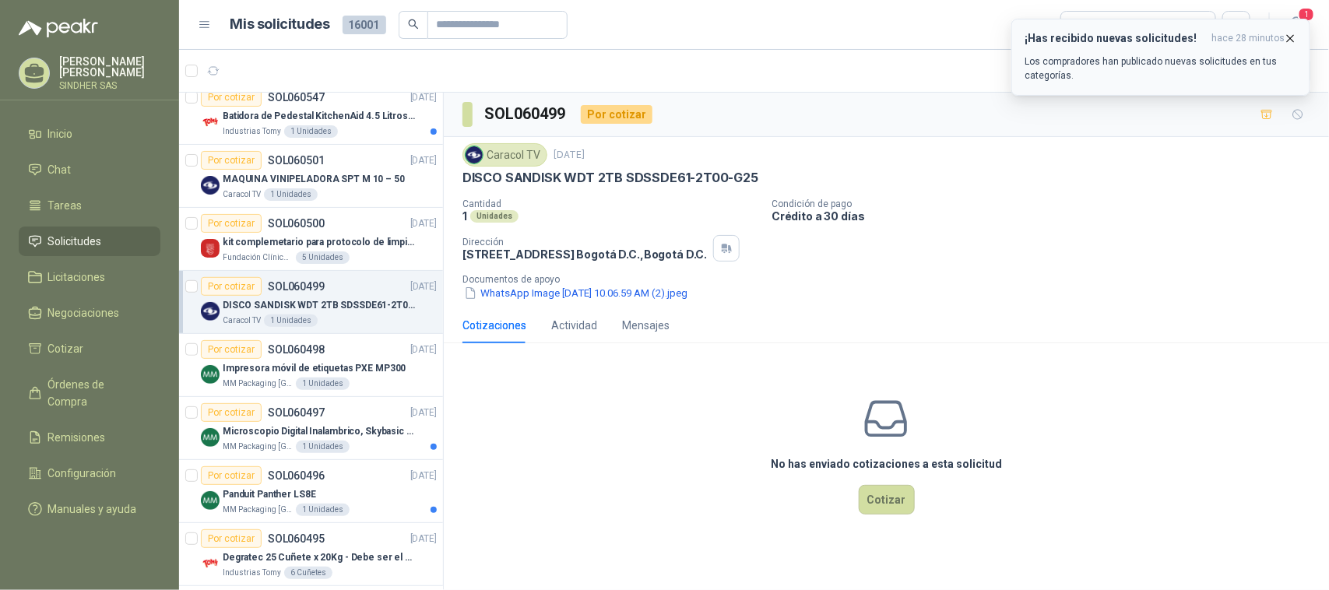
click at [1296, 39] on icon "button" at bounding box center [1290, 38] width 13 height 13
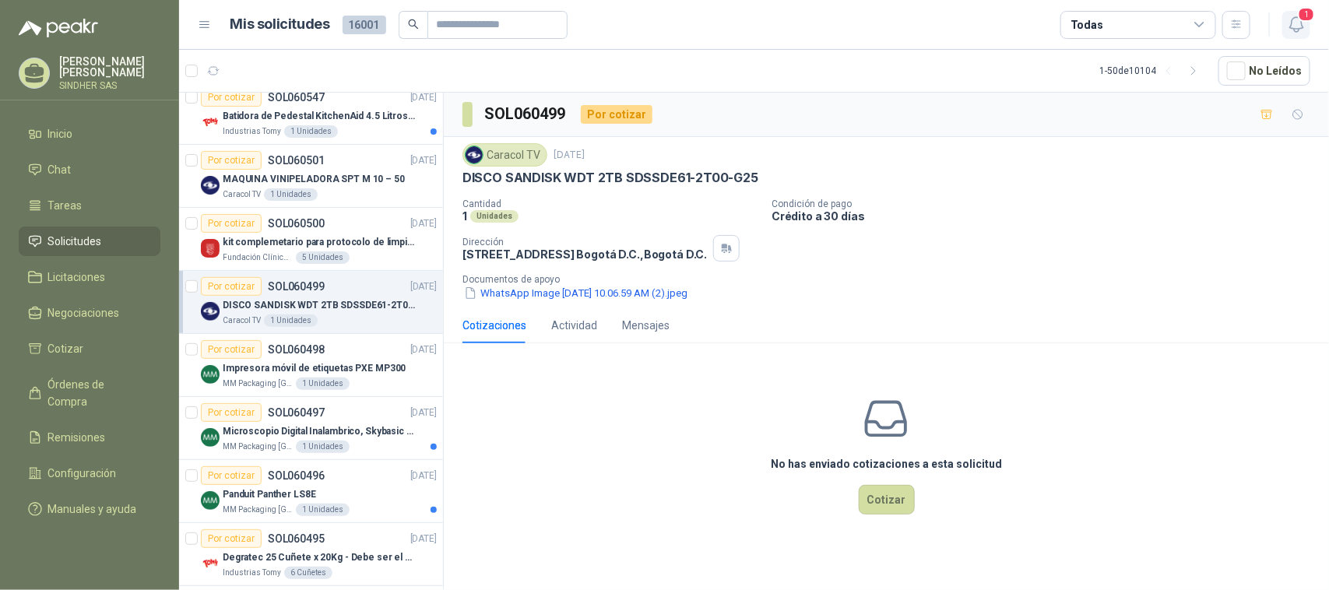
click at [1301, 23] on icon "button" at bounding box center [1295, 24] width 13 height 15
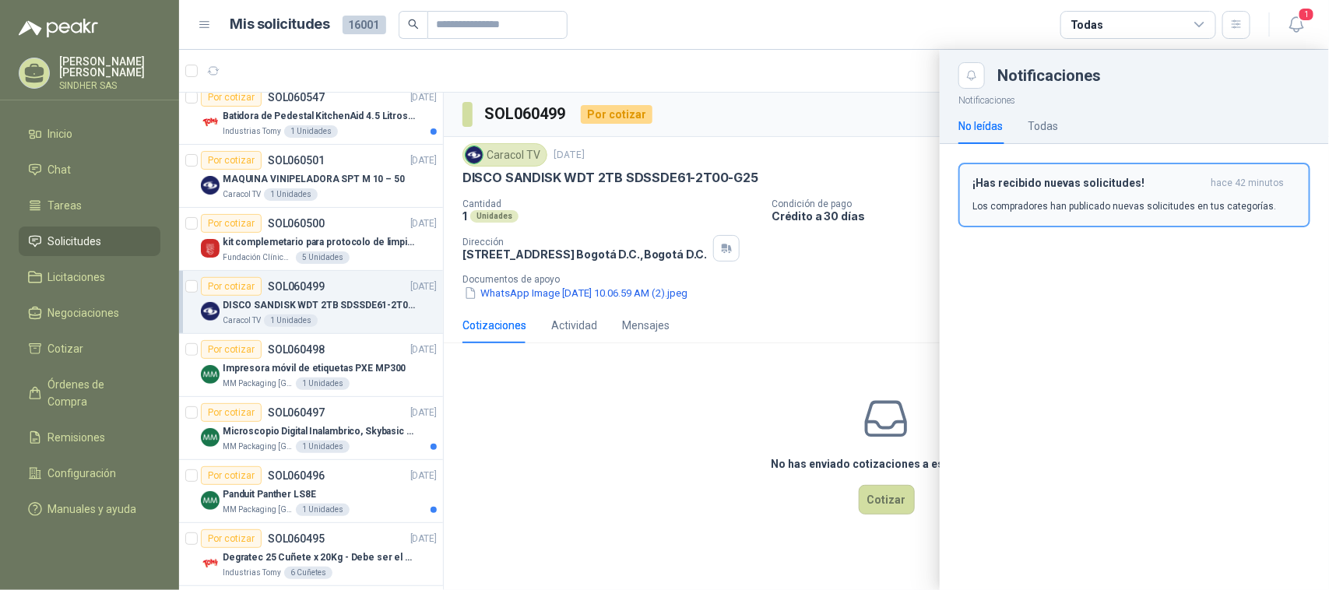
click at [1022, 197] on div "¡Has recibido nuevas solicitudes! hace 42 minutos Los compradores han publicado…" at bounding box center [1134, 195] width 324 height 37
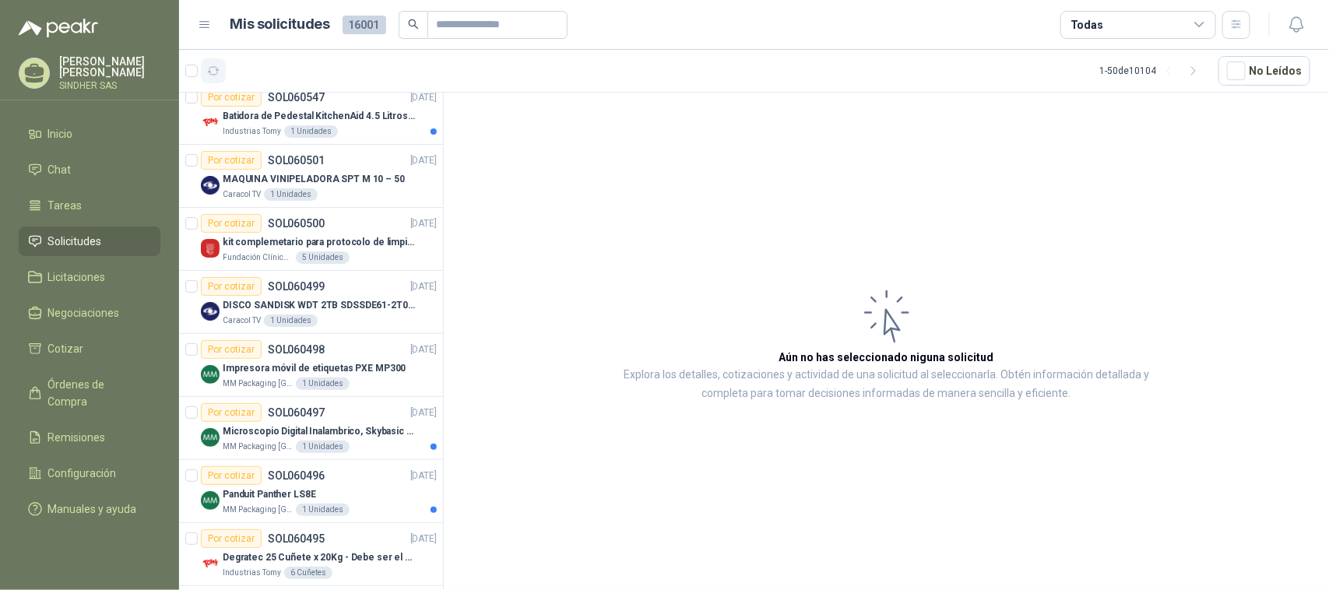
click at [220, 72] on button "button" at bounding box center [213, 70] width 25 height 25
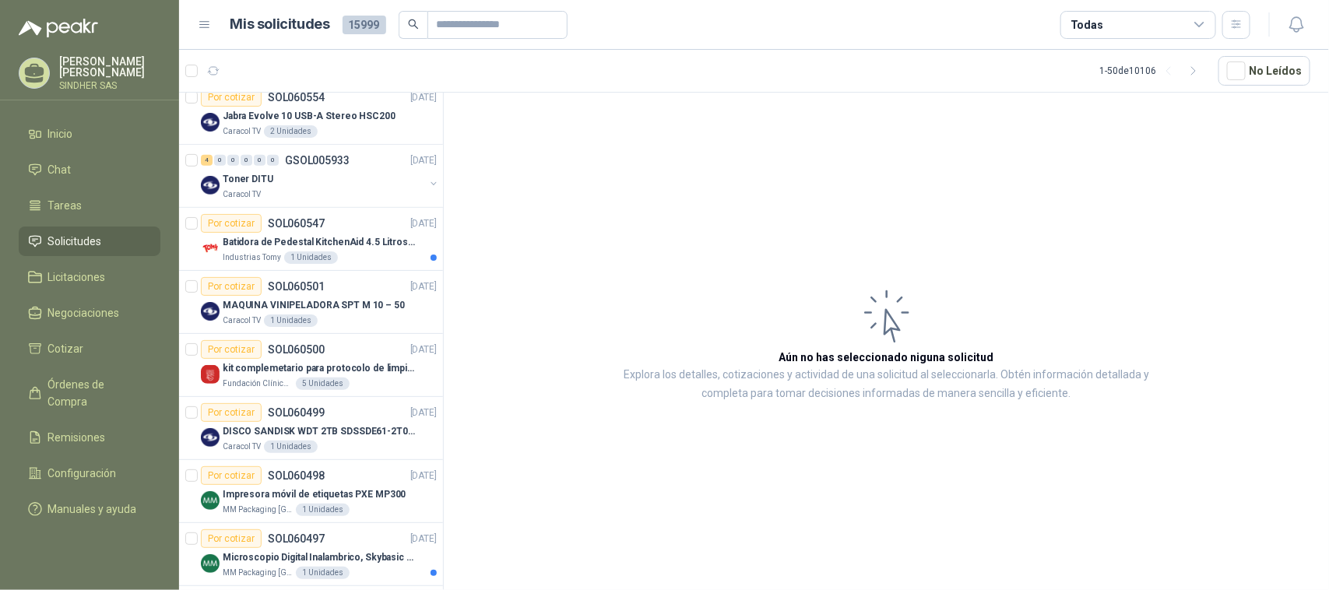
scroll to position [515, 0]
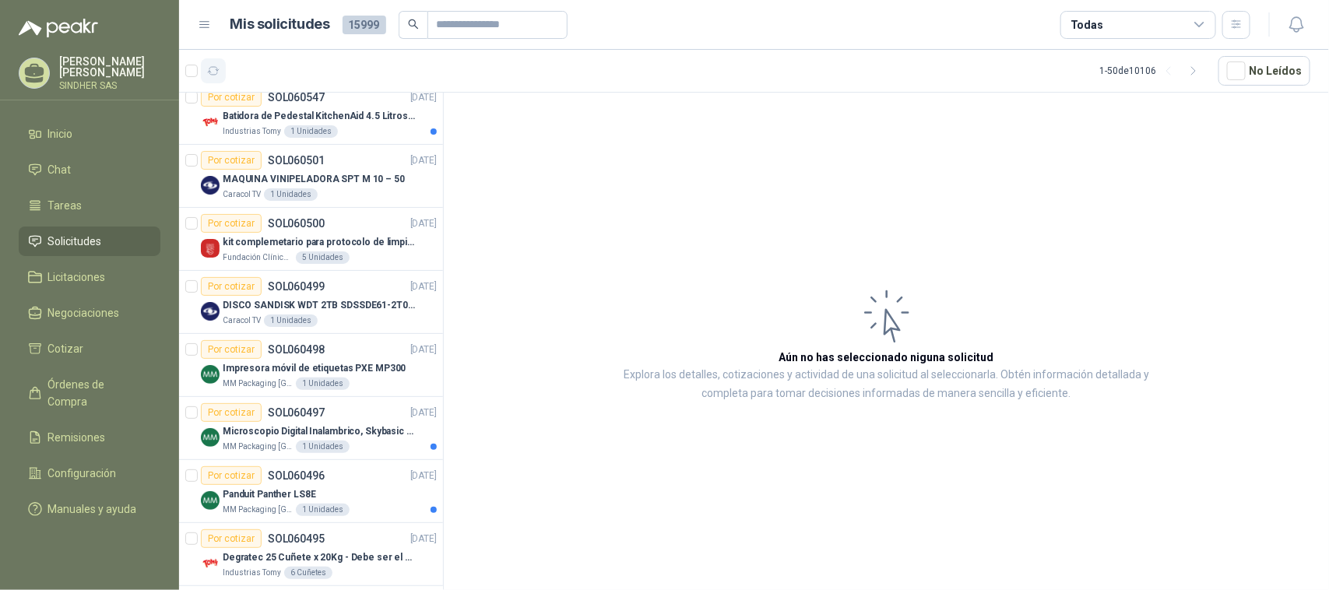
click at [210, 72] on icon "button" at bounding box center [213, 71] width 13 height 13
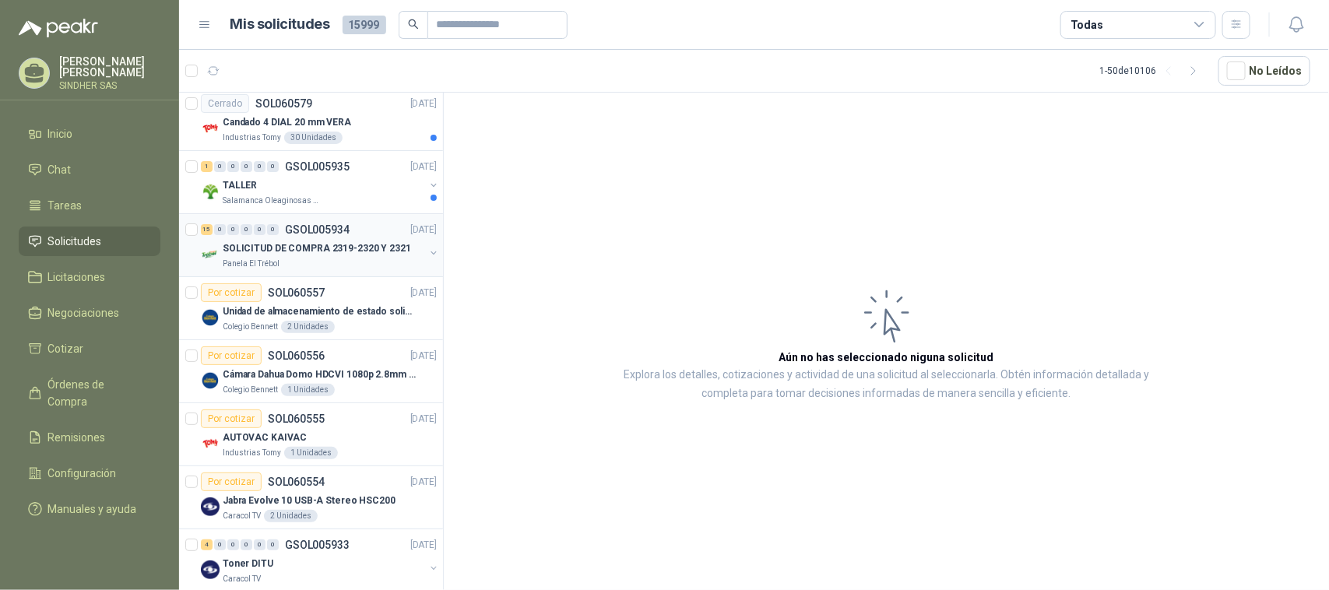
scroll to position [0, 0]
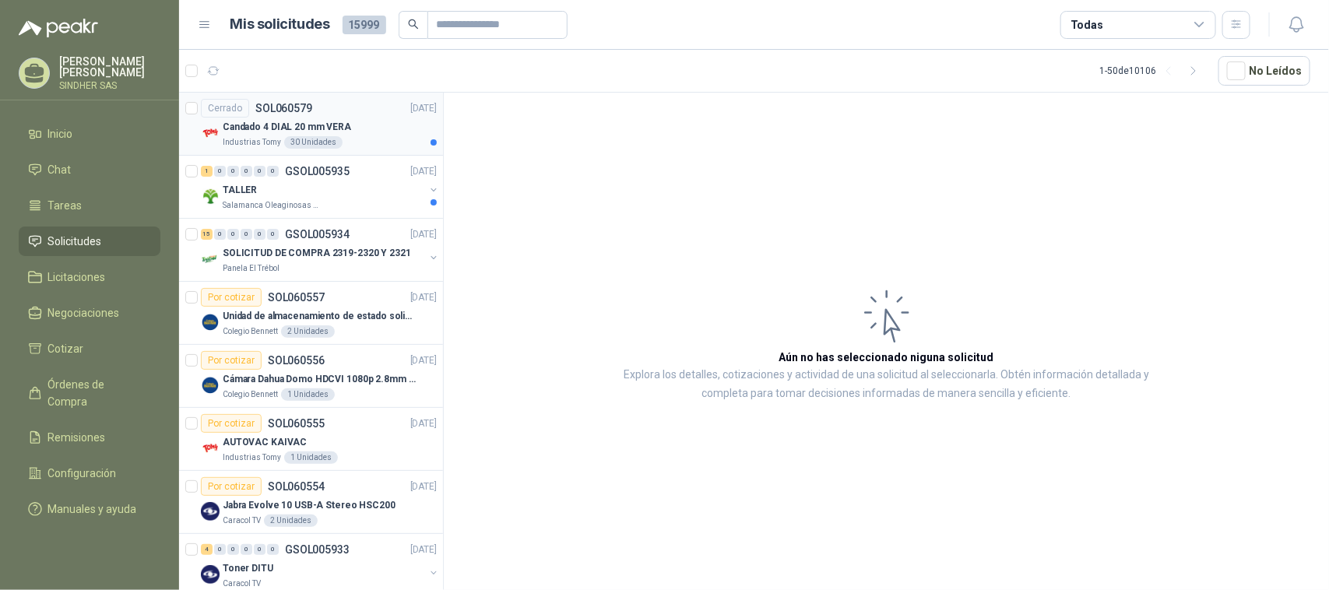
click at [362, 132] on div "Candado 4 DIAL 20 mm VERA" at bounding box center [330, 127] width 214 height 19
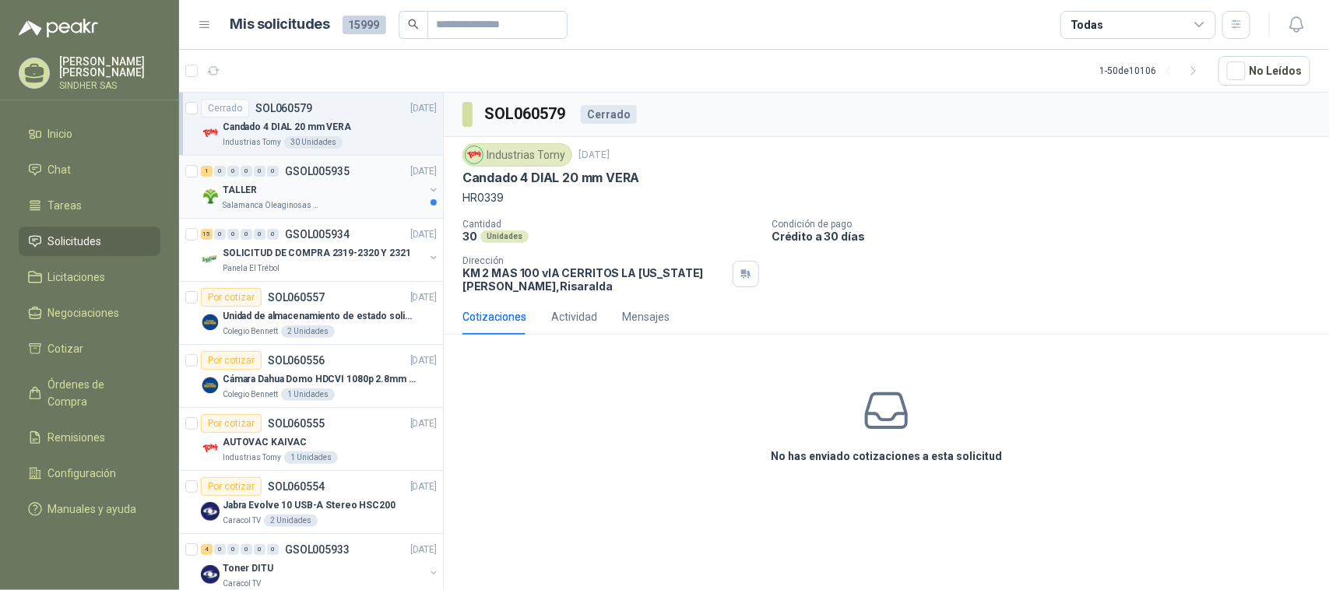
click at [364, 192] on div "TALLER" at bounding box center [324, 190] width 202 height 19
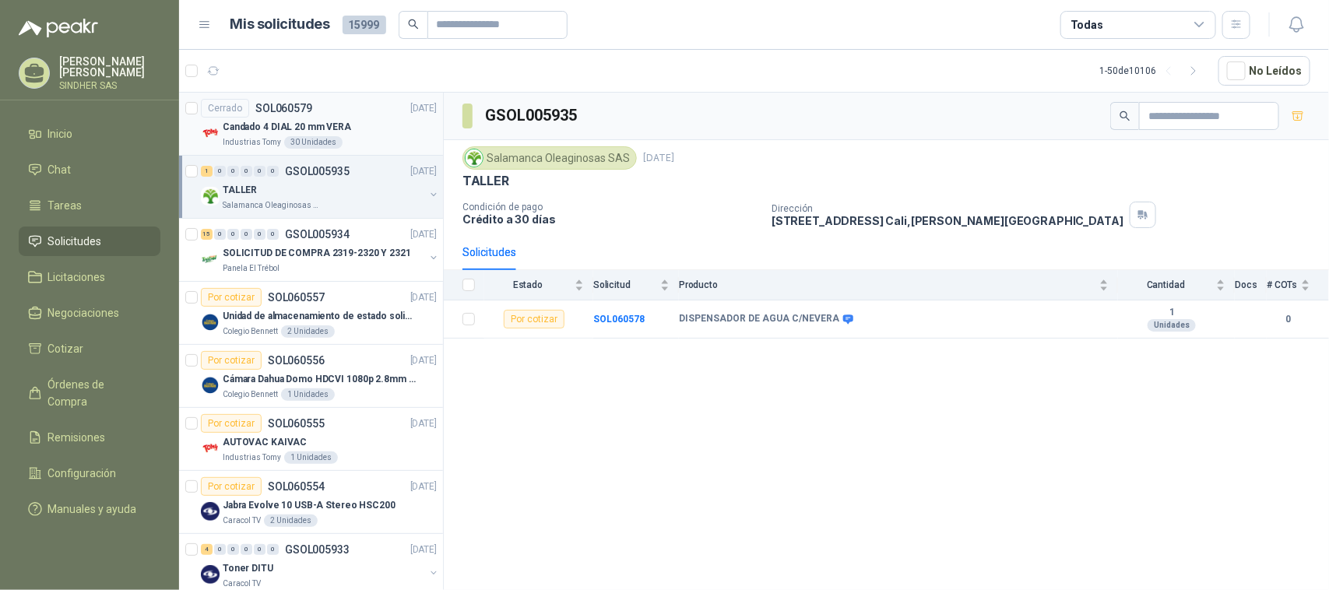
click at [364, 142] on div "Industrias Tomy 30 Unidades" at bounding box center [330, 142] width 214 height 12
